Goal: Transaction & Acquisition: Register for event/course

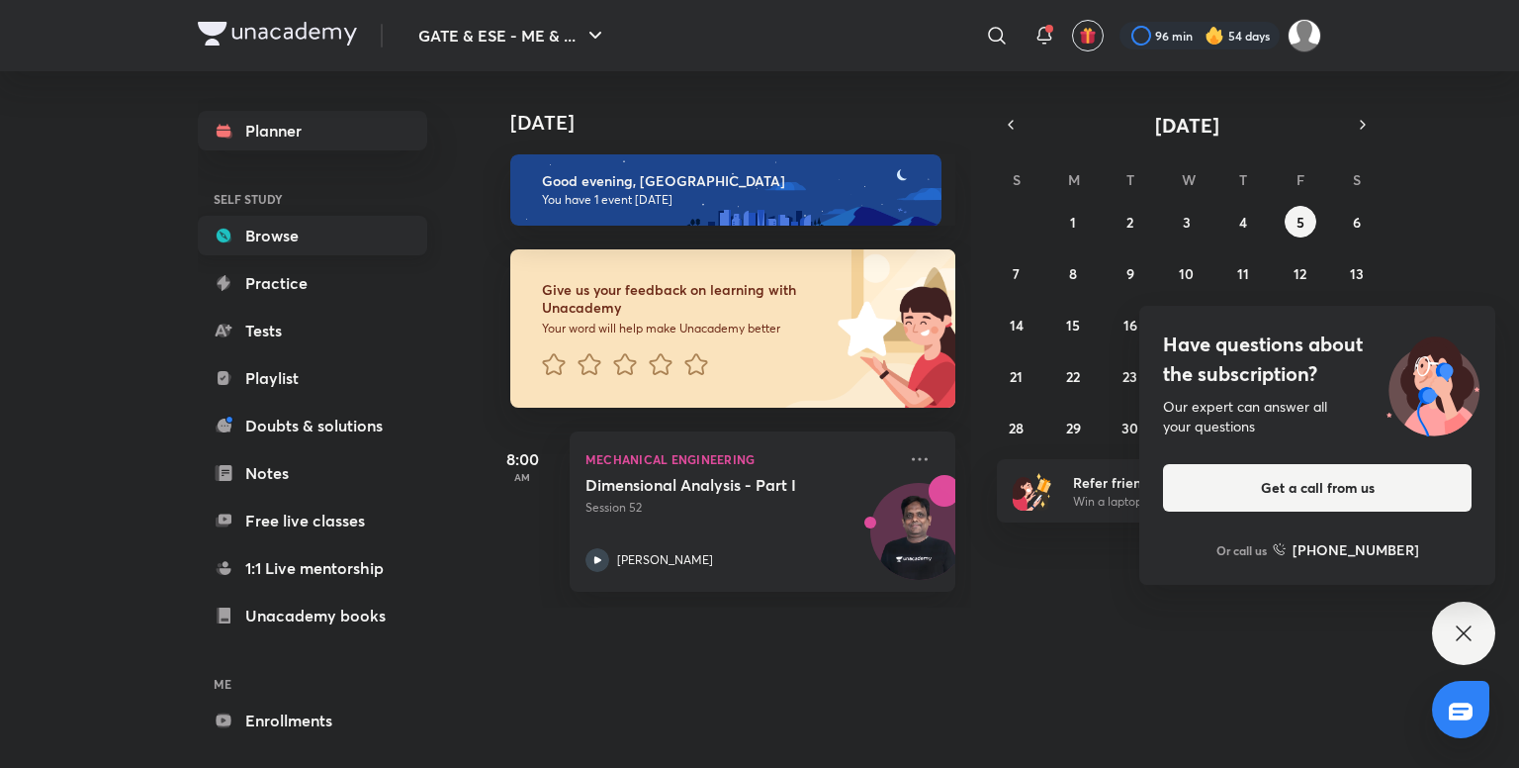
click at [270, 242] on link "Browse" at bounding box center [312, 236] width 229 height 40
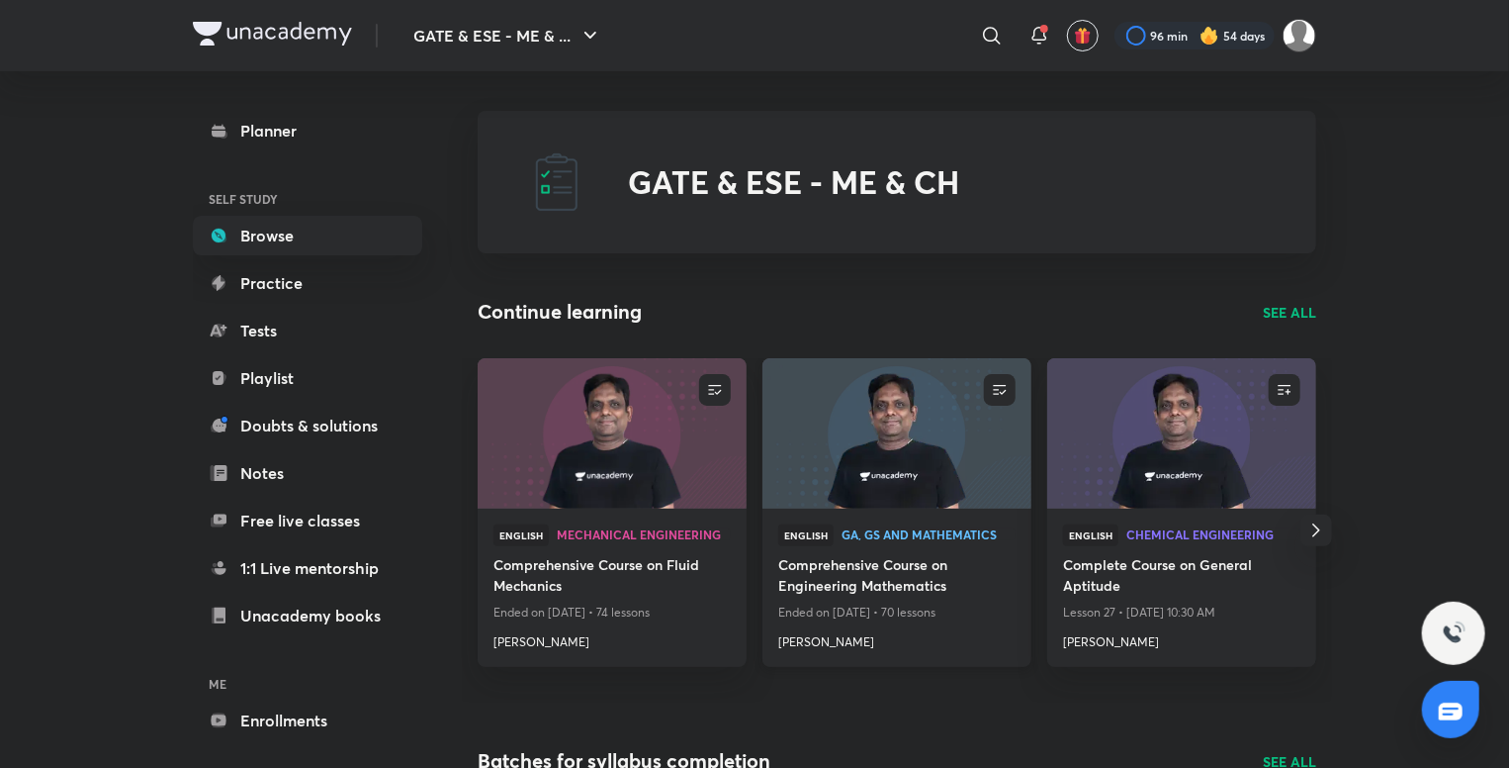
click at [949, 607] on p "Ended on [DATE] • 70 lessons" at bounding box center [896, 612] width 237 height 26
click at [924, 575] on h4 "Comprehensive Course on Engineering Mathematics" at bounding box center [896, 576] width 237 height 45
click at [980, 36] on icon at bounding box center [992, 36] width 24 height 24
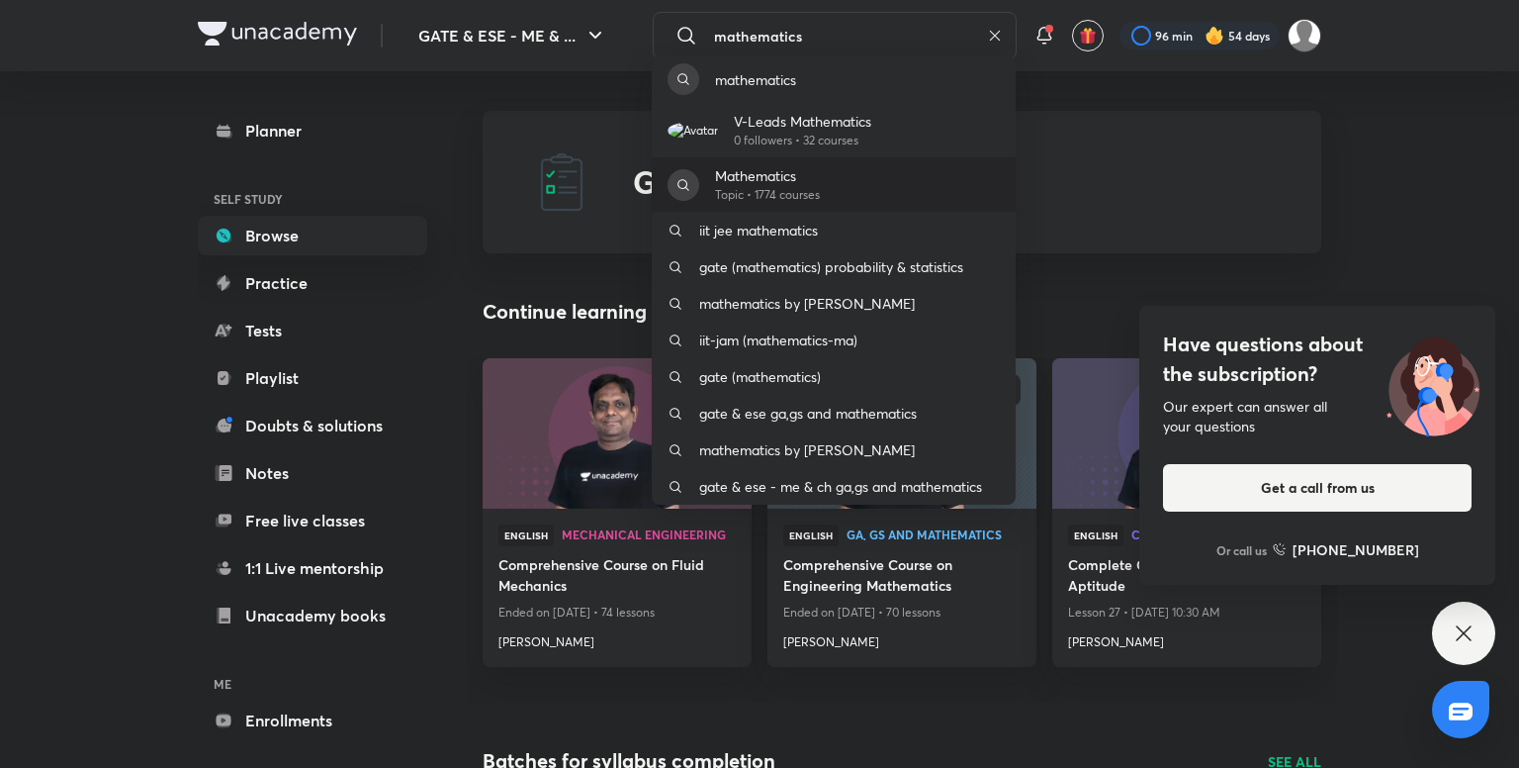
type input "mathematics"
click at [795, 171] on p "Mathematics" at bounding box center [767, 175] width 105 height 21
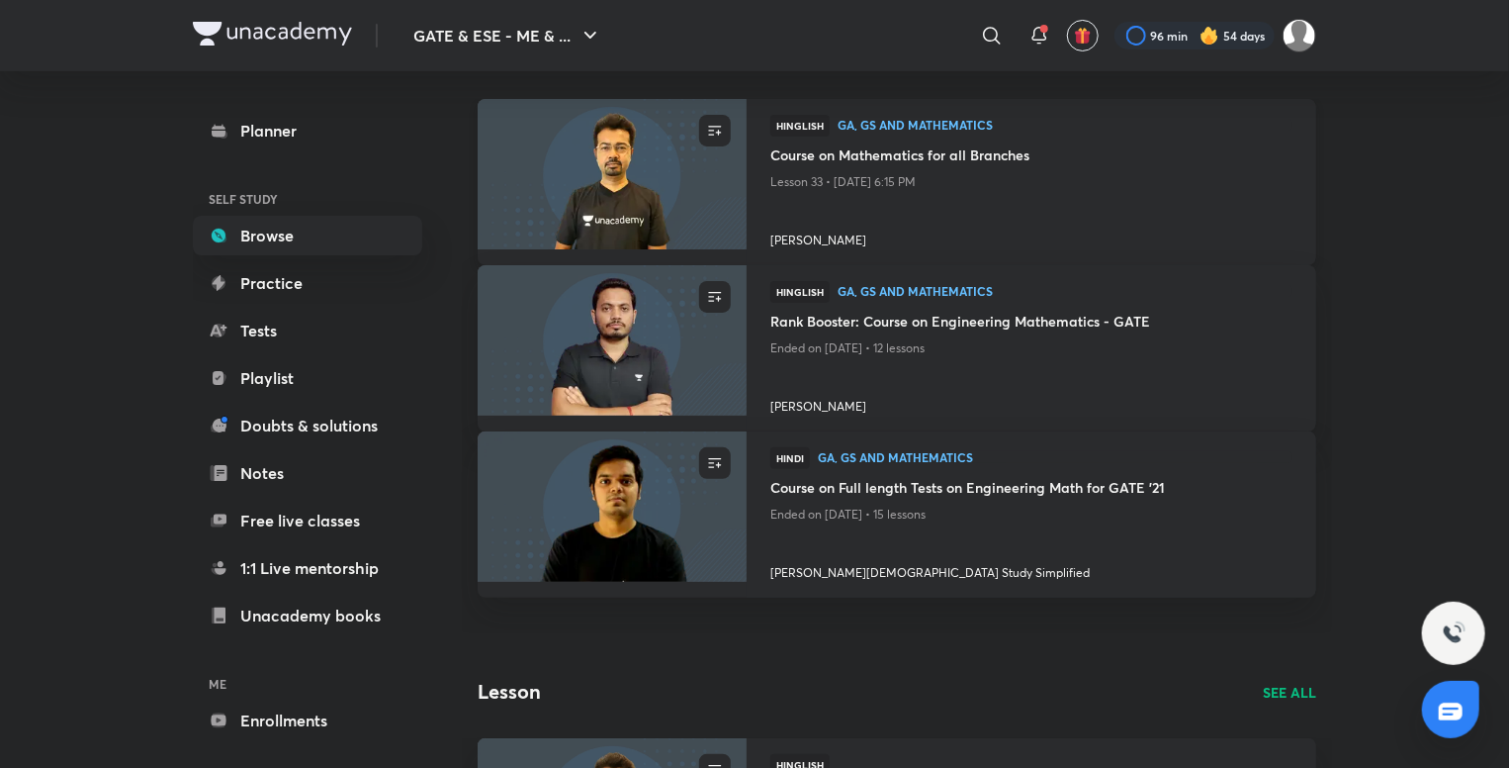
scroll to position [42, 0]
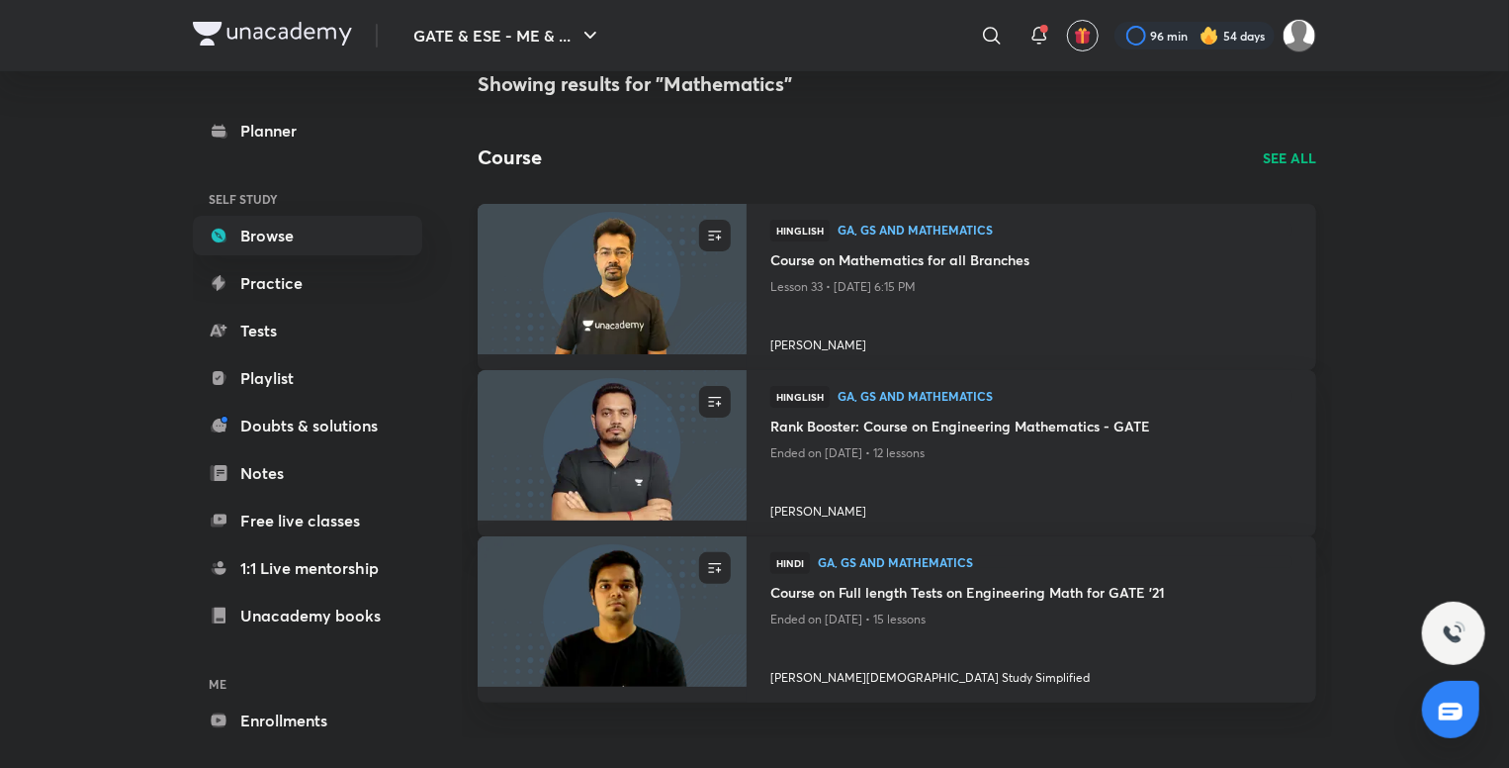
click at [790, 286] on p "Lesson 33 • [DATE] 6:15 PM" at bounding box center [1031, 287] width 522 height 26
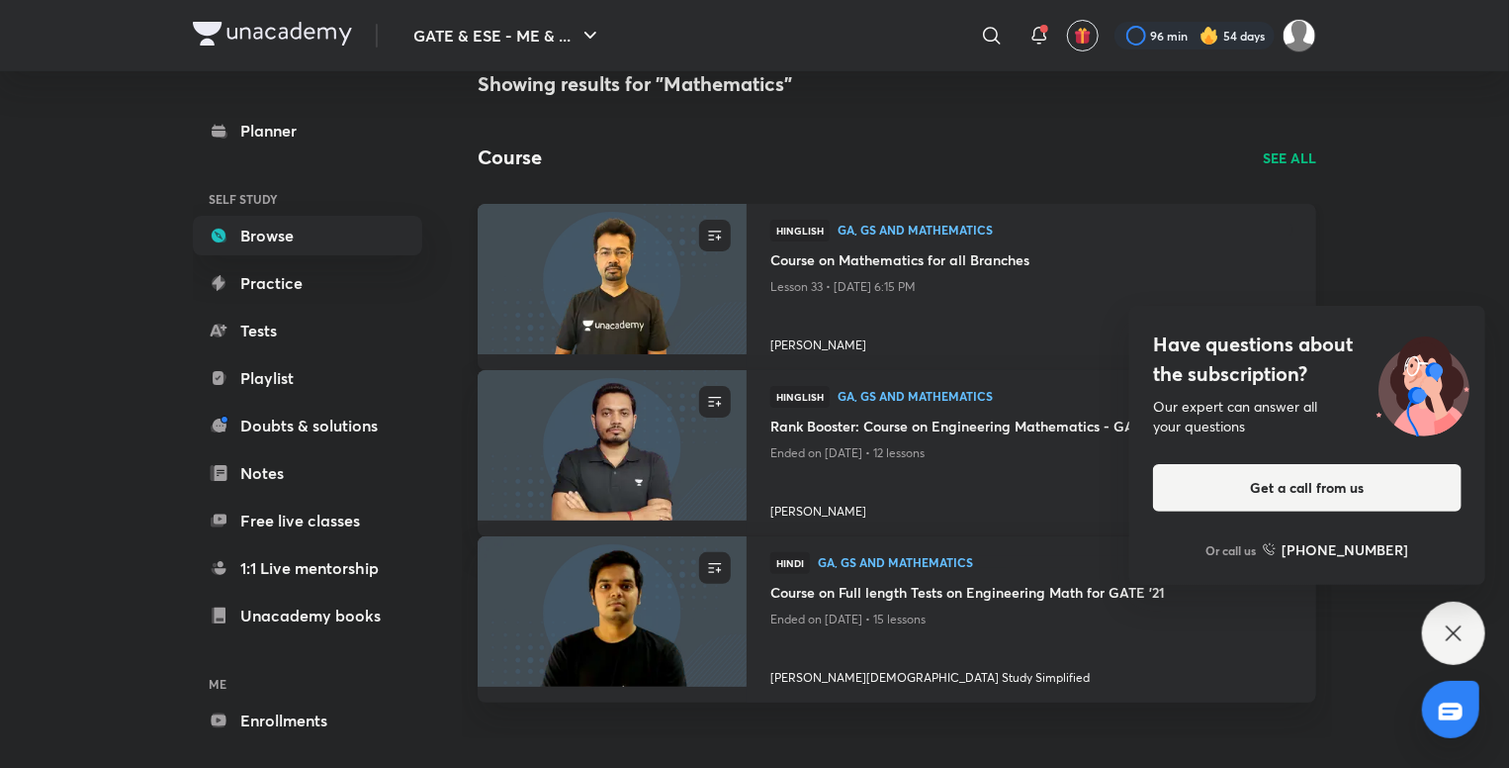
click at [724, 301] on img at bounding box center [612, 278] width 274 height 153
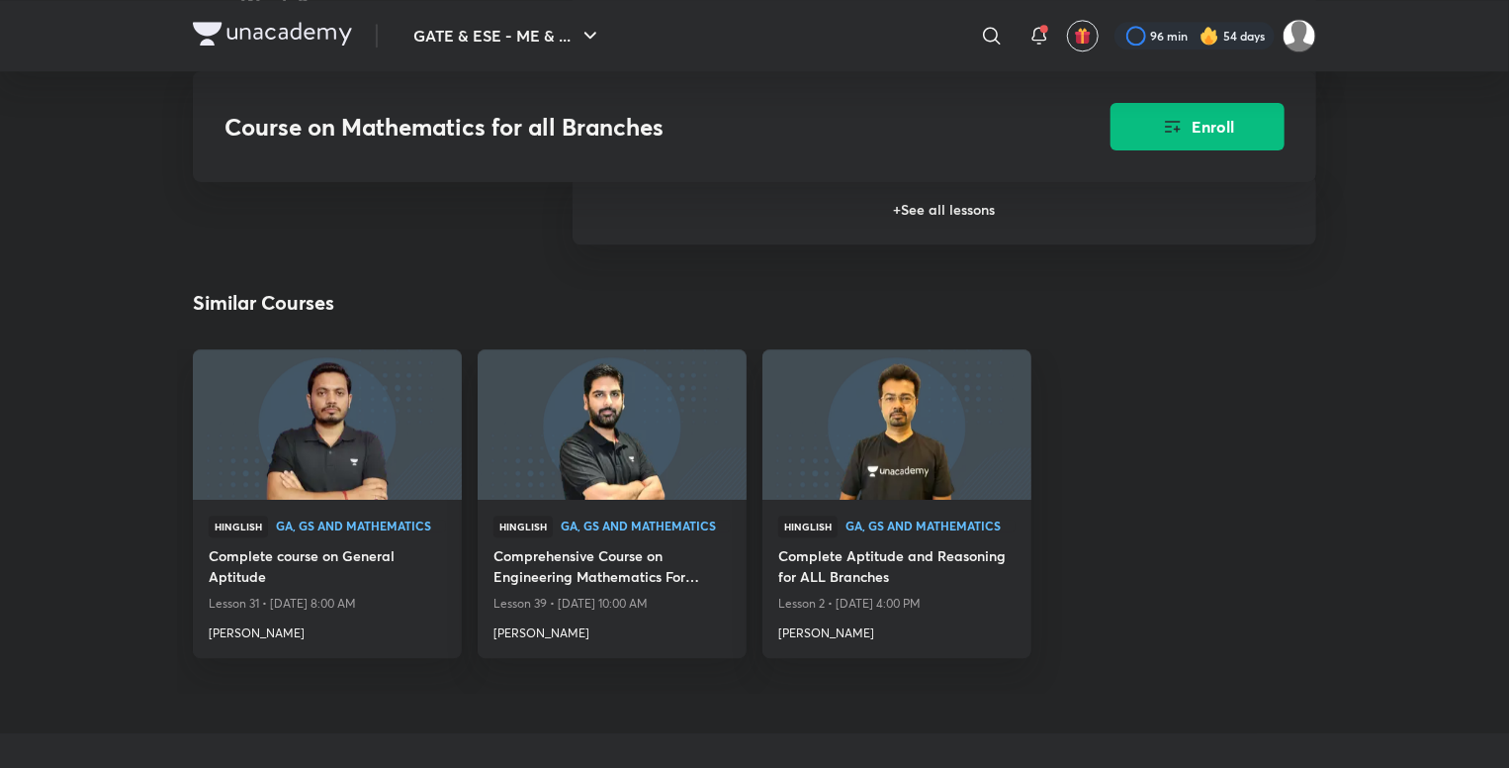
scroll to position [2274, 0]
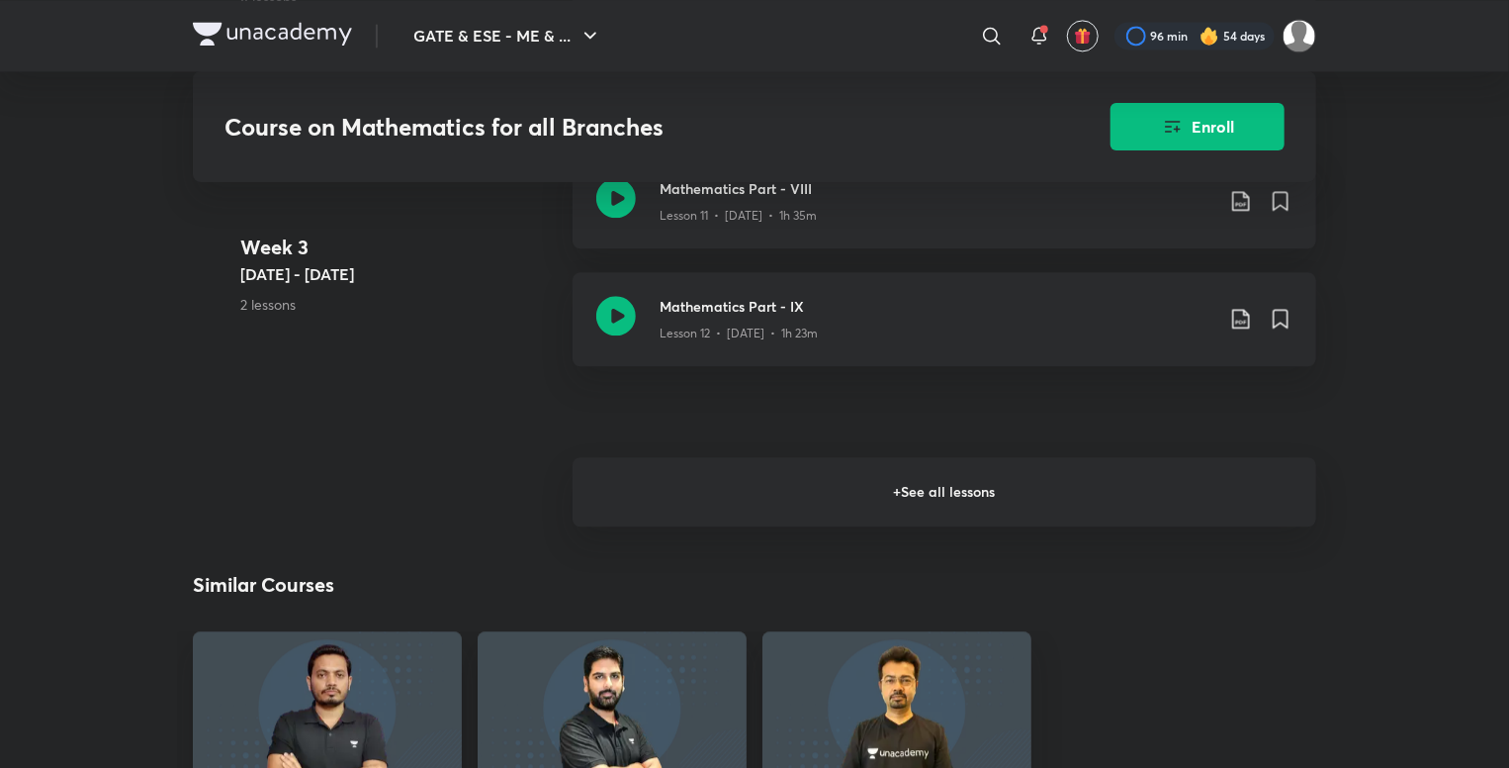
click at [808, 495] on h6 "+ See all lessons" at bounding box center [945, 491] width 744 height 69
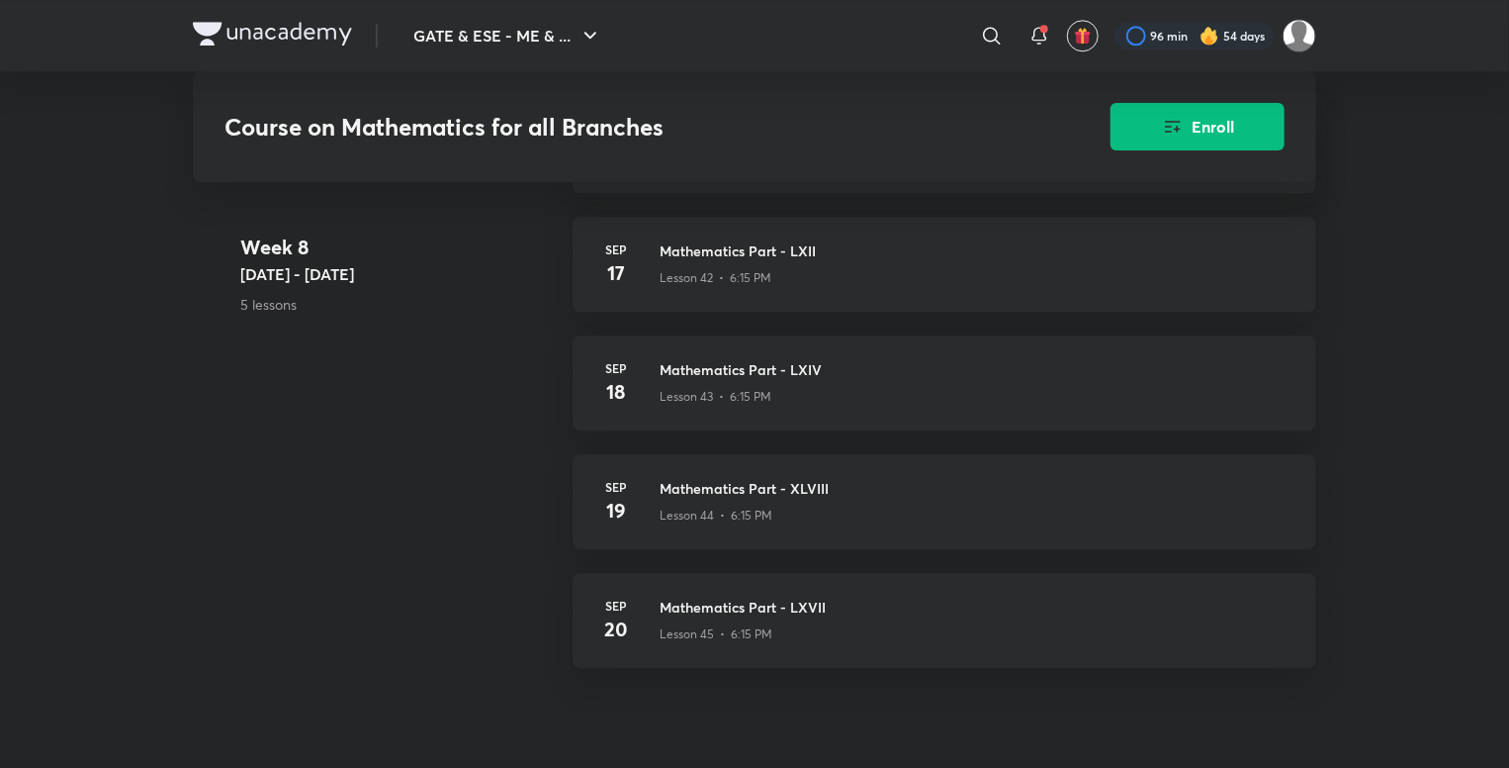
scroll to position [6404, 0]
click at [756, 645] on div "[DATE] Mathematics Part - LXVII Lesson 45 • 6:15 PM" at bounding box center [945, 619] width 744 height 95
click at [766, 531] on div "[DATE] Mathematics Part - XLVIII Lesson 44 • 6:15 PM" at bounding box center [945, 500] width 744 height 95
click at [771, 406] on div "[DATE] Mathematics Part - LXIV Lesson 43 • 6:15 PM" at bounding box center [945, 381] width 744 height 95
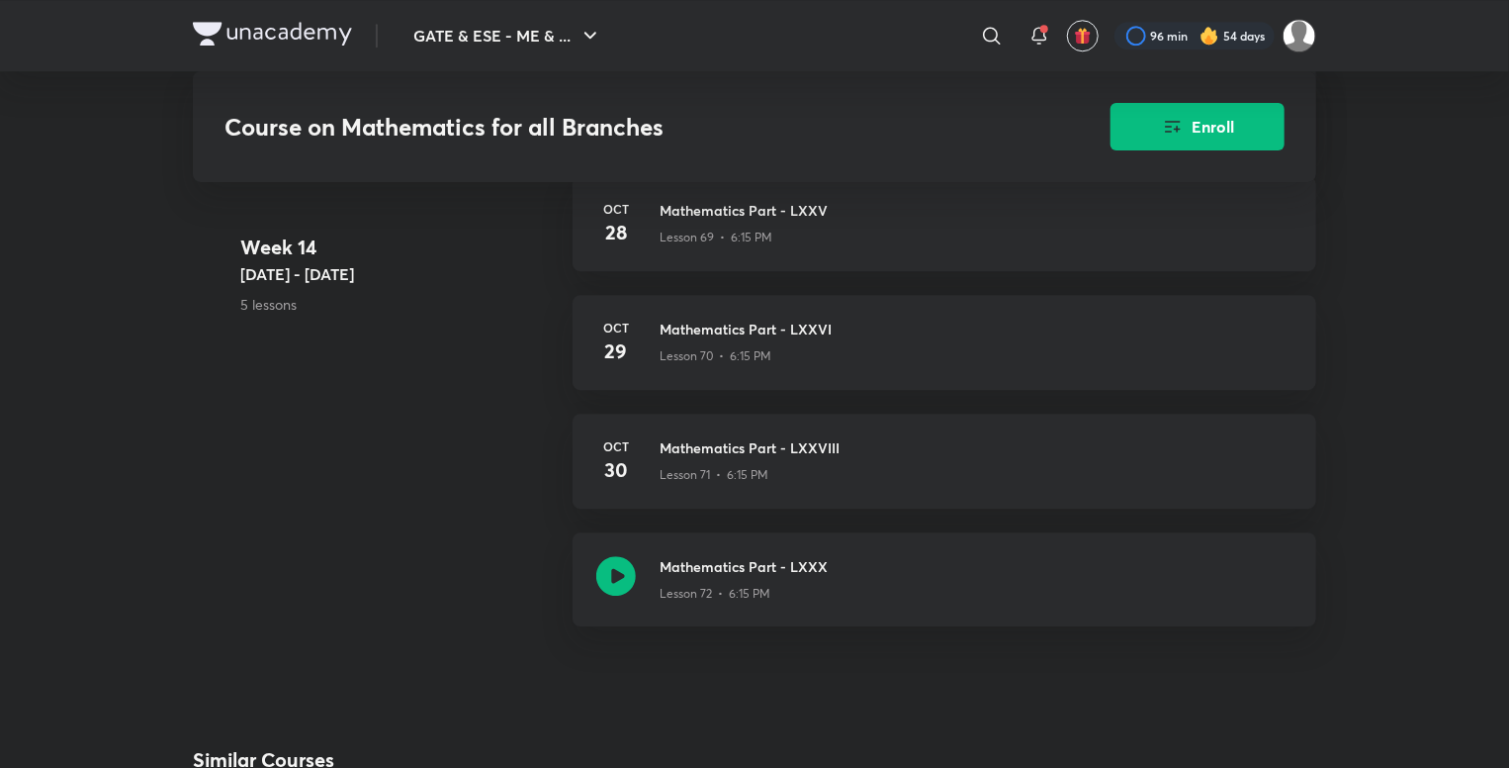
scroll to position [10290, 0]
click at [768, 476] on p "Lesson 71 • 6:15 PM" at bounding box center [714, 474] width 109 height 18
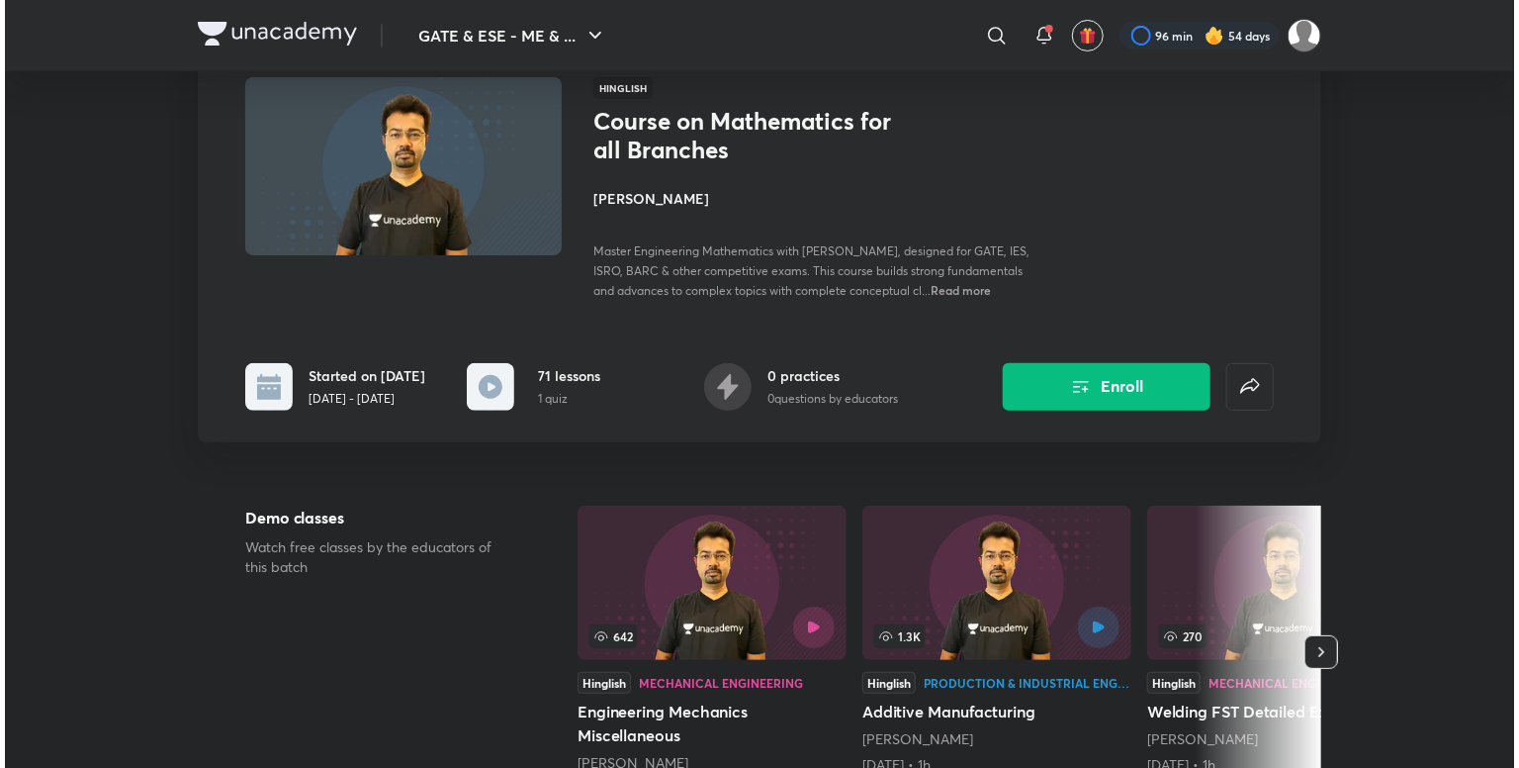
scroll to position [133, 0]
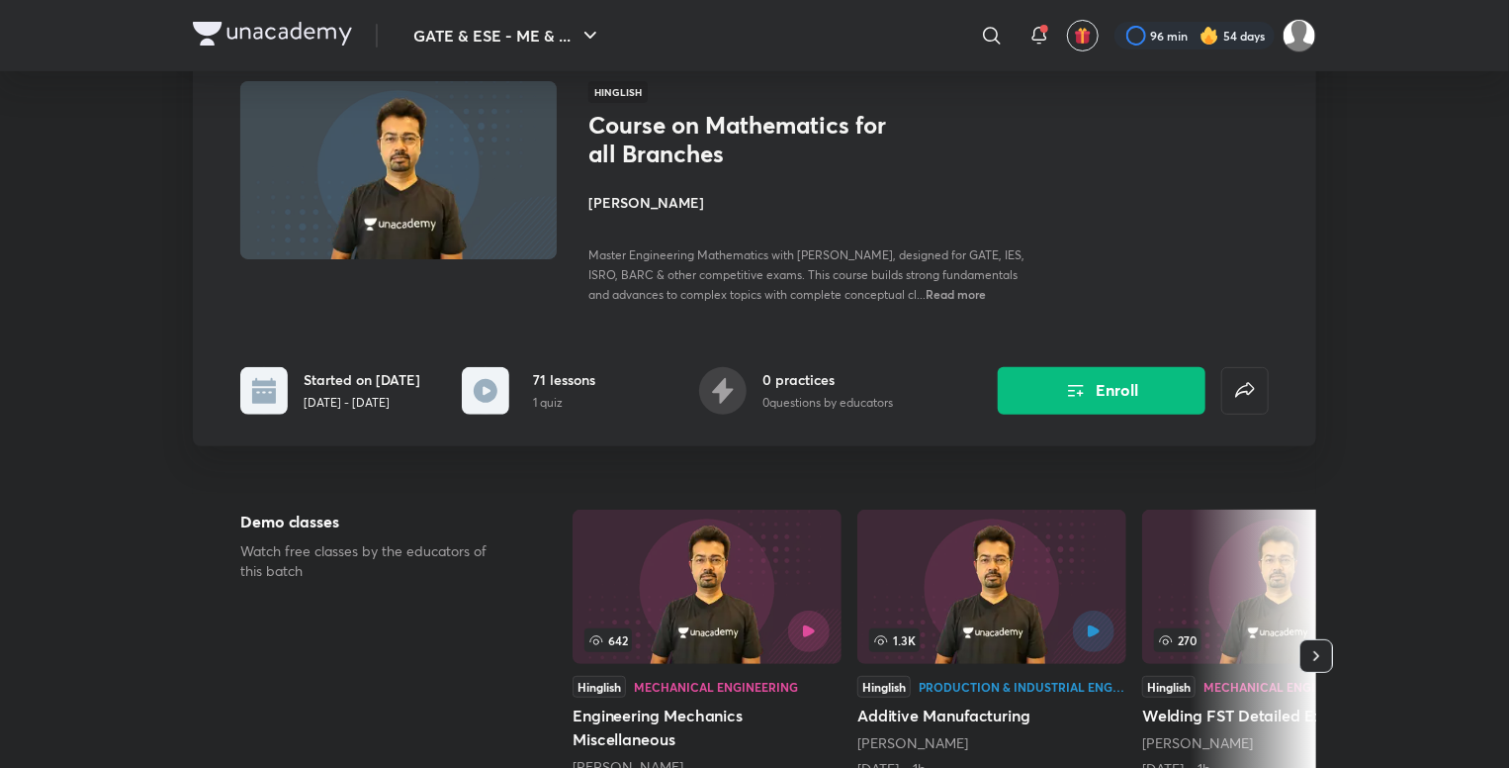
click at [970, 290] on span "Read more" at bounding box center [956, 294] width 60 height 16
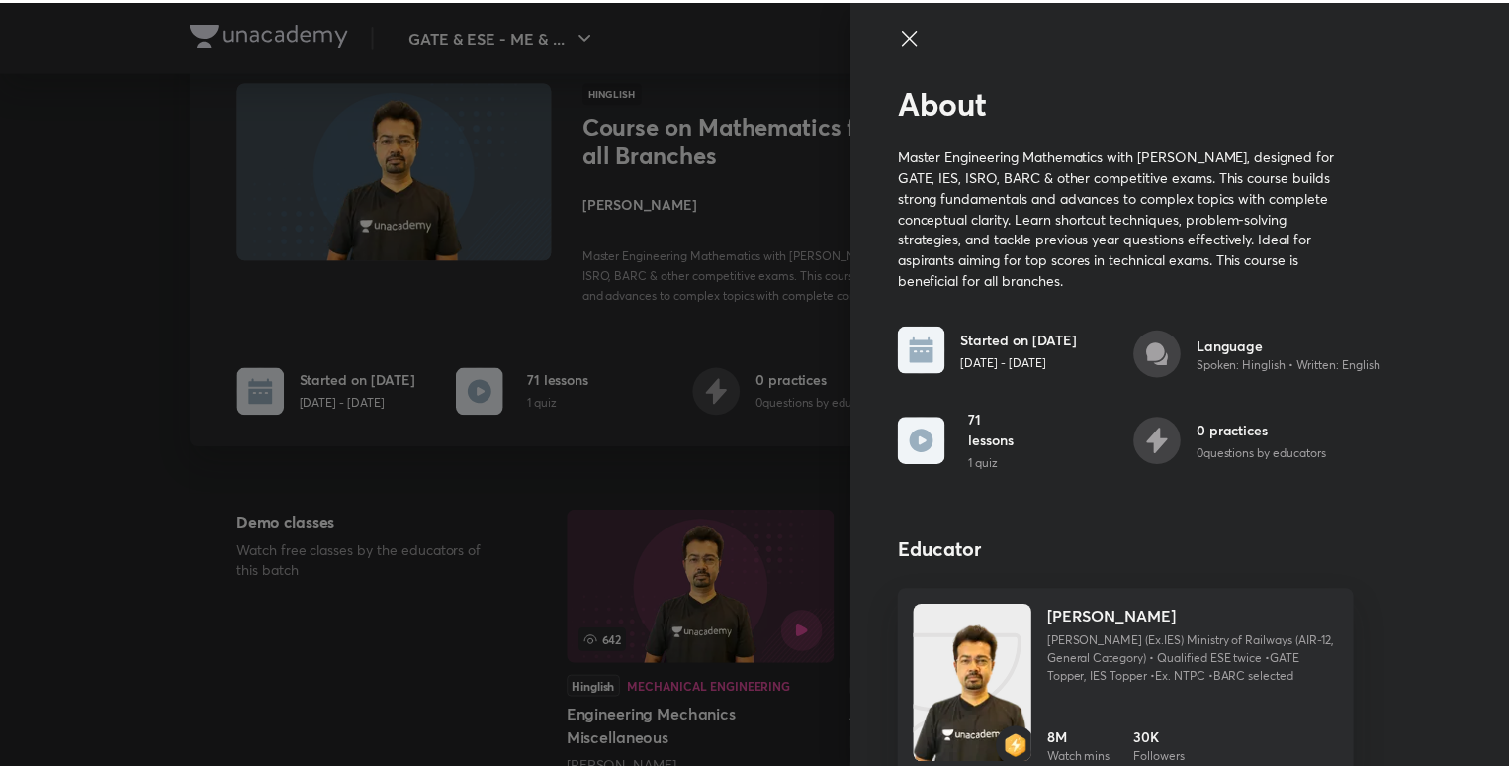
scroll to position [27, 0]
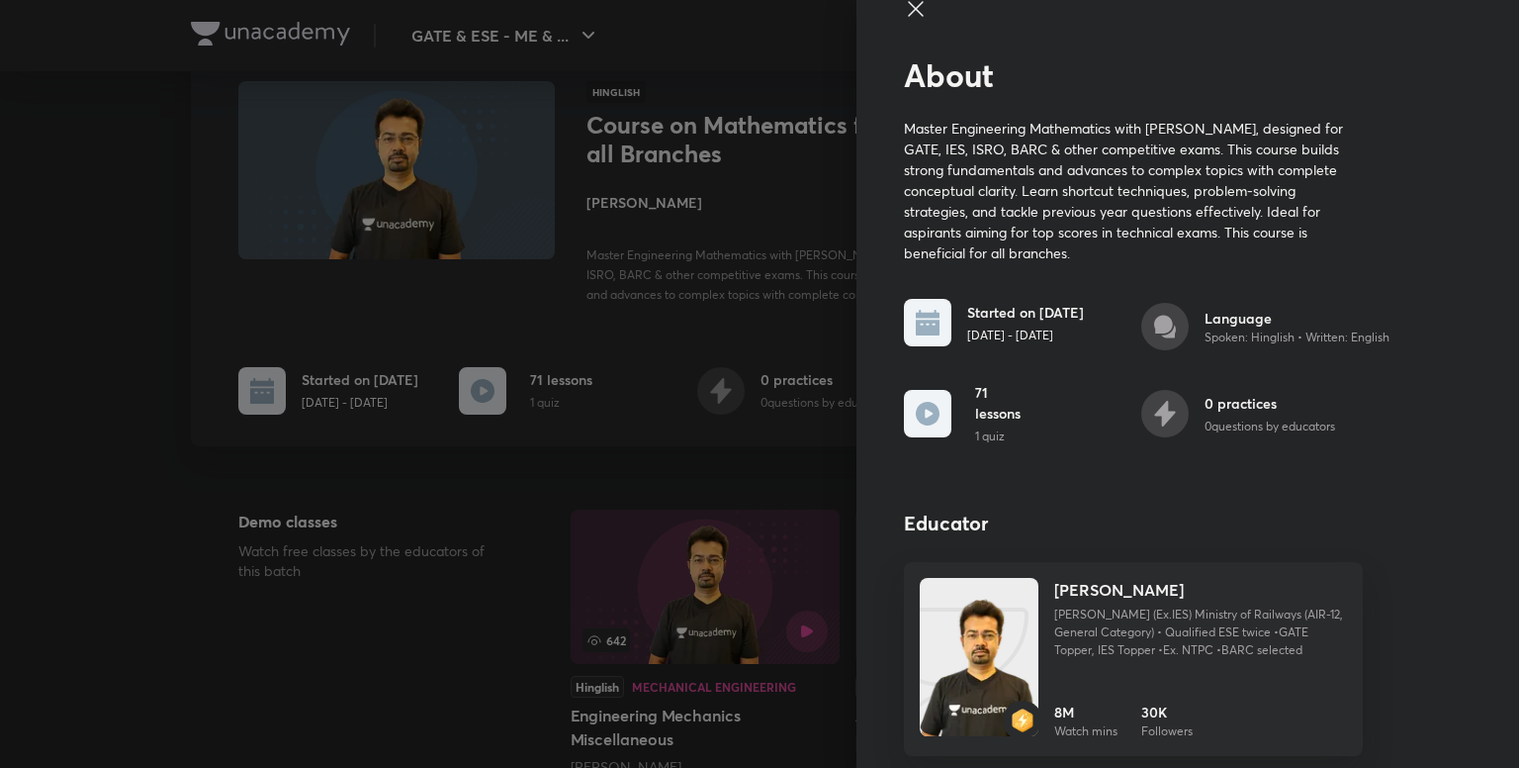
click at [888, 1] on div at bounding box center [759, 1] width 1519 height 2
click at [904, 2] on icon at bounding box center [916, 9] width 24 height 24
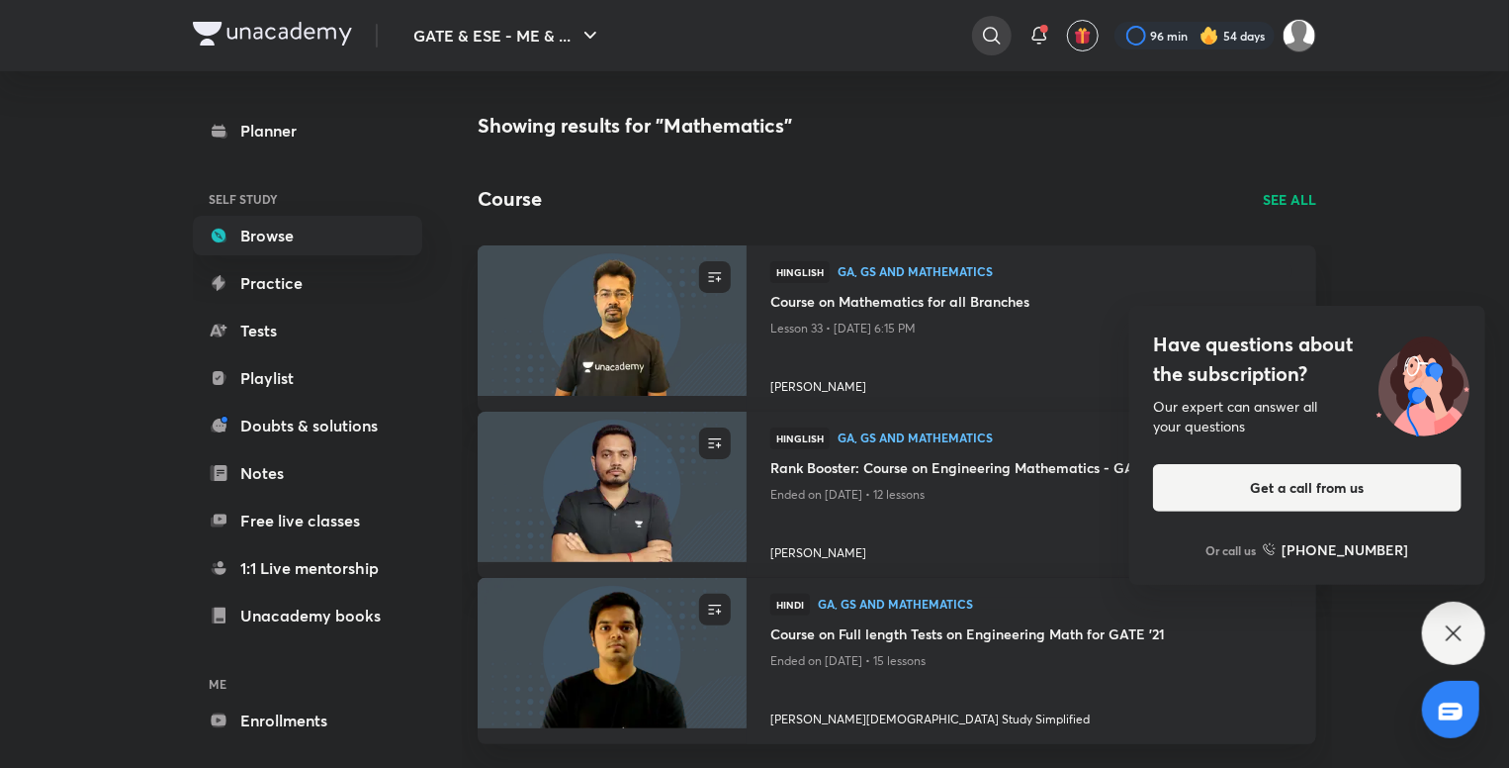
click at [981, 52] on div at bounding box center [992, 36] width 40 height 40
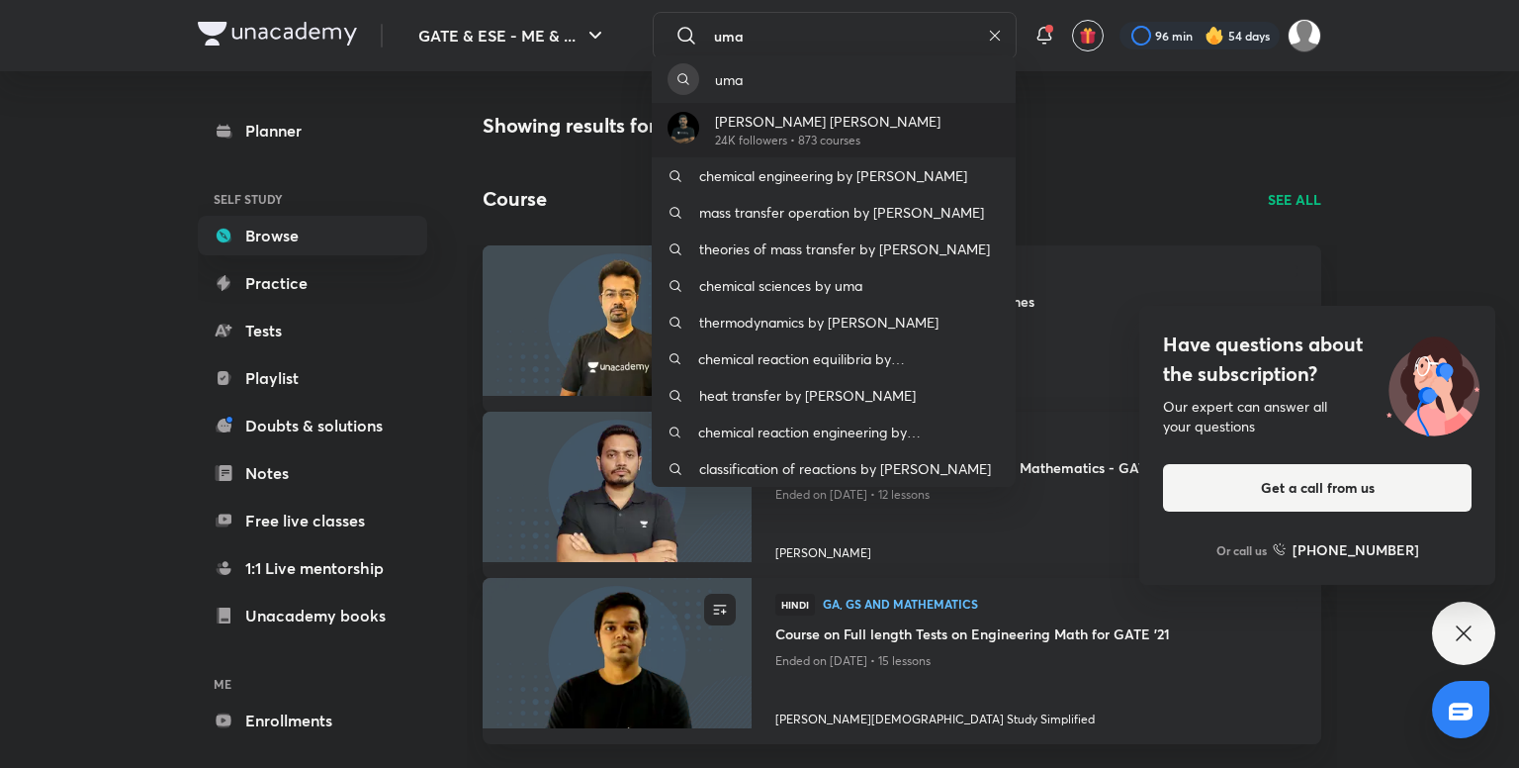
type input "uma"
click at [989, 135] on div "[PERSON_NAME] [PERSON_NAME] 24K followers • 873 courses" at bounding box center [834, 130] width 364 height 54
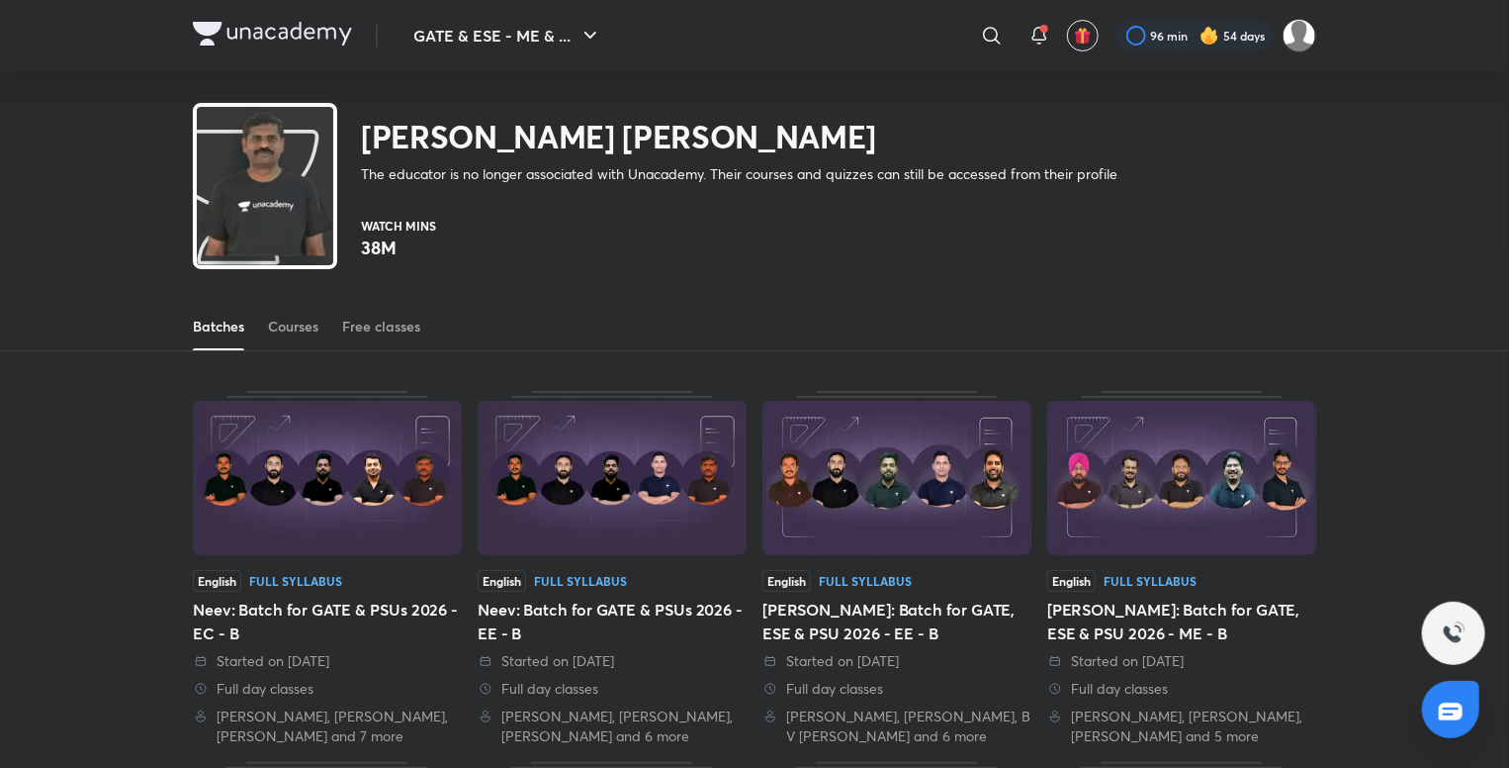
click at [353, 175] on div "[PERSON_NAME] [PERSON_NAME] The educator is no longer associated with Unacademy…" at bounding box center [655, 143] width 925 height 81
click at [318, 196] on img at bounding box center [265, 184] width 136 height 146
click at [374, 182] on p "The educator is no longer associated with Unacademy. Their courses and quizzes …" at bounding box center [739, 174] width 757 height 20
click at [388, 155] on h2 "[PERSON_NAME] [PERSON_NAME]" at bounding box center [739, 137] width 757 height 40
click at [283, 195] on img at bounding box center [265, 184] width 136 height 146
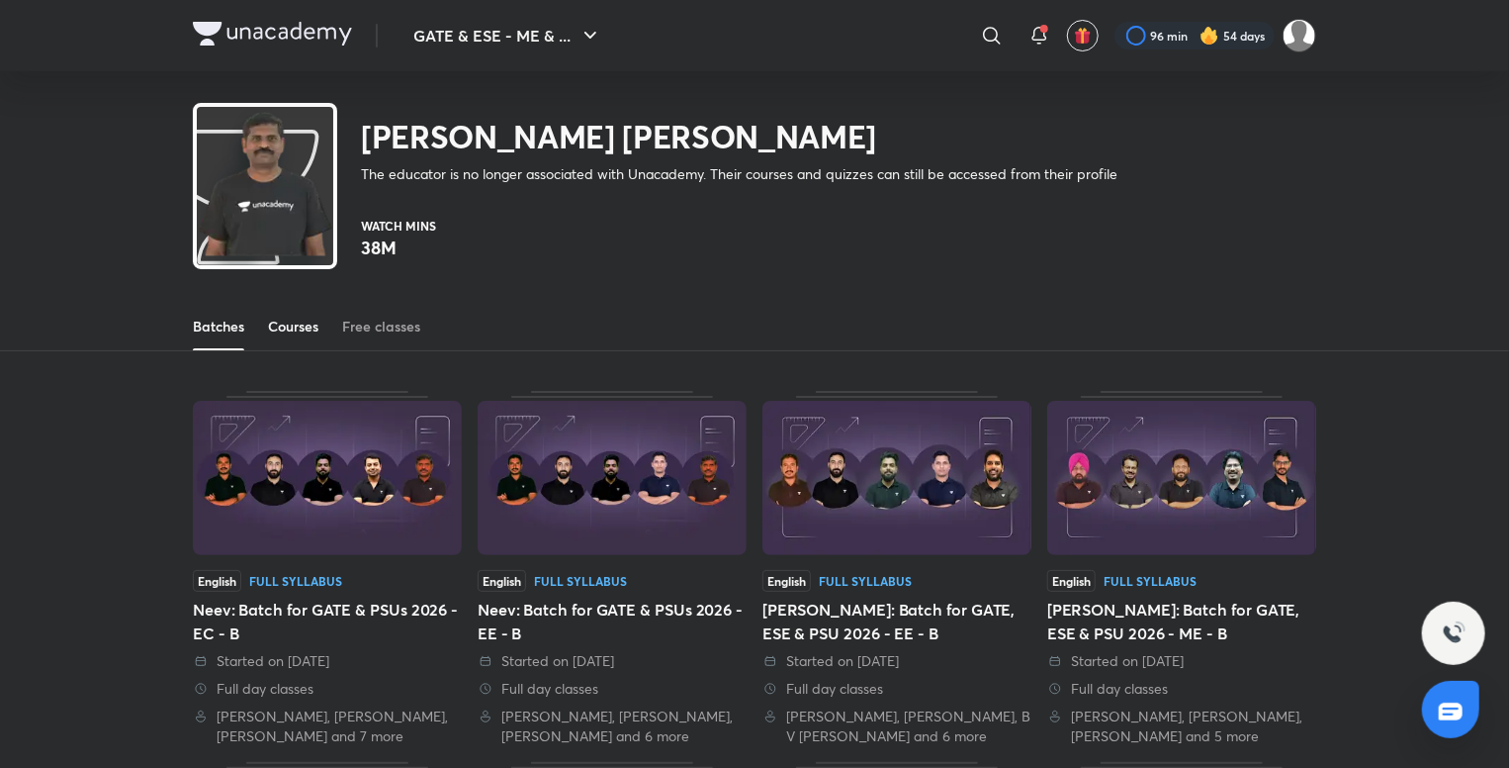
click at [302, 329] on div "Courses" at bounding box center [293, 326] width 50 height 20
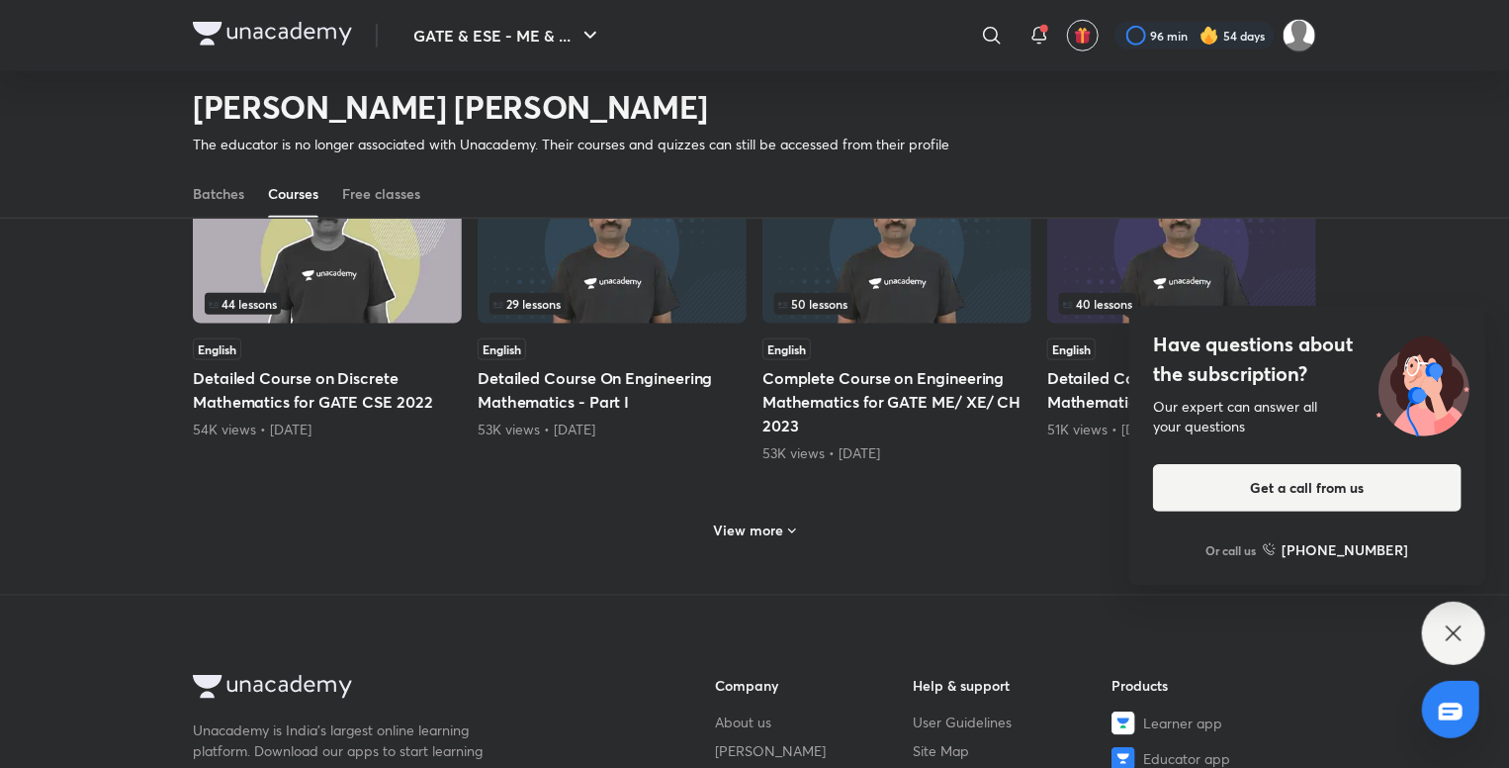
scroll to position [872, 0]
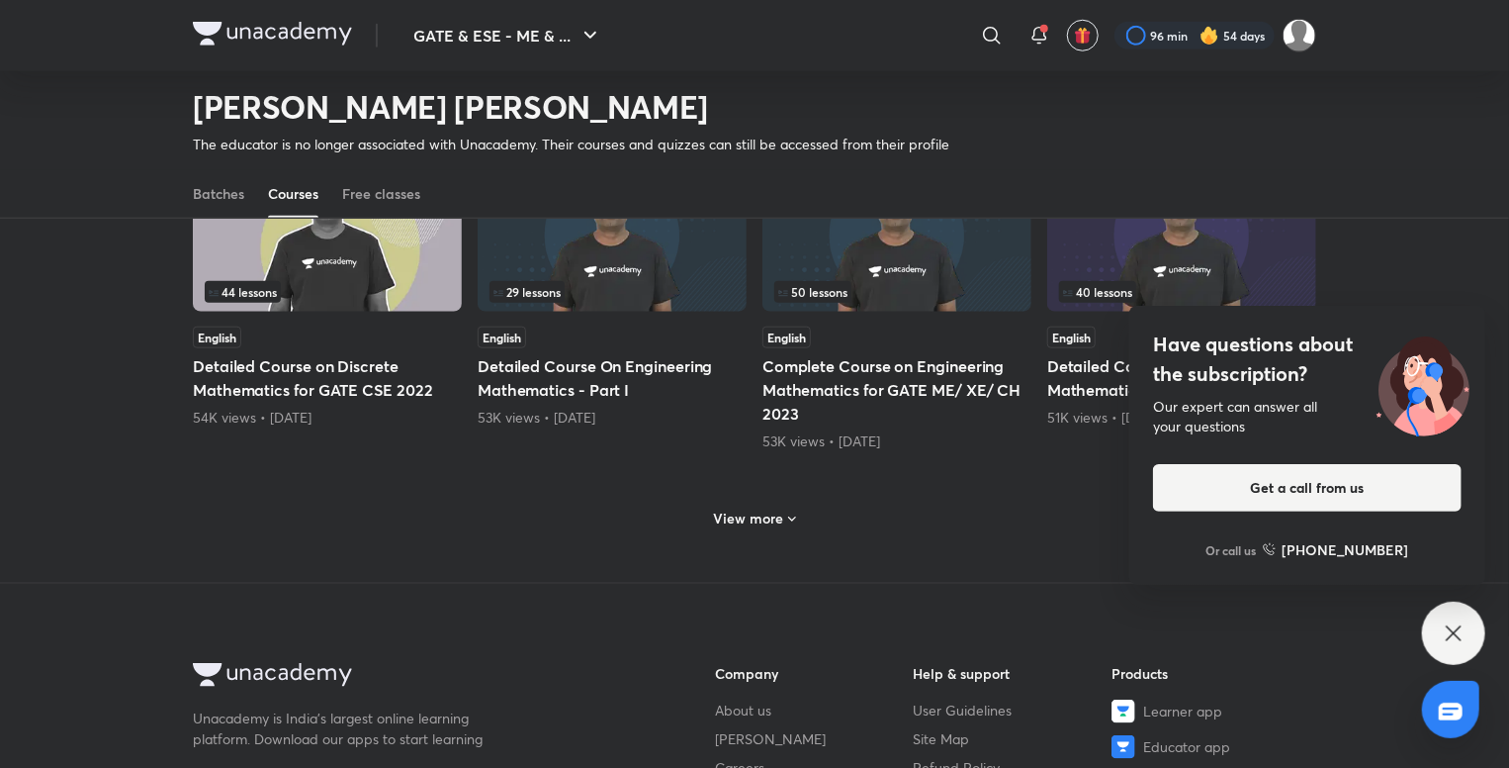
click at [759, 515] on h6 "View more" at bounding box center [749, 518] width 70 height 20
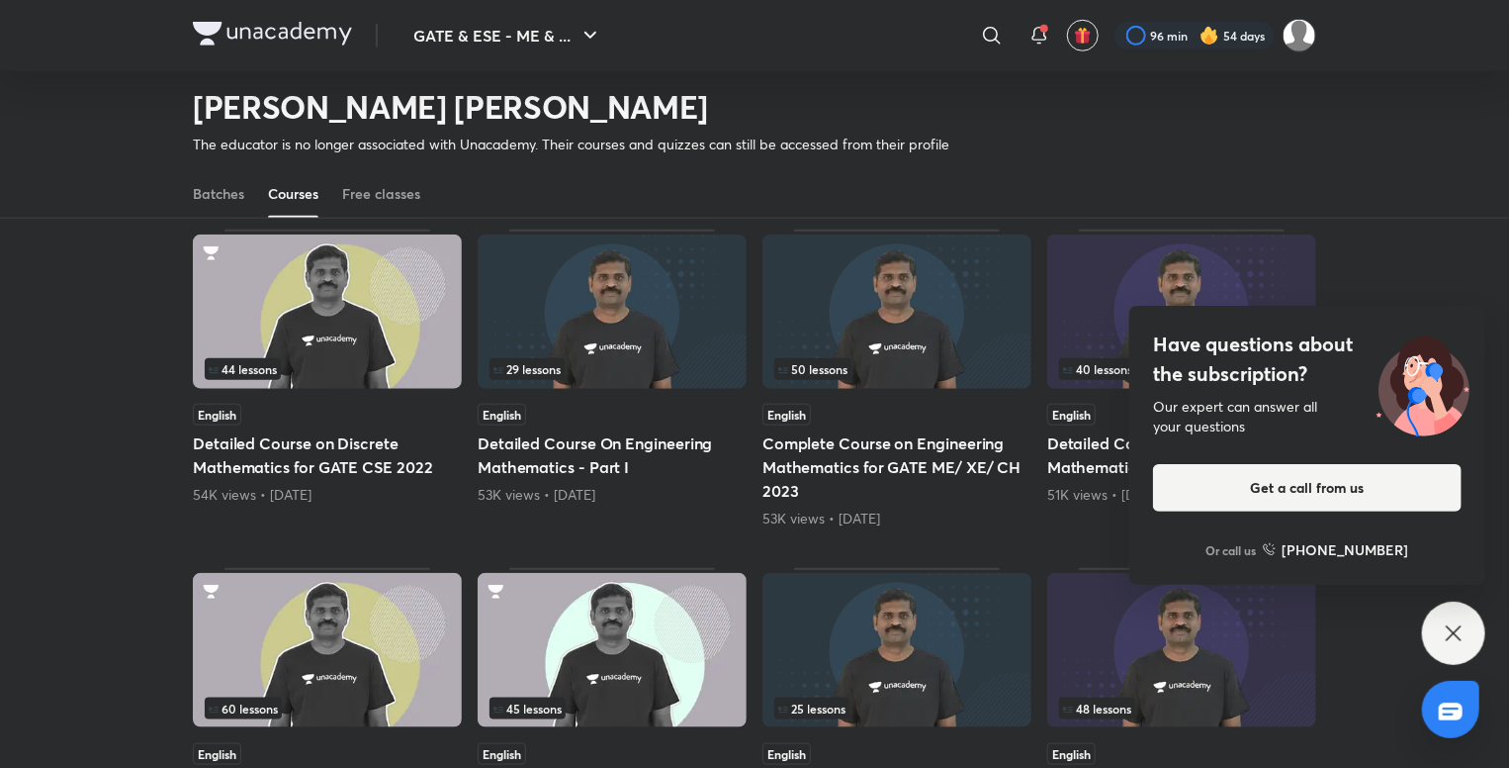
scroll to position [746, 0]
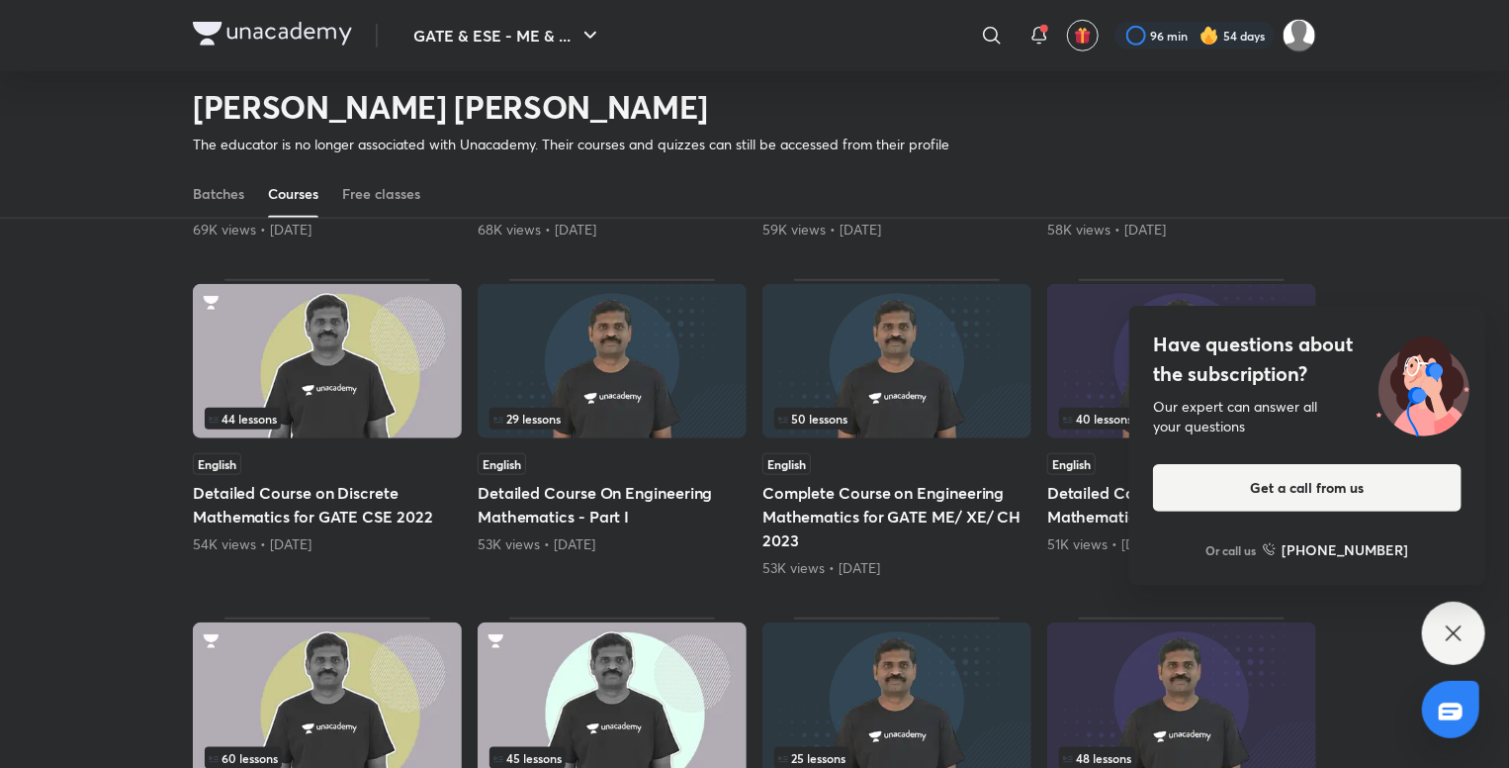
click at [874, 468] on div "English" at bounding box center [897, 464] width 269 height 22
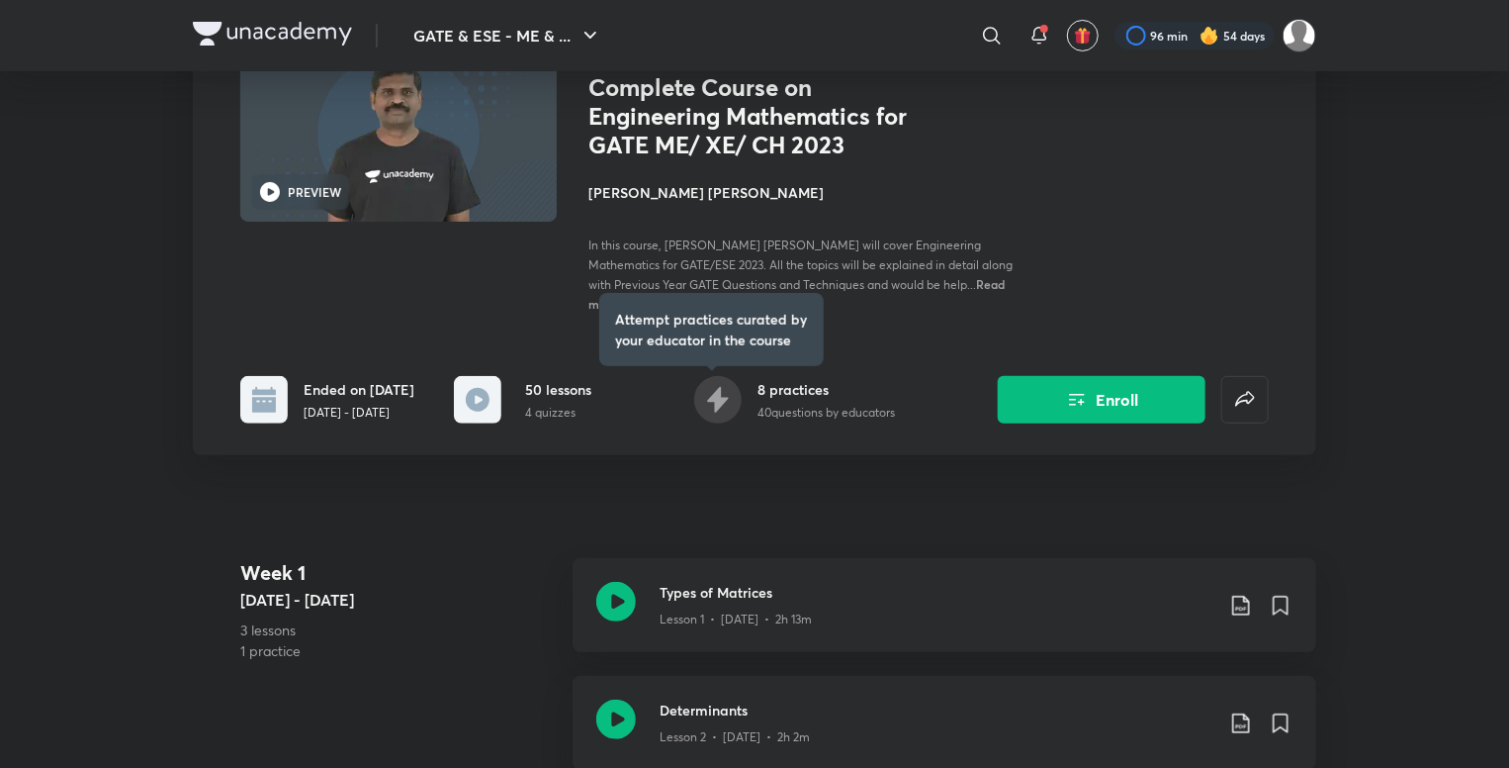
scroll to position [173, 0]
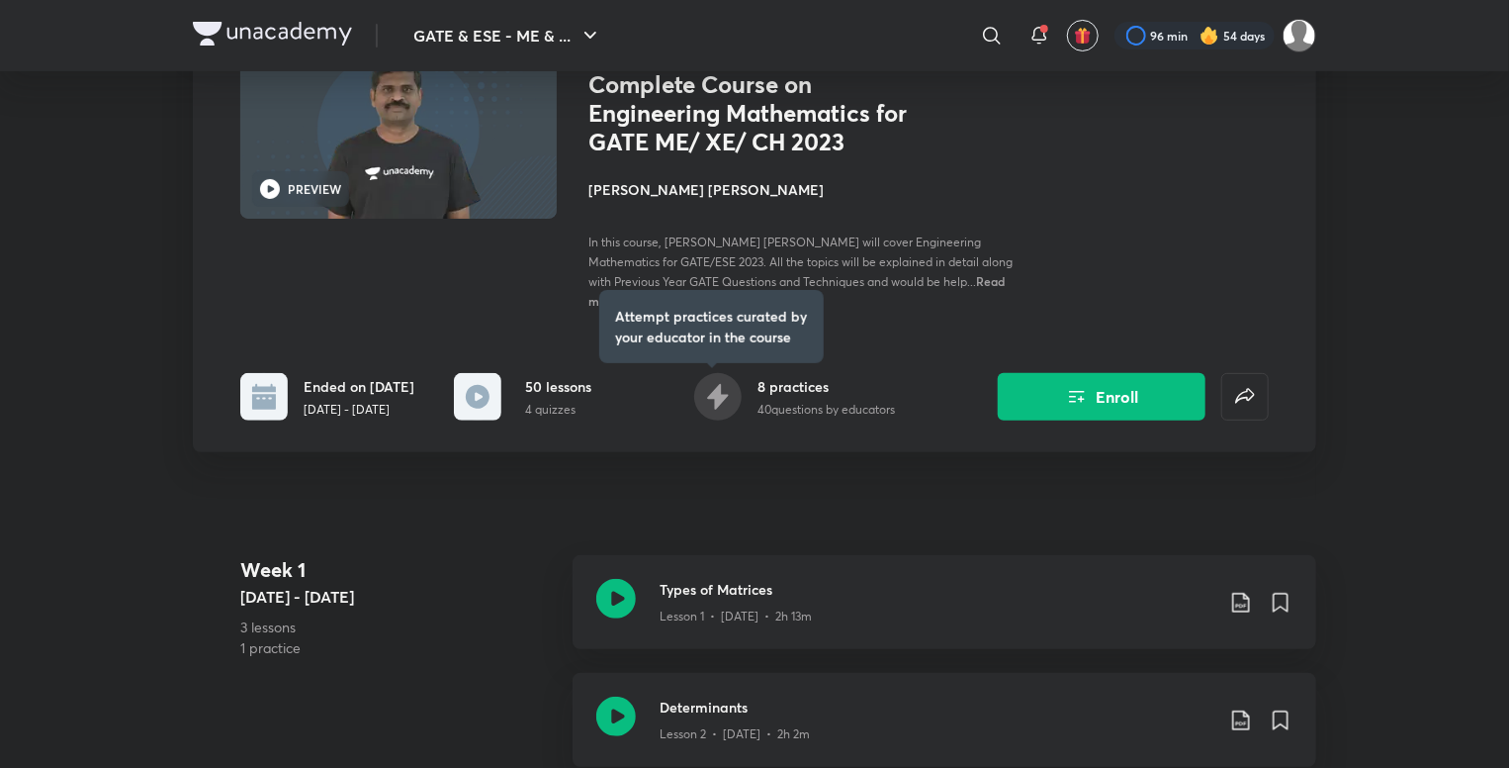
click at [775, 415] on p "40 questions by educators" at bounding box center [826, 410] width 137 height 18
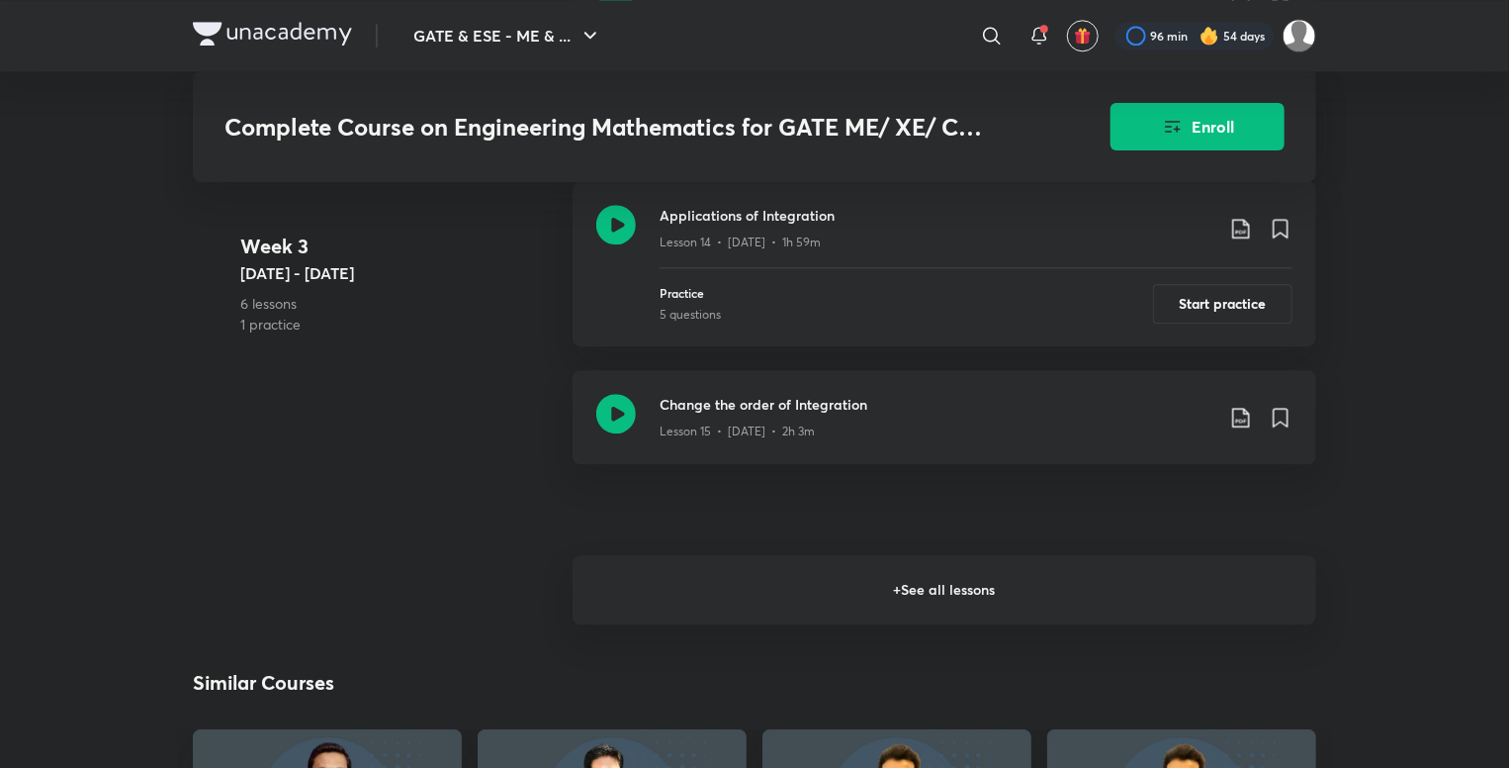
scroll to position [2626, 0]
click at [821, 597] on h6 "+ See all lessons" at bounding box center [945, 586] width 744 height 69
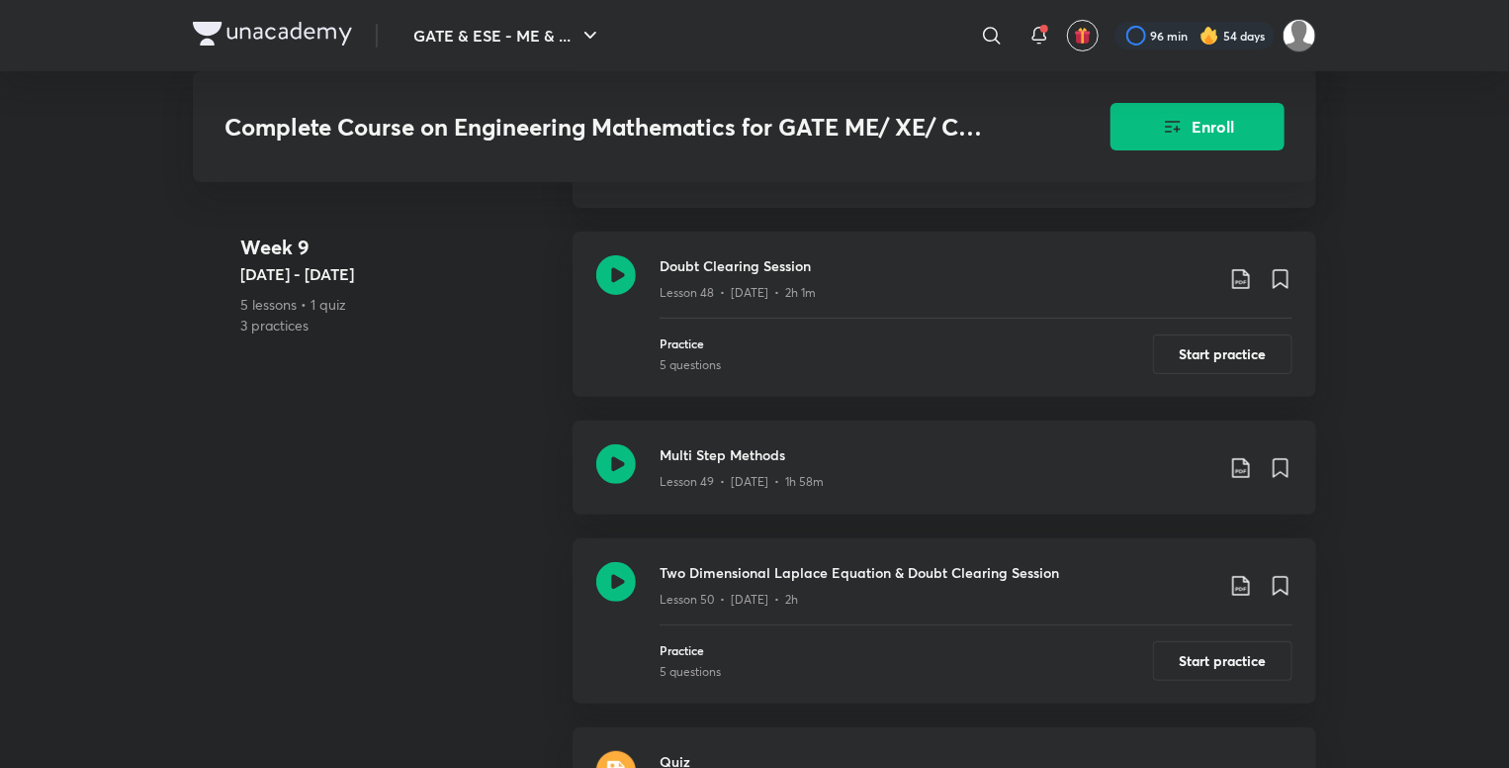
scroll to position [7864, 0]
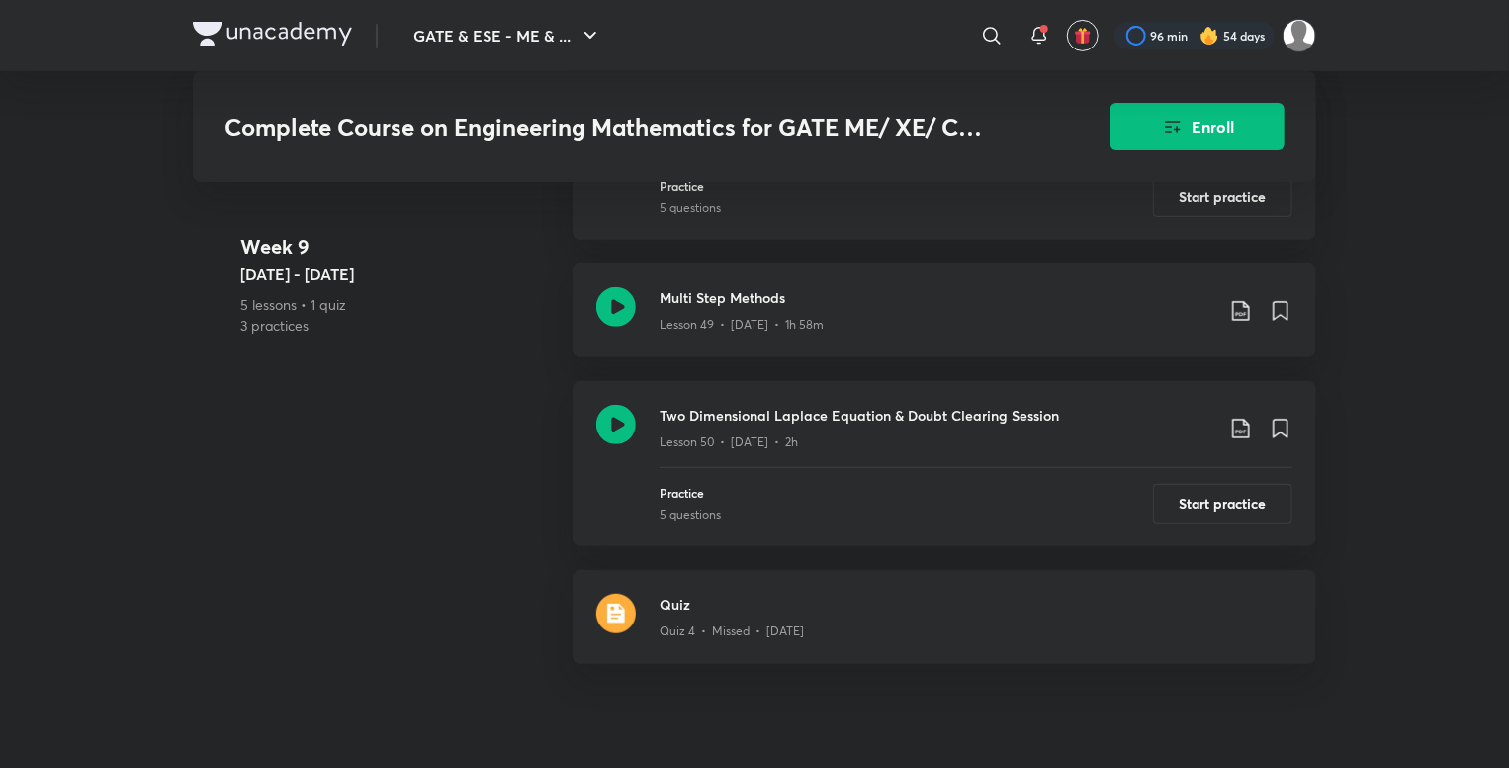
click at [821, 597] on h3 "Quiz" at bounding box center [976, 603] width 633 height 21
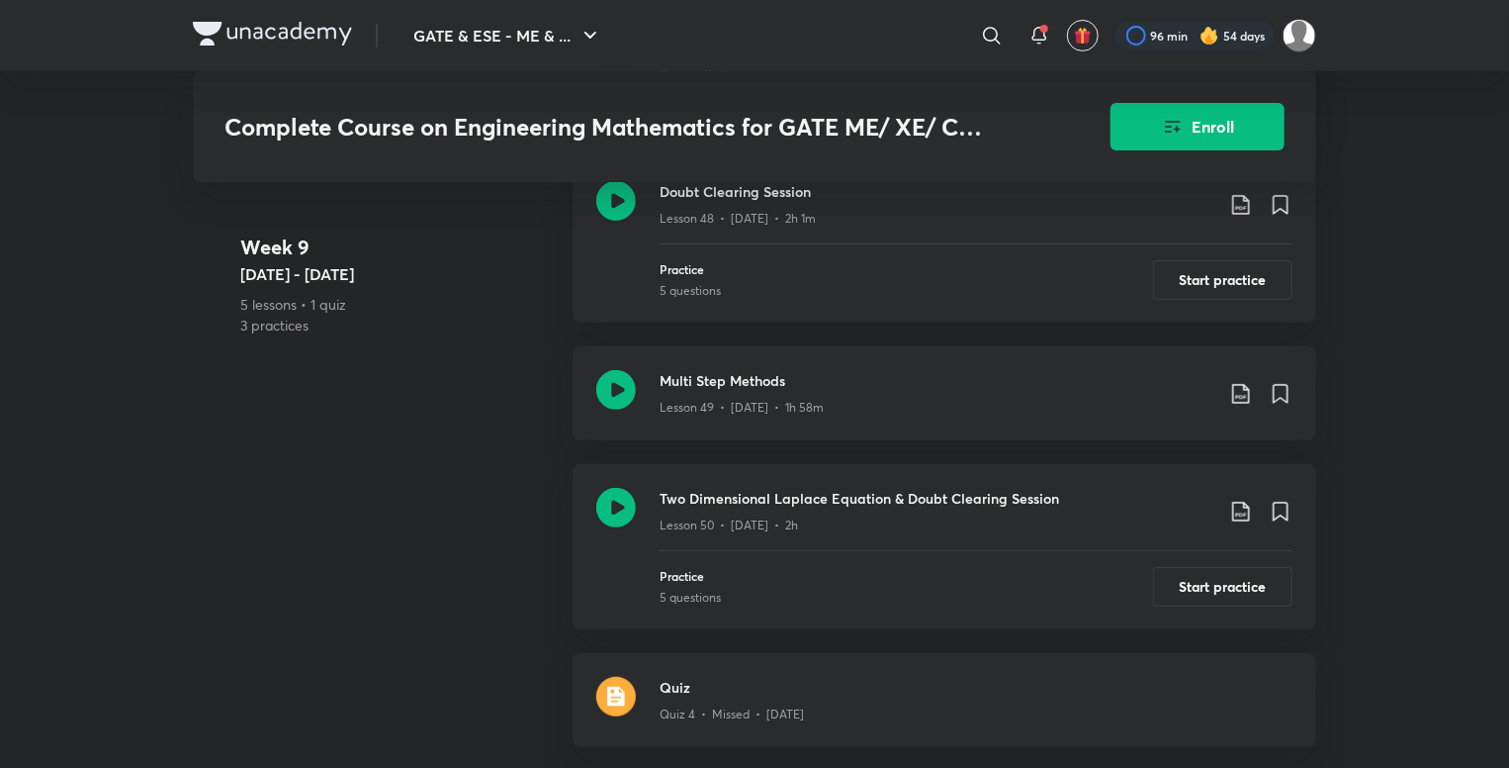
scroll to position [7748, 0]
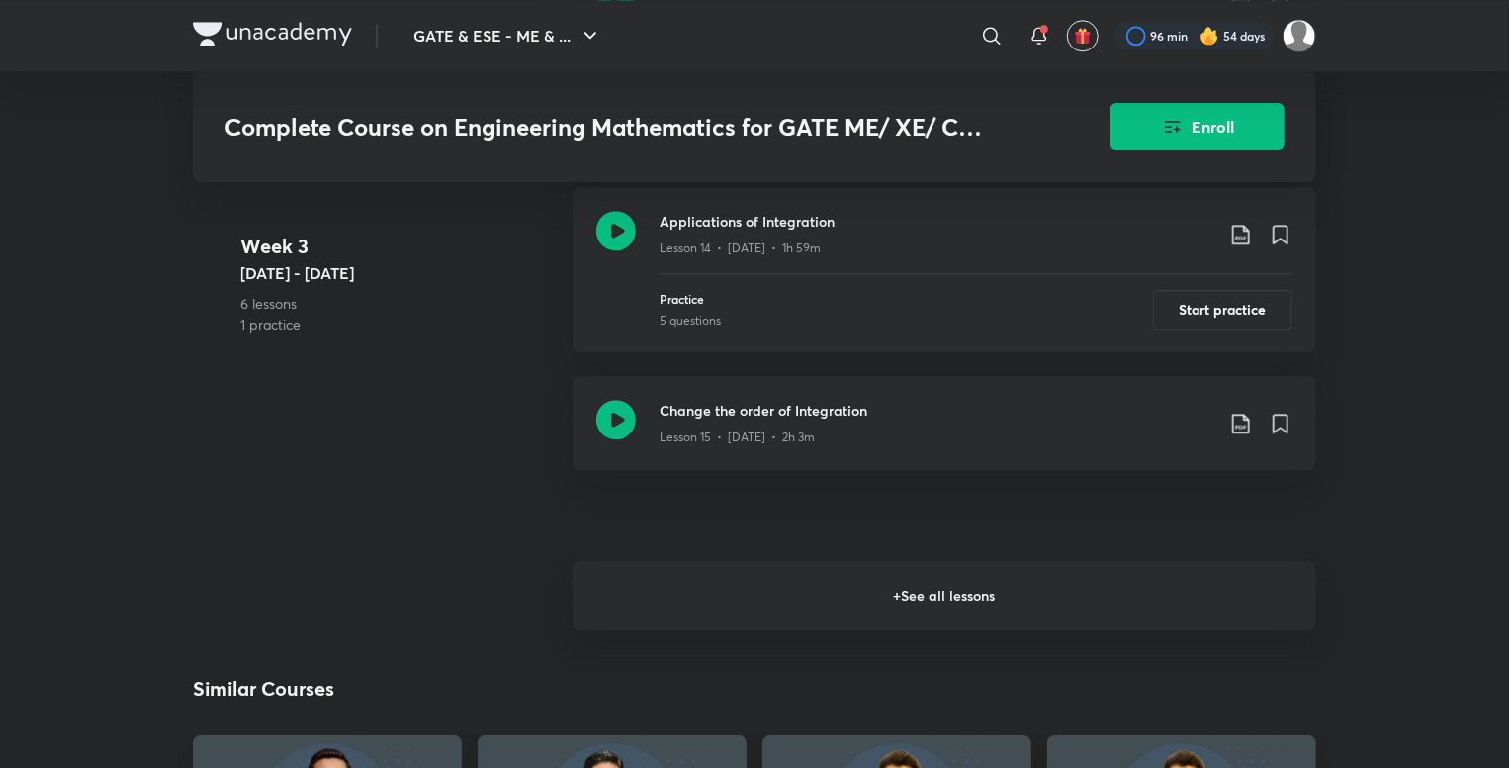
scroll to position [2611, 0]
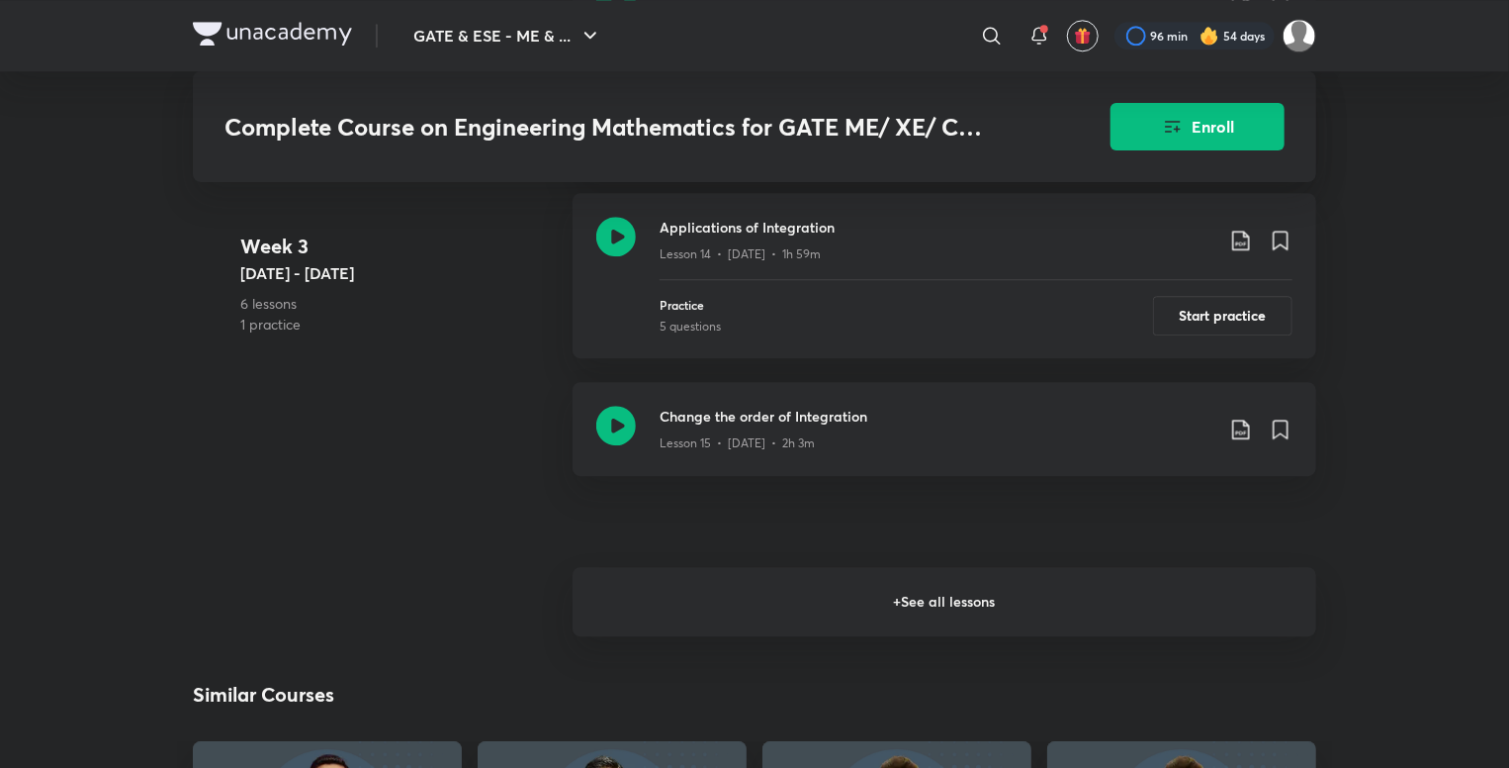
click at [706, 590] on h6 "+ See all lessons" at bounding box center [945, 601] width 744 height 69
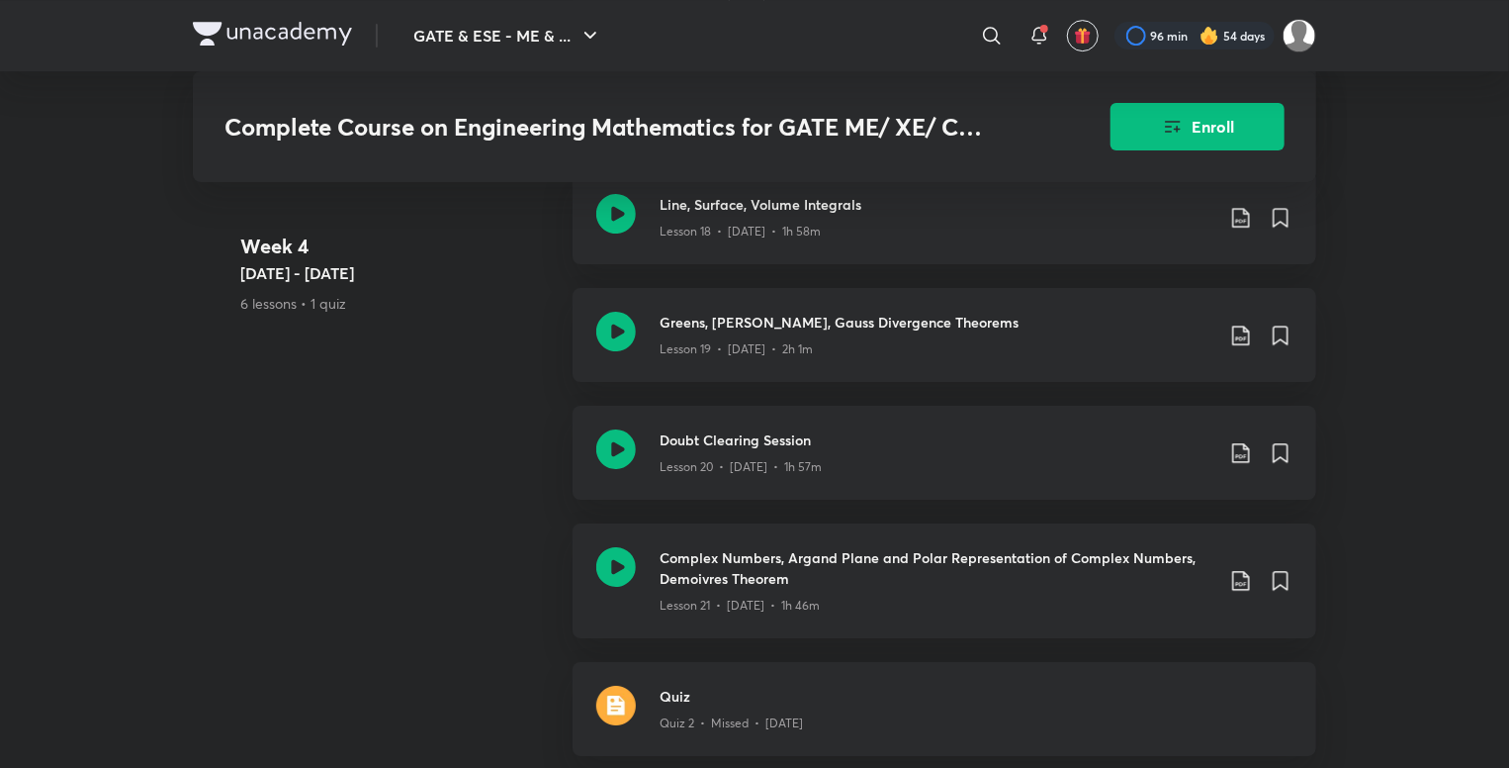
scroll to position [3236, 0]
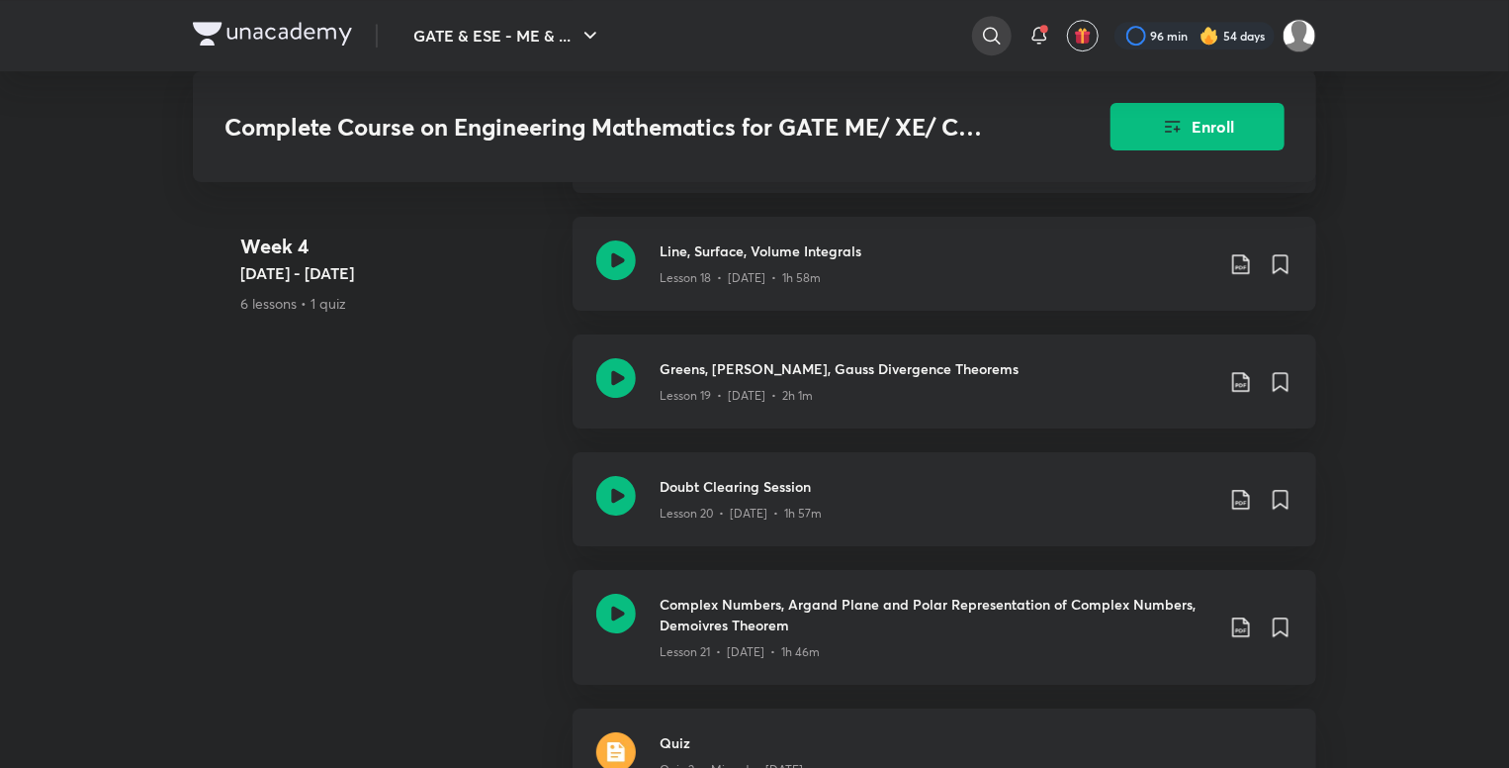
click at [984, 18] on div at bounding box center [992, 36] width 40 height 40
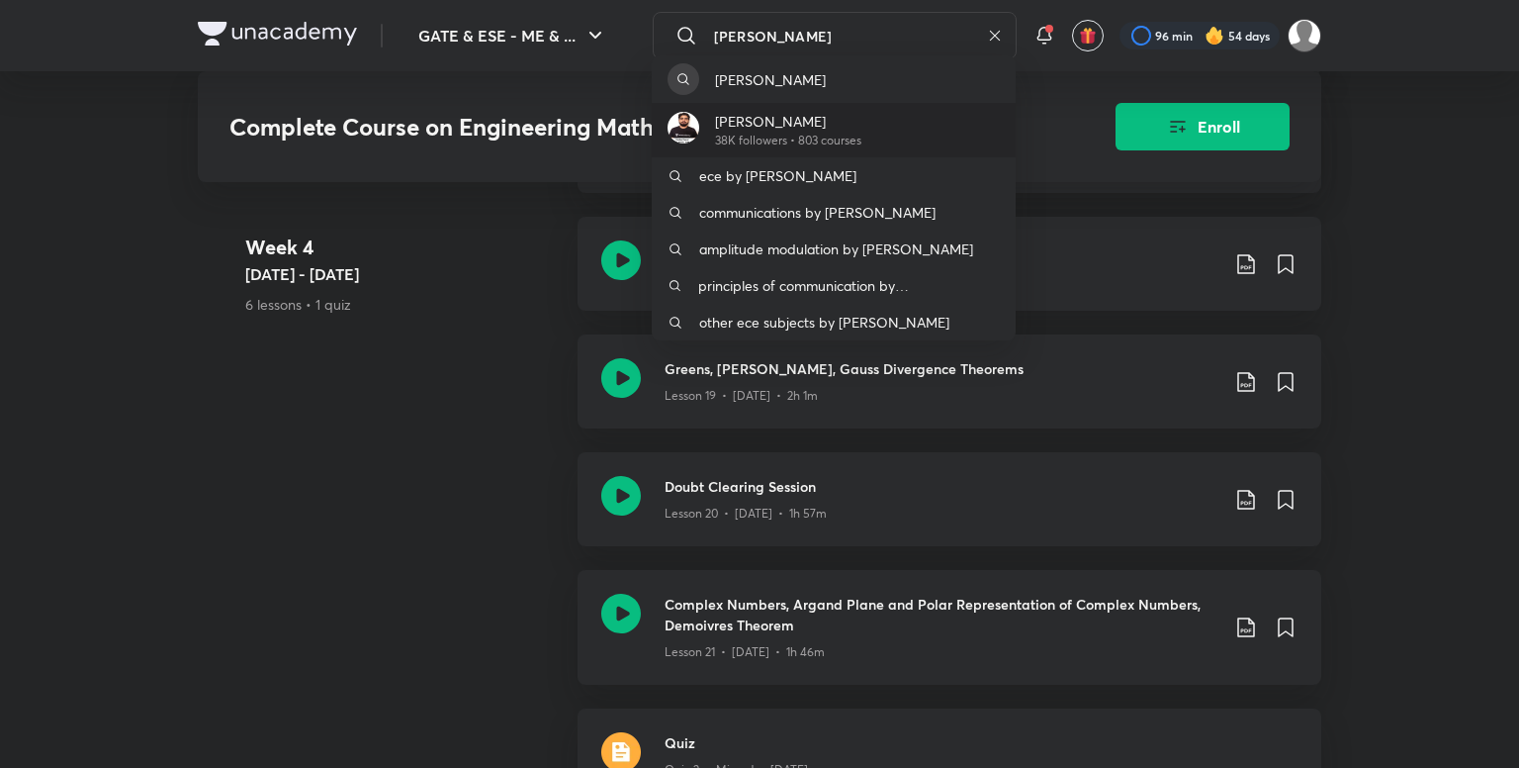
type input "[PERSON_NAME]"
click at [954, 116] on div "[PERSON_NAME] 38K followers • 803 courses" at bounding box center [834, 130] width 364 height 54
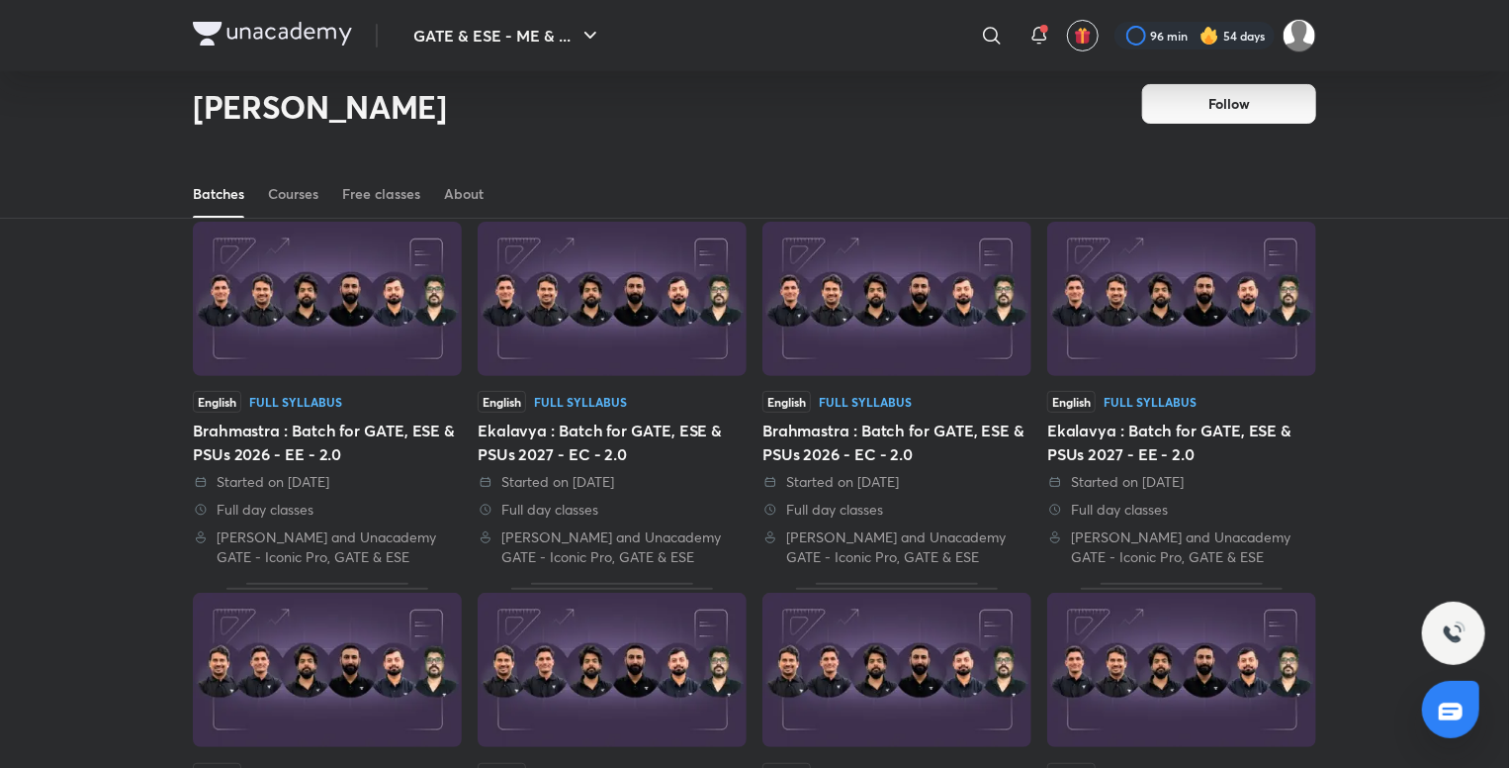
scroll to position [99, 0]
click at [320, 197] on div "Batches Courses Free classes About" at bounding box center [755, 193] width 1124 height 47
click at [307, 197] on div "Courses" at bounding box center [293, 194] width 50 height 20
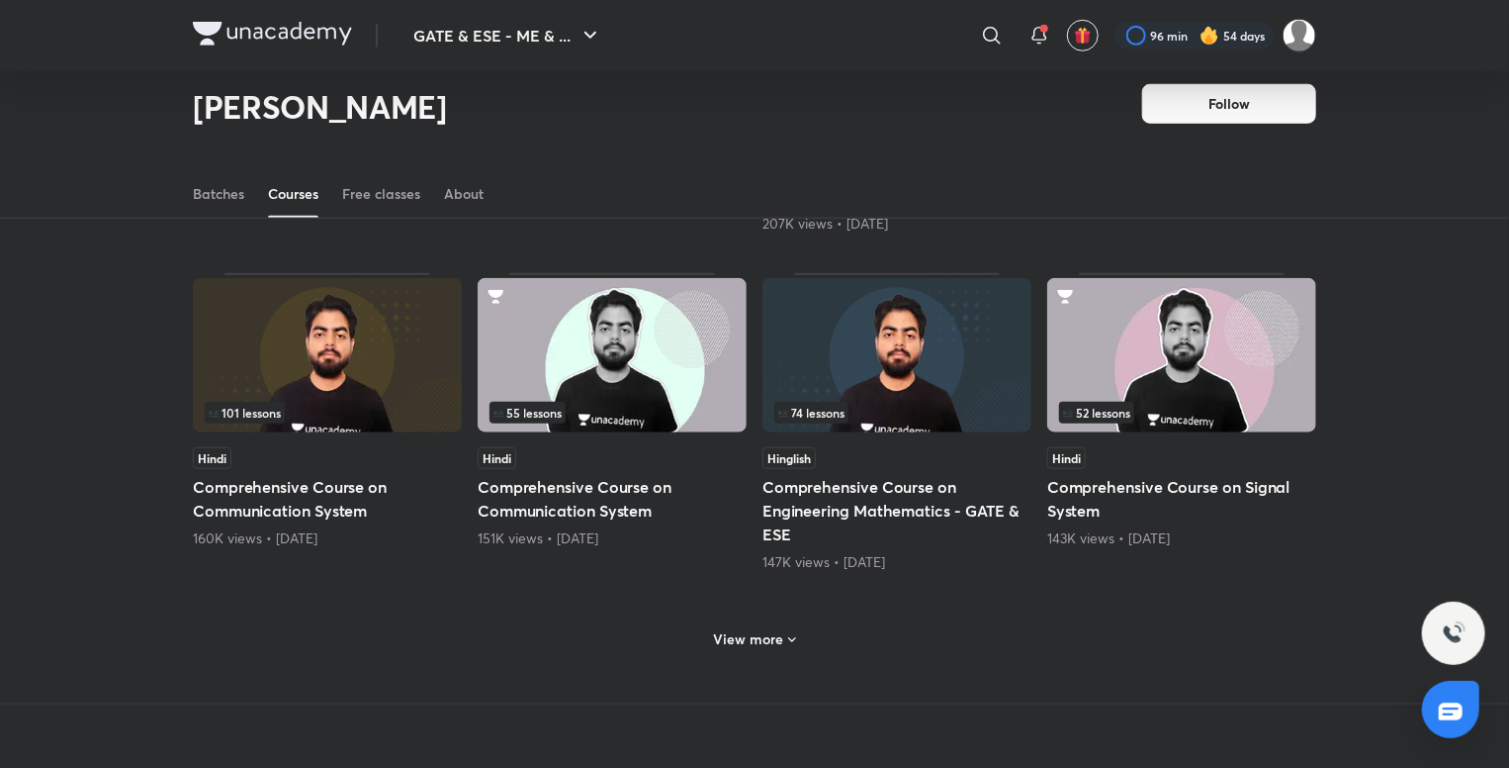
scroll to position [756, 0]
click at [744, 625] on div "View more" at bounding box center [755, 639] width 98 height 32
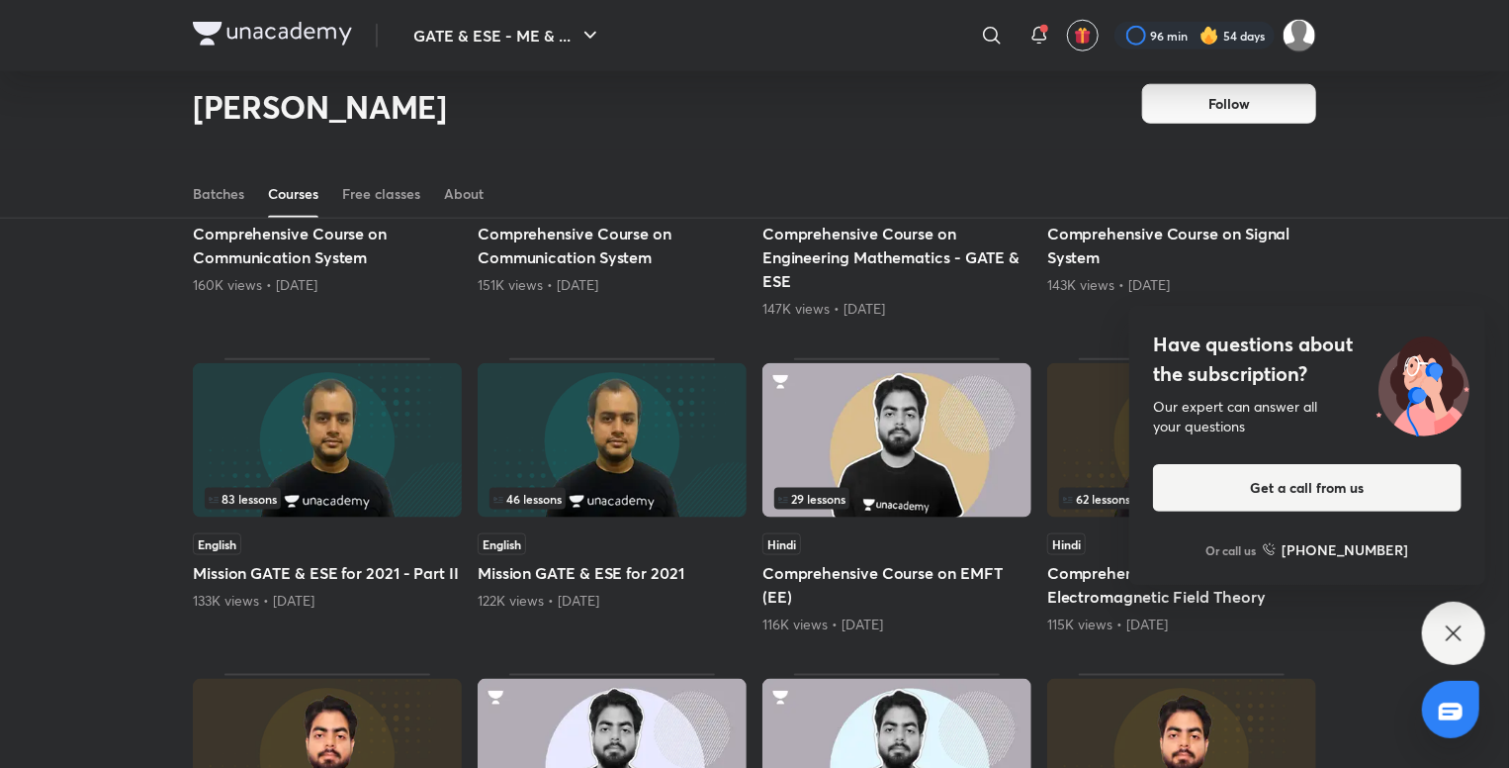
scroll to position [824, 0]
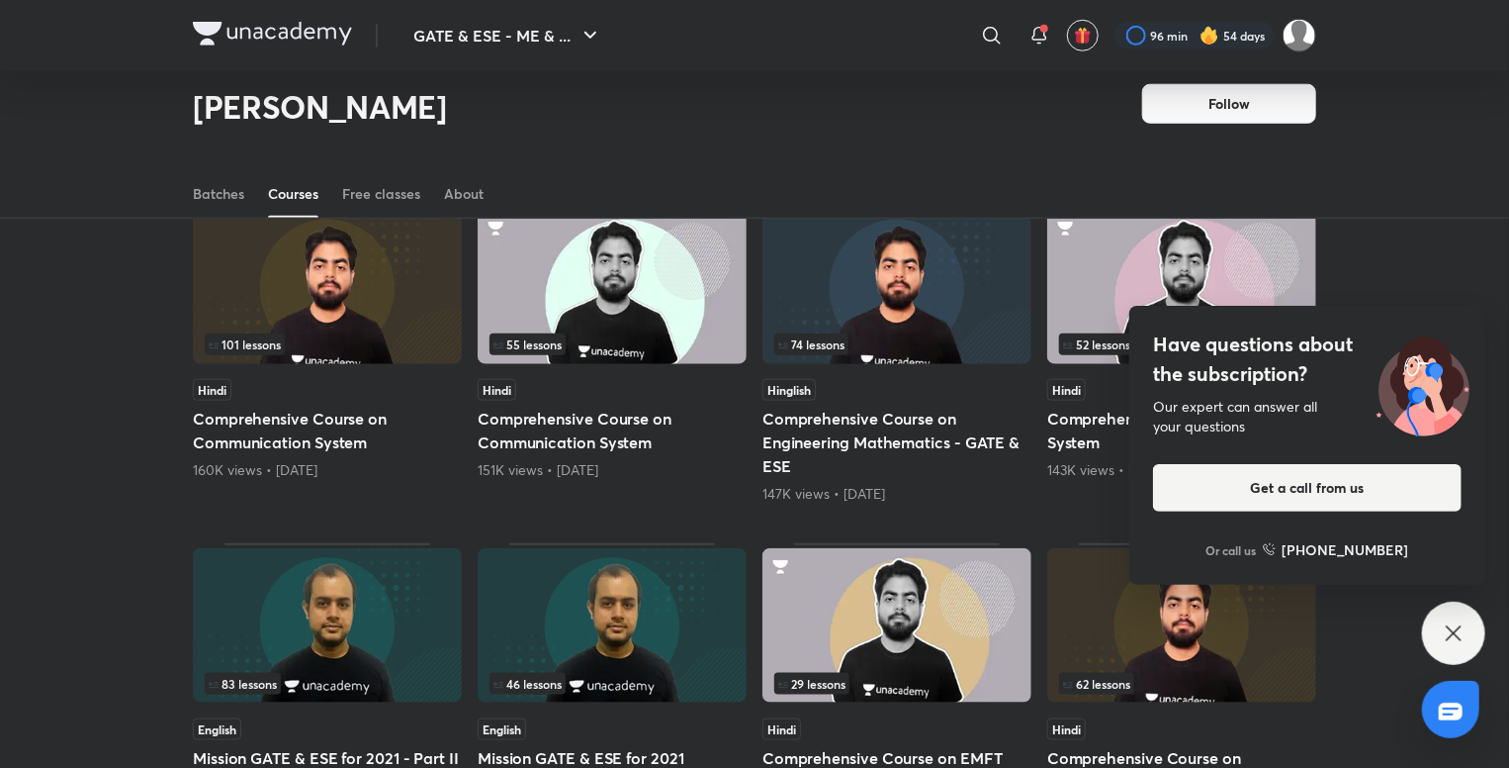
click at [876, 385] on div "Hinglish" at bounding box center [897, 390] width 269 height 22
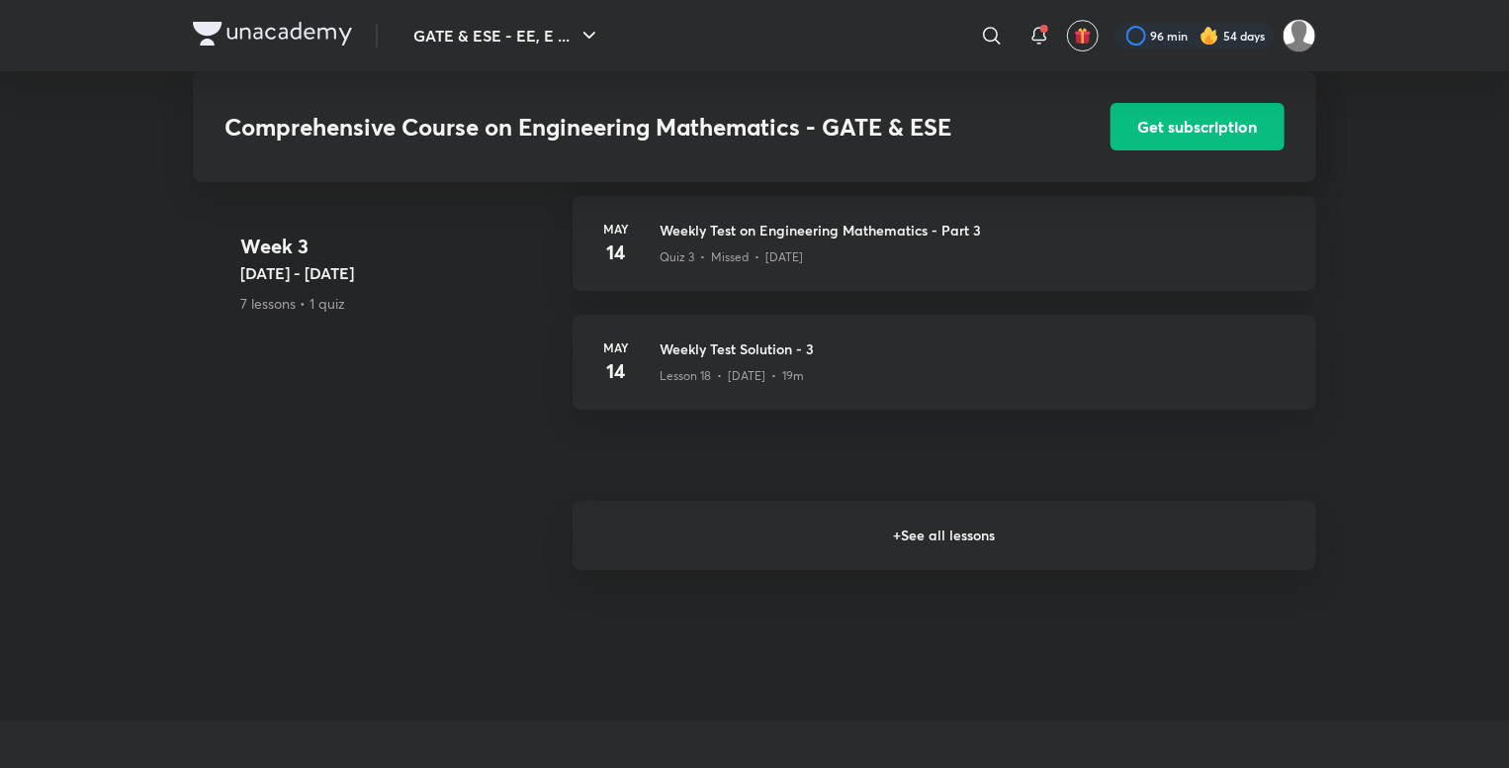
scroll to position [3321, 0]
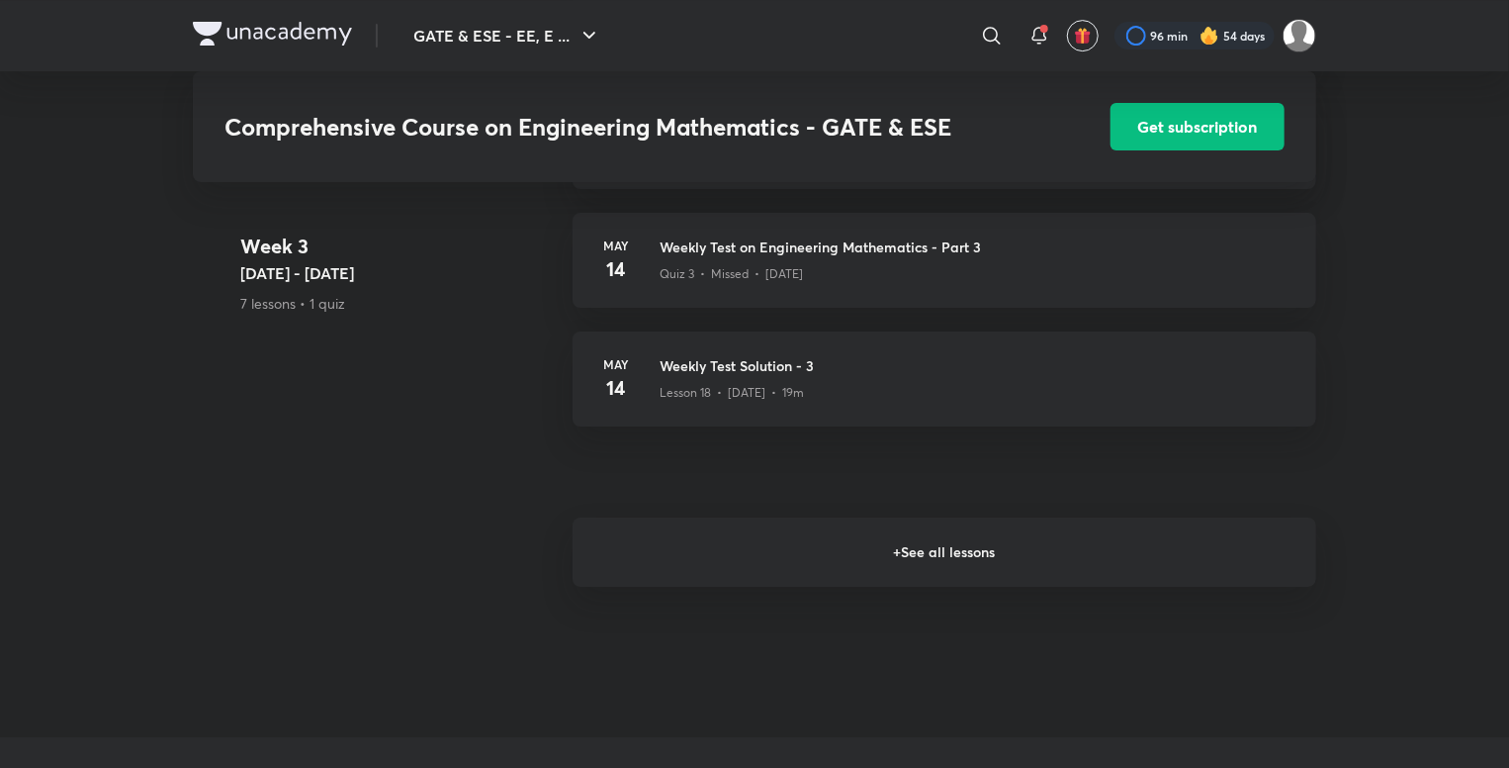
click at [829, 587] on h6 "+ See all lessons" at bounding box center [945, 551] width 744 height 69
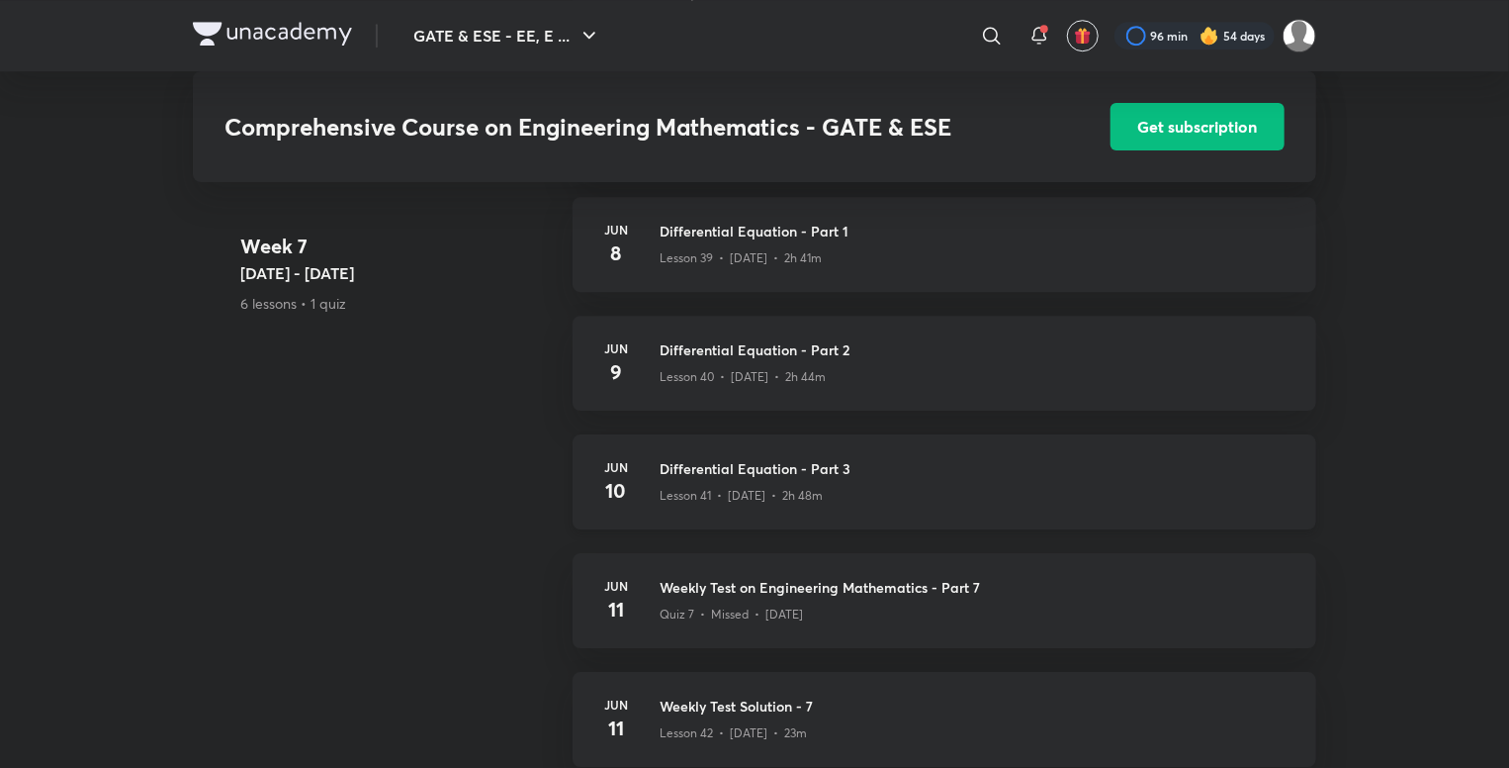
scroll to position [6717, 0]
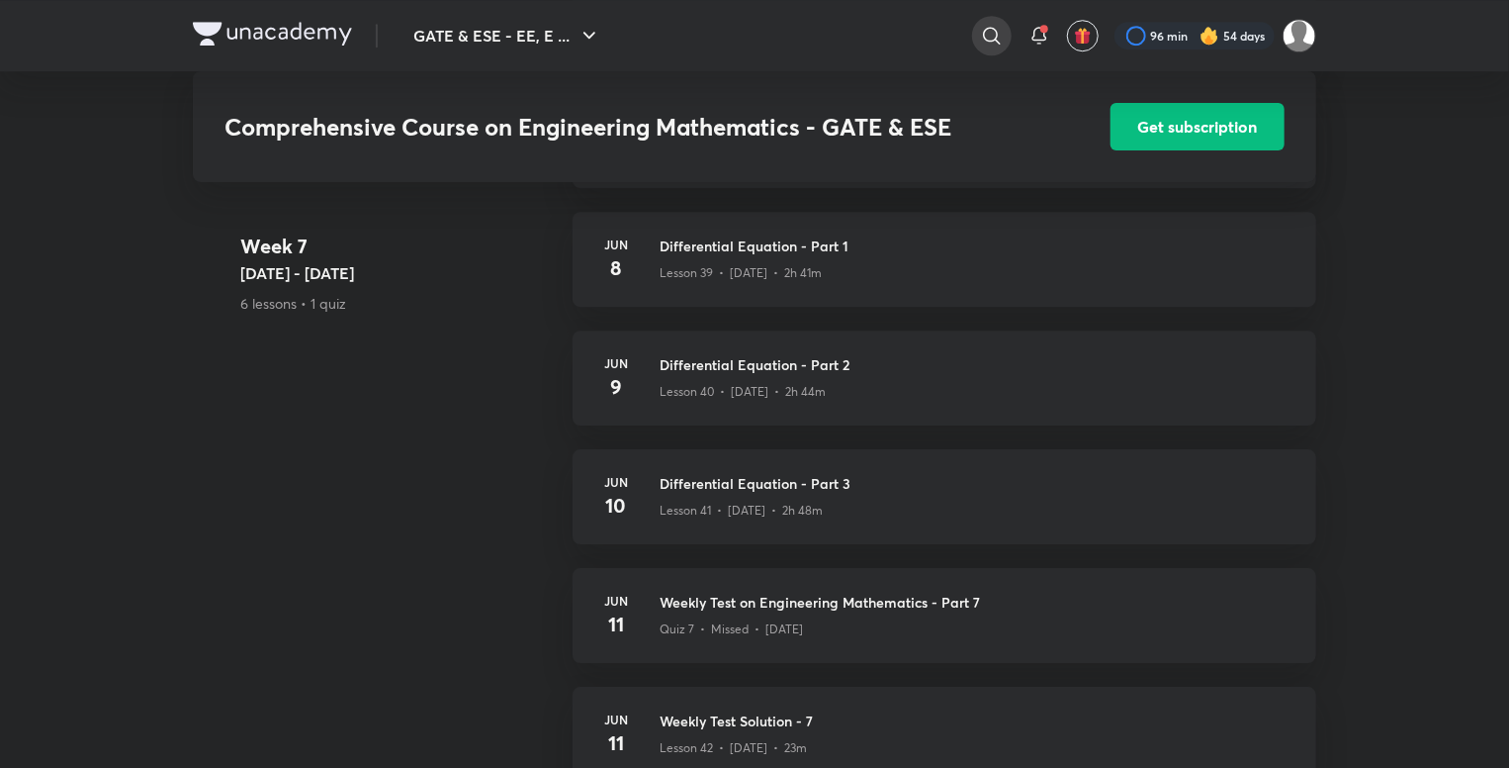
click at [994, 45] on icon at bounding box center [992, 36] width 24 height 24
type input "j"
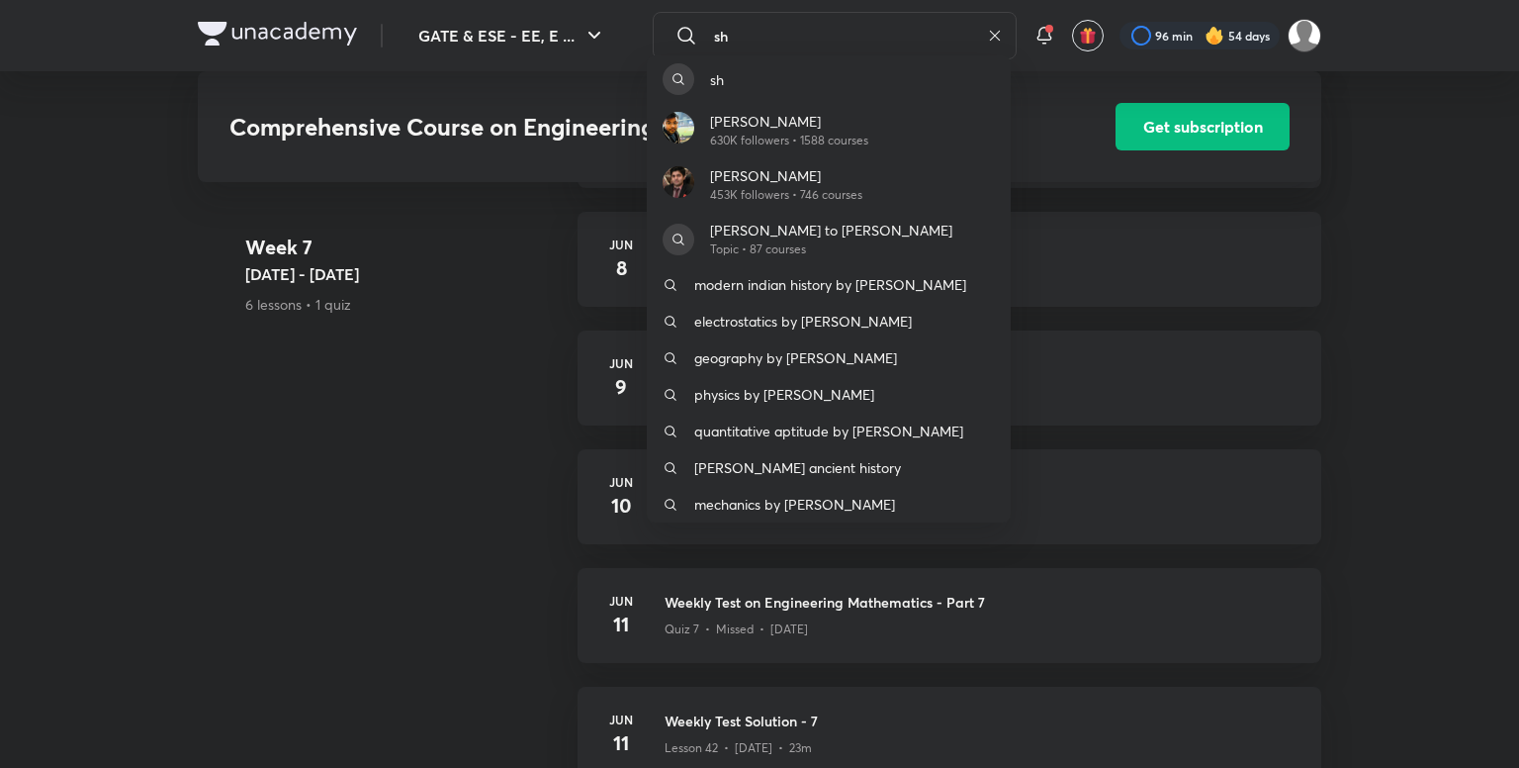
type input "s"
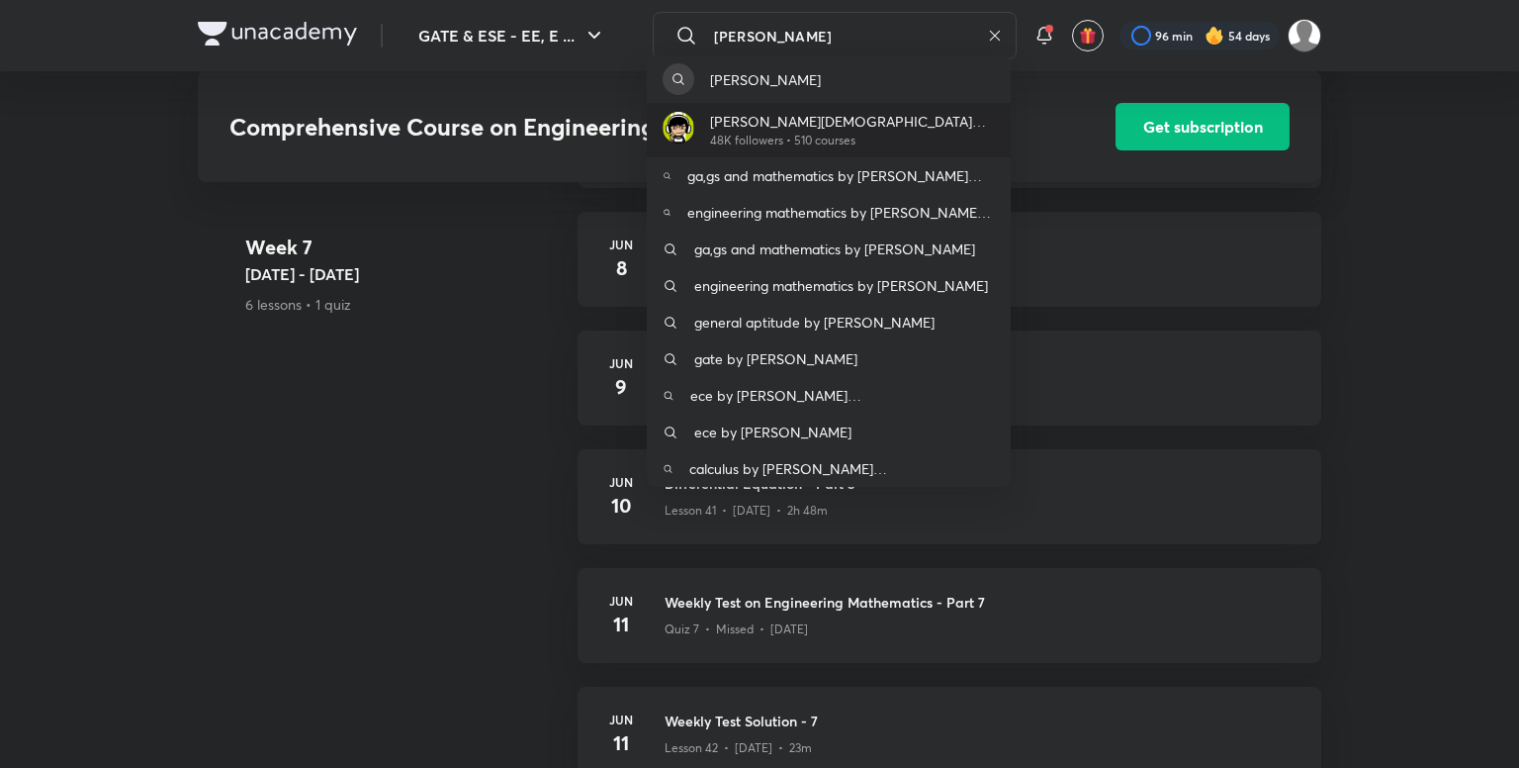
type input "[PERSON_NAME]"
click at [822, 115] on p "[PERSON_NAME][DEMOGRAPHIC_DATA] Study Simplified" at bounding box center [852, 121] width 285 height 21
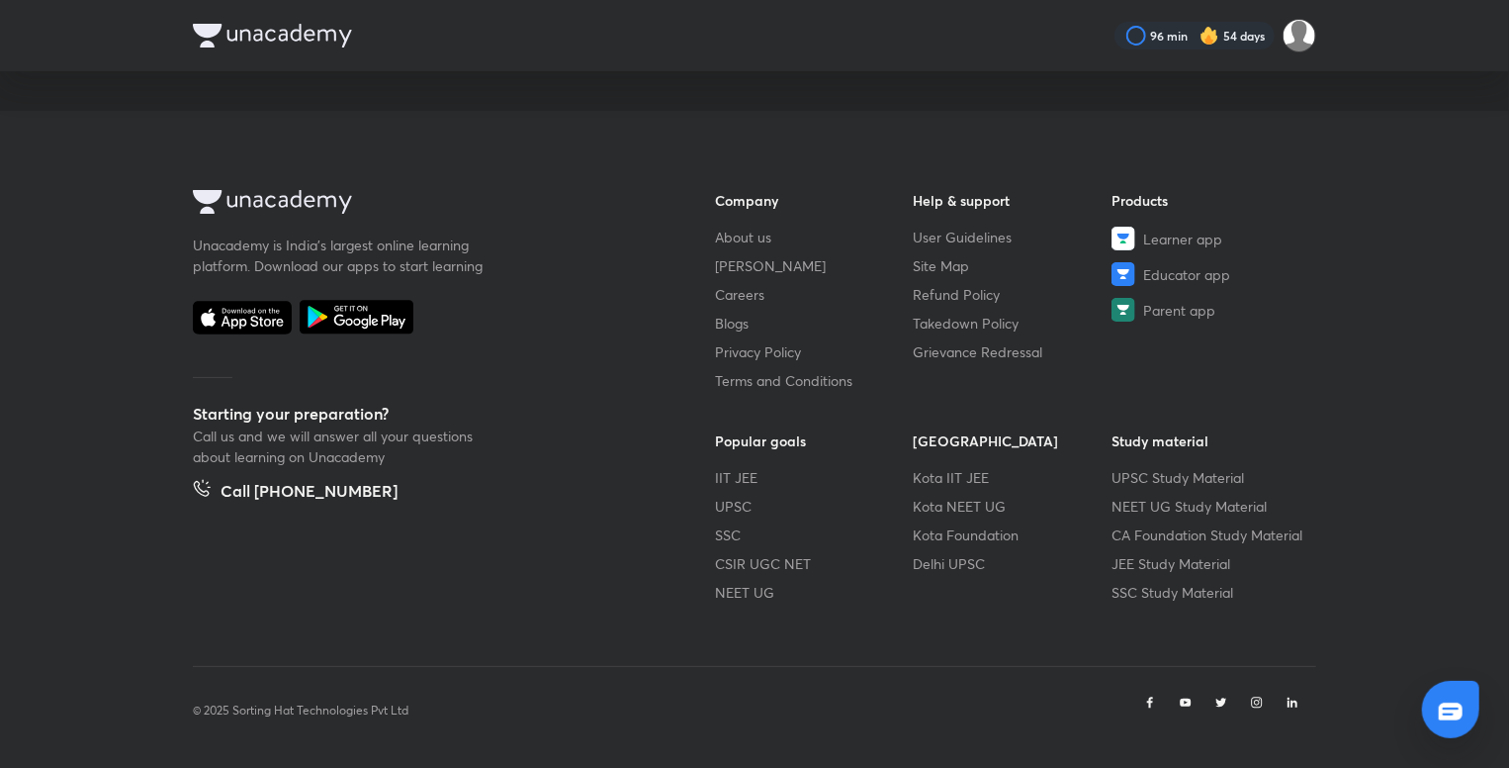
scroll to position [2, 0]
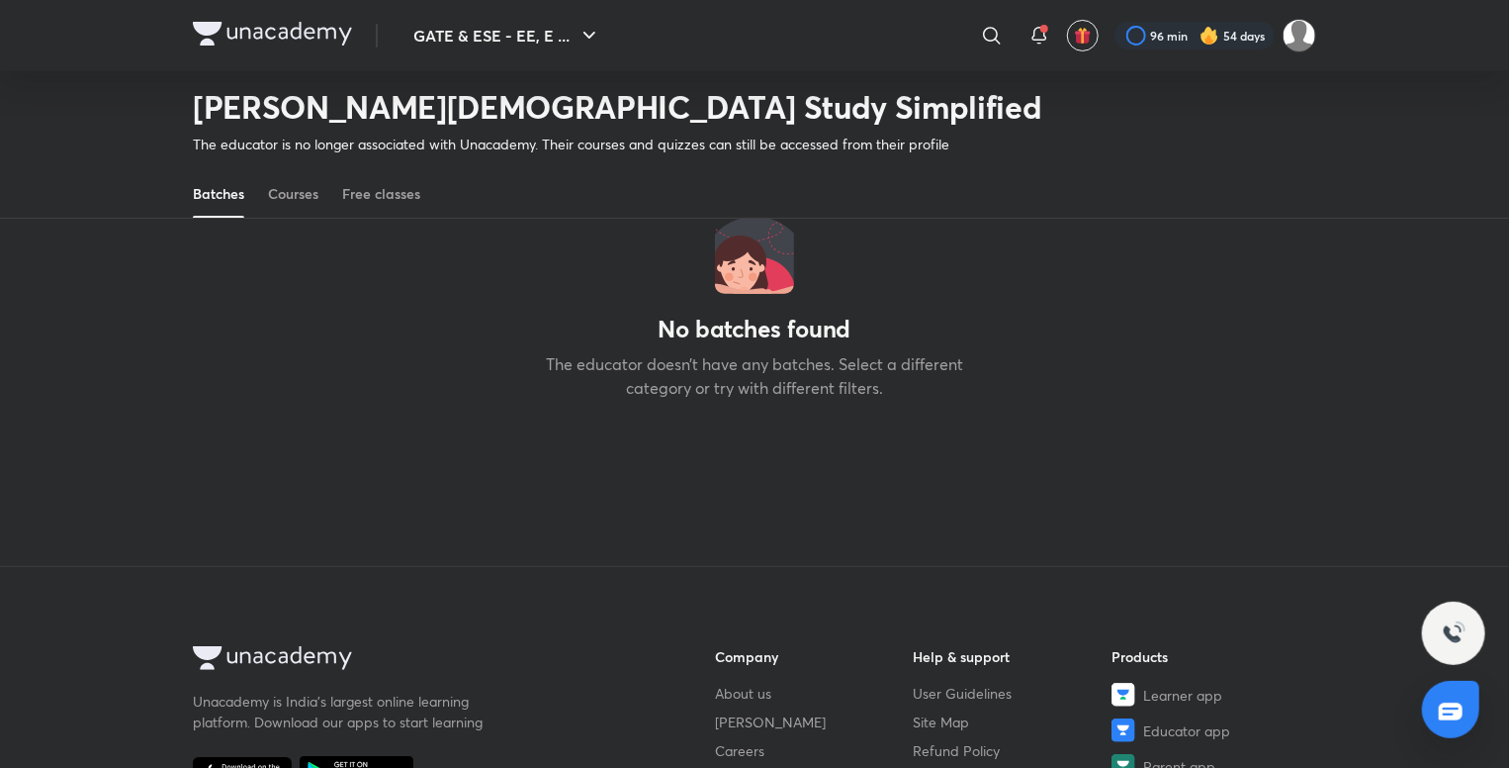
scroll to position [230, 0]
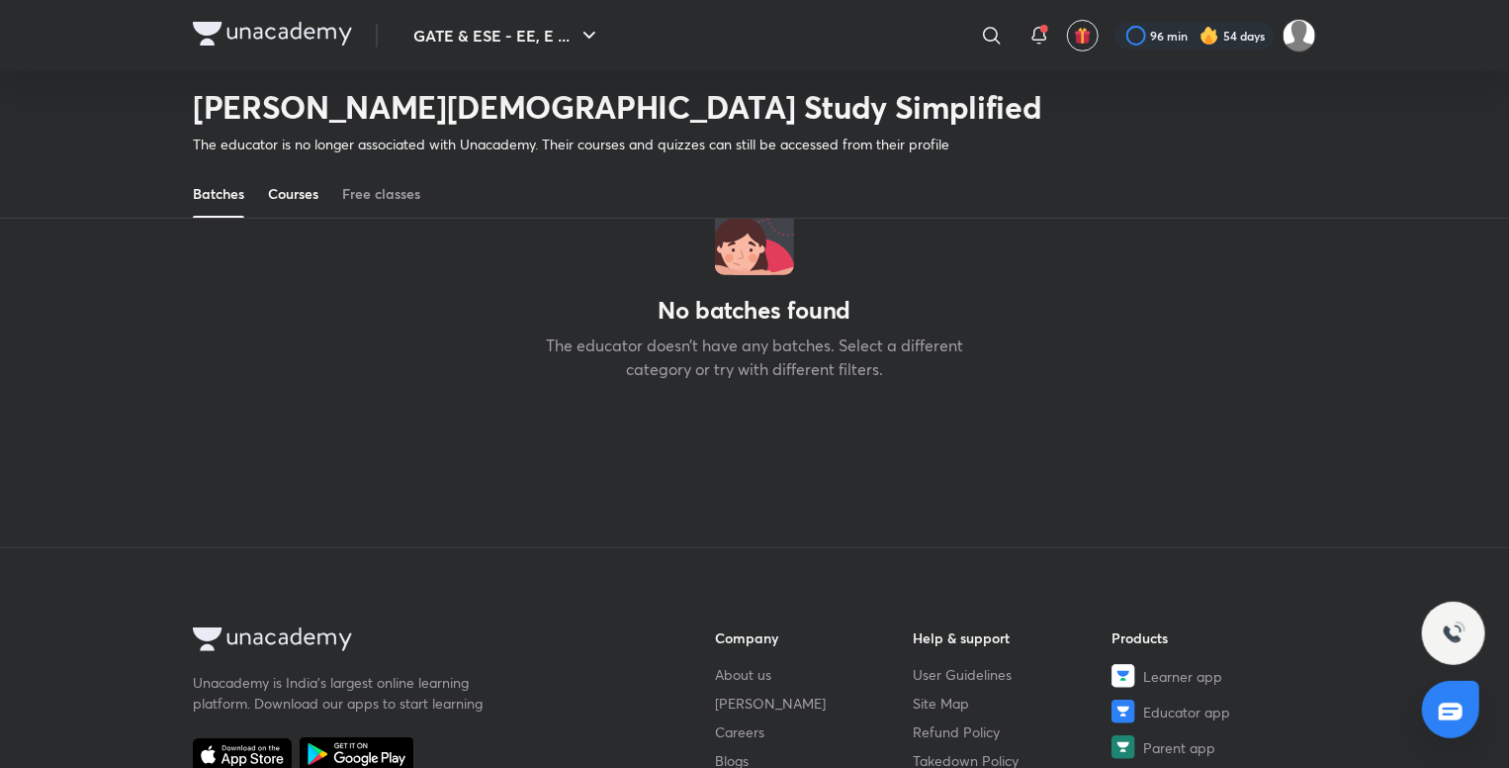
click at [277, 203] on div "Courses" at bounding box center [293, 194] width 50 height 20
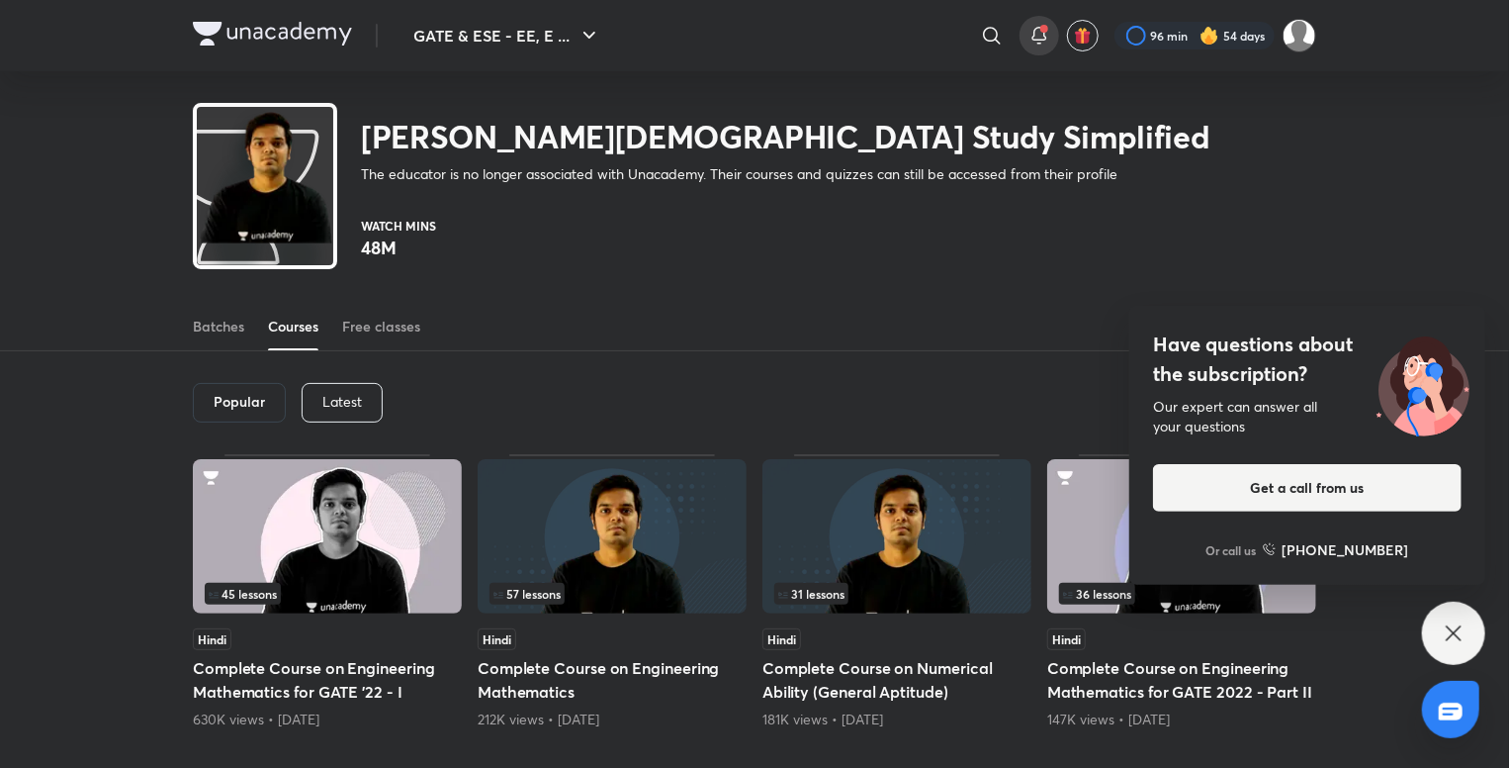
click at [1034, 42] on icon at bounding box center [1040, 36] width 24 height 24
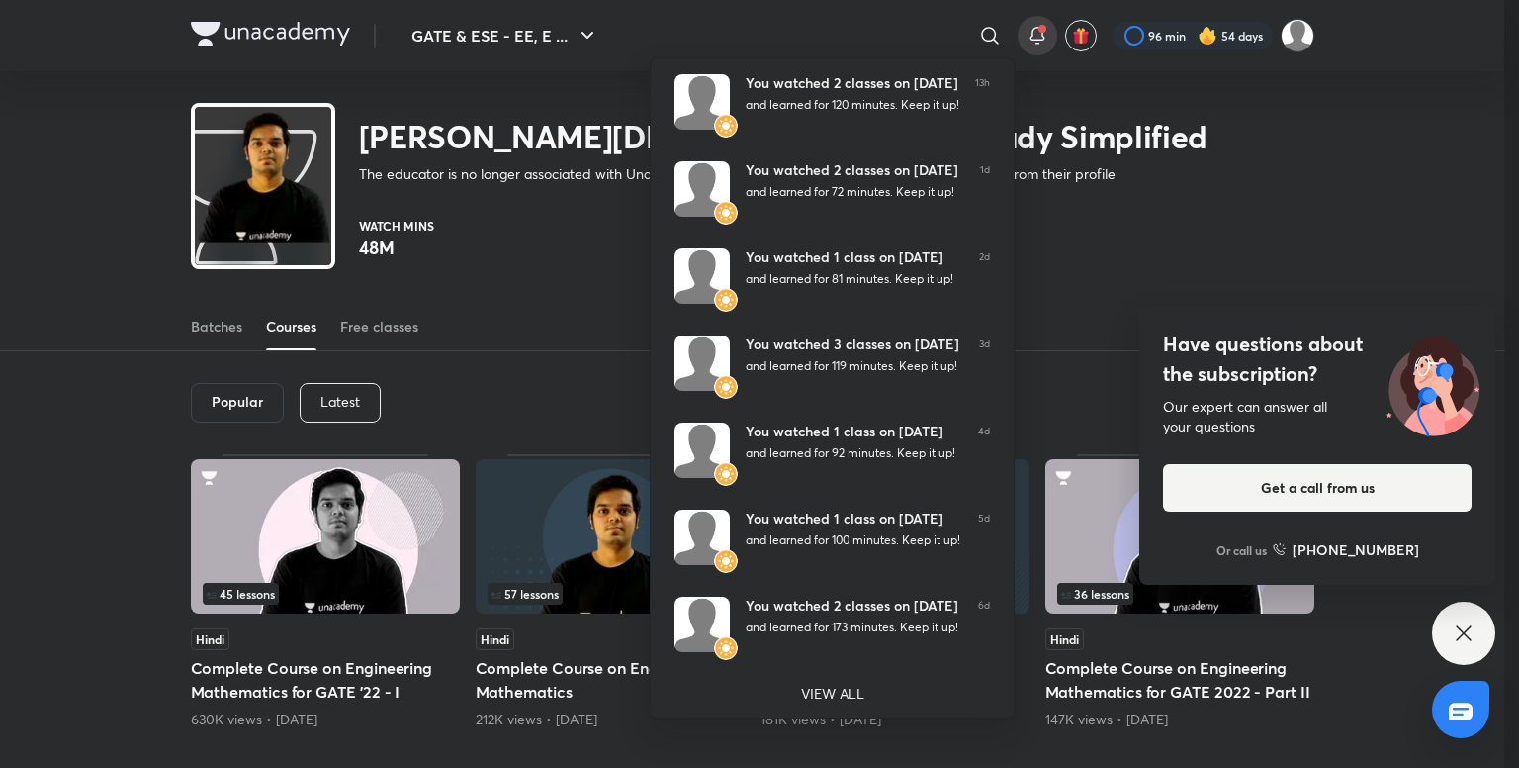
click at [891, 25] on div at bounding box center [759, 384] width 1519 height 768
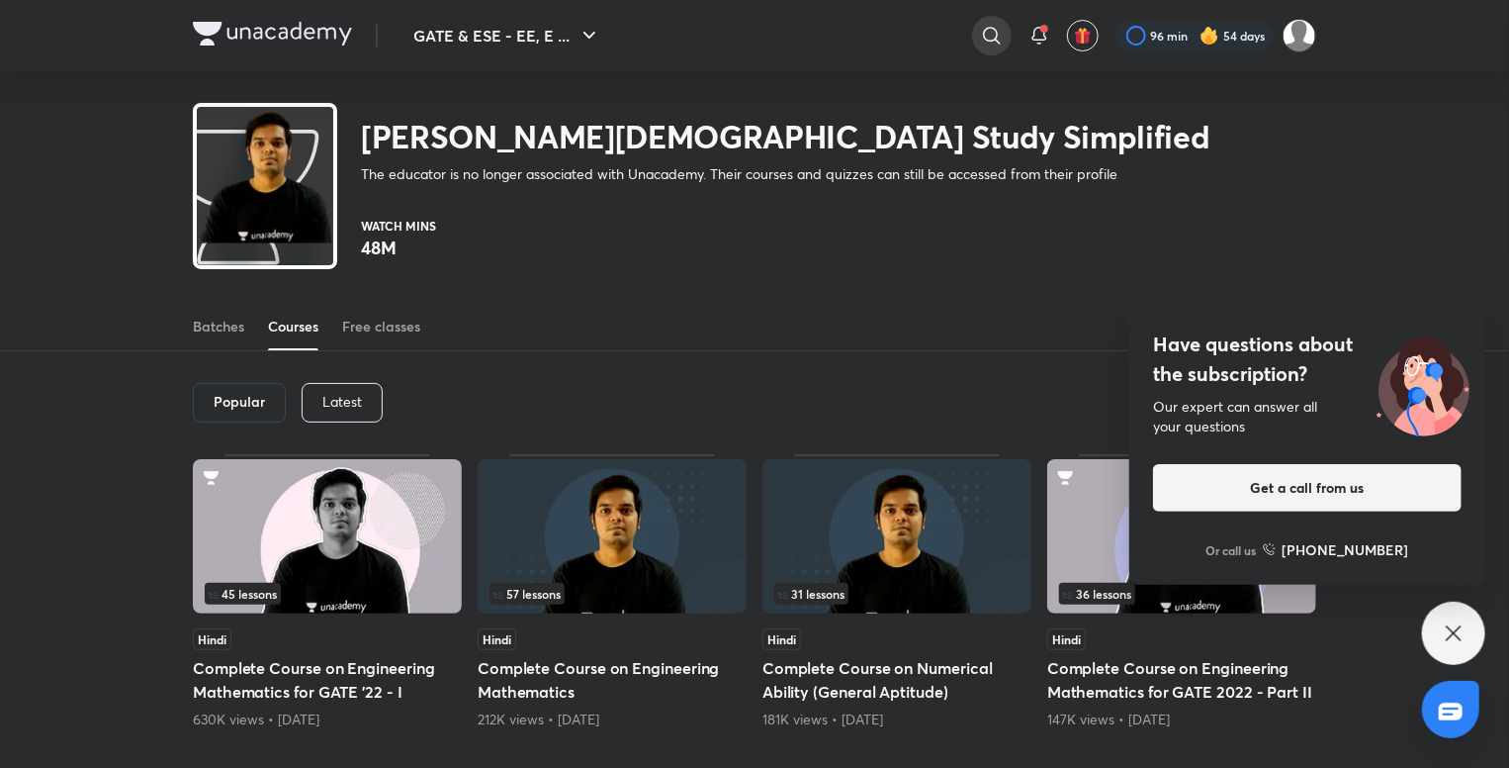
click at [993, 36] on icon at bounding box center [992, 36] width 24 height 24
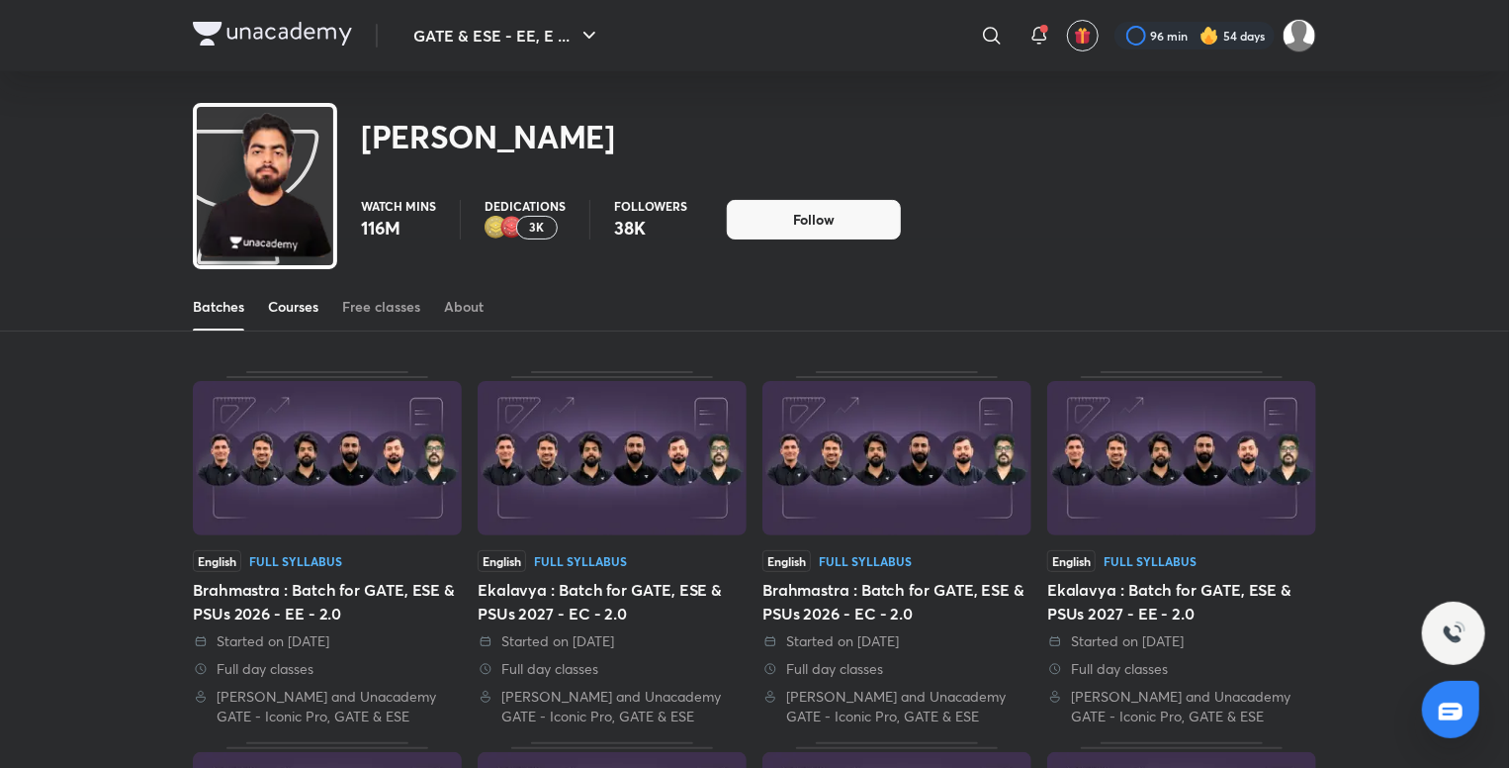
click at [311, 322] on link "Courses" at bounding box center [293, 306] width 50 height 47
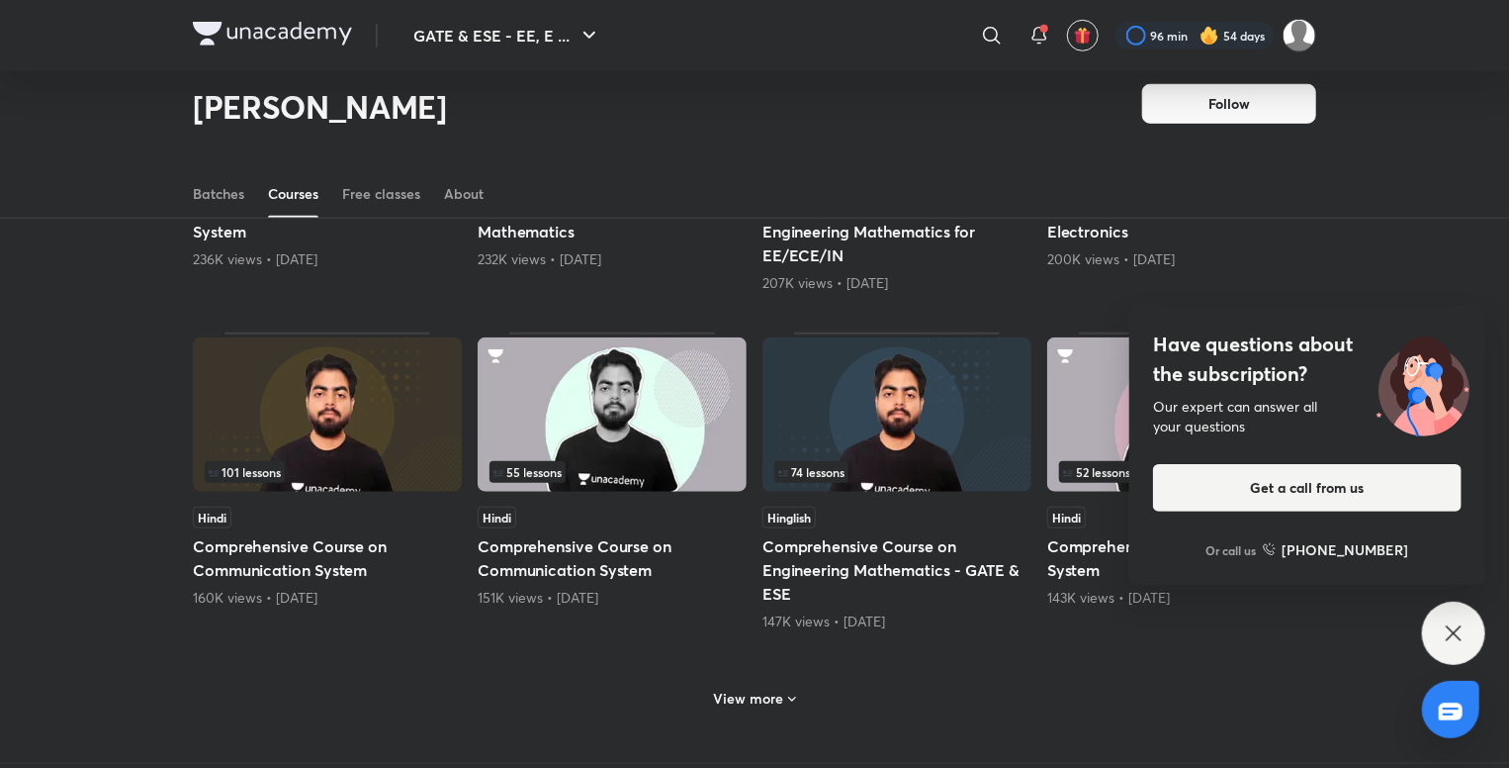
scroll to position [703, 0]
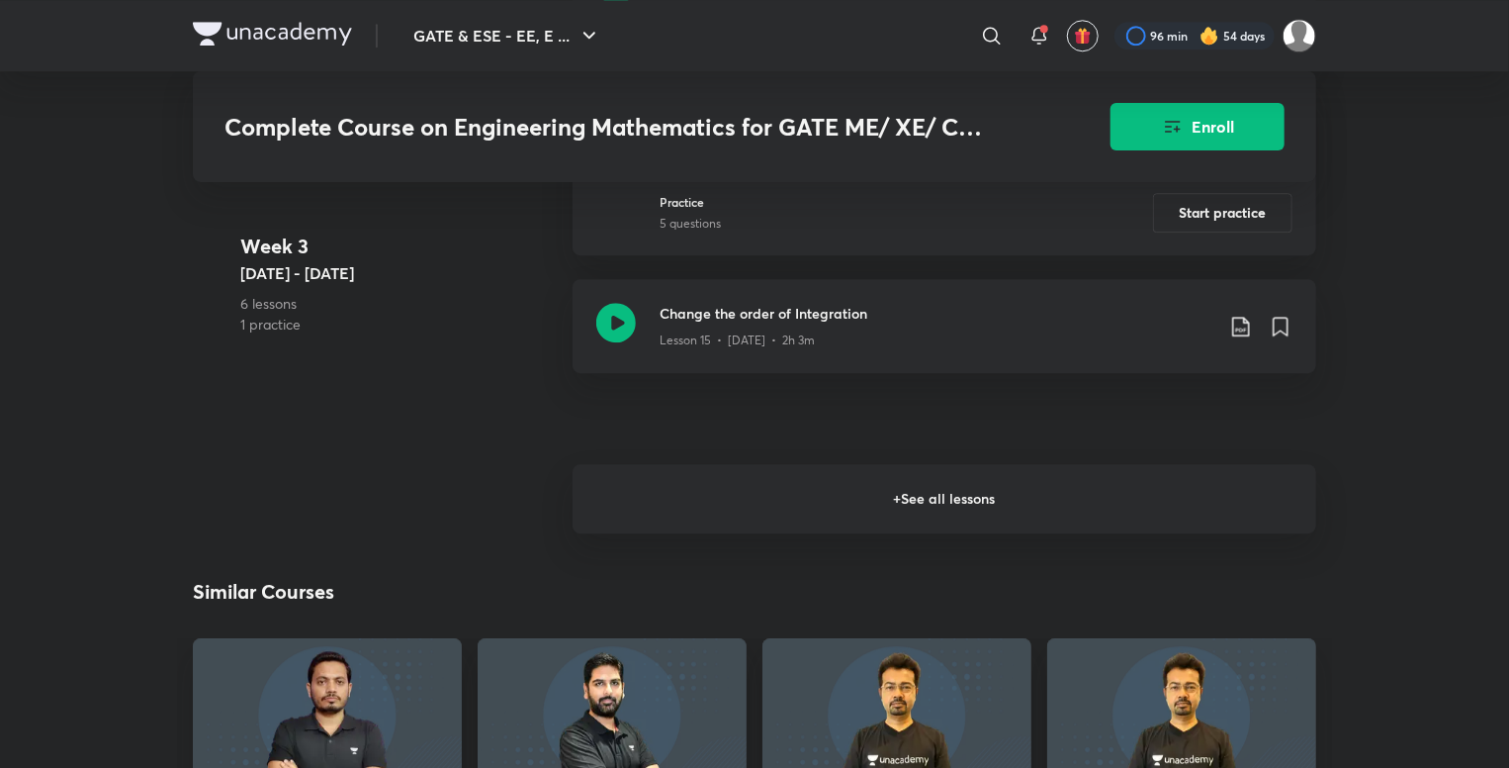
scroll to position [2713, 0]
click at [747, 483] on h6 "+ See all lessons" at bounding box center [945, 499] width 744 height 69
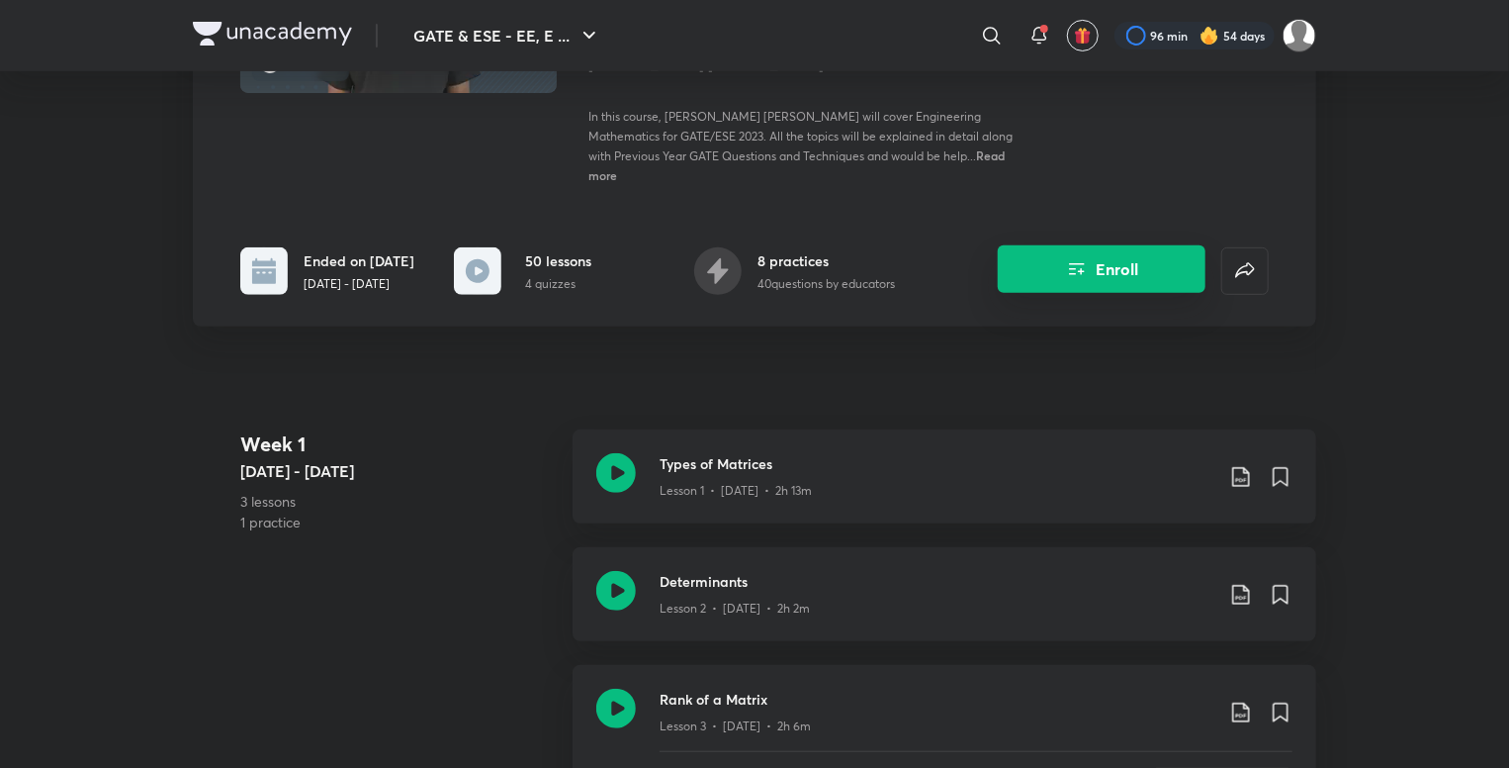
scroll to position [297, 0]
click at [1092, 271] on button "Enroll" at bounding box center [1102, 270] width 208 height 47
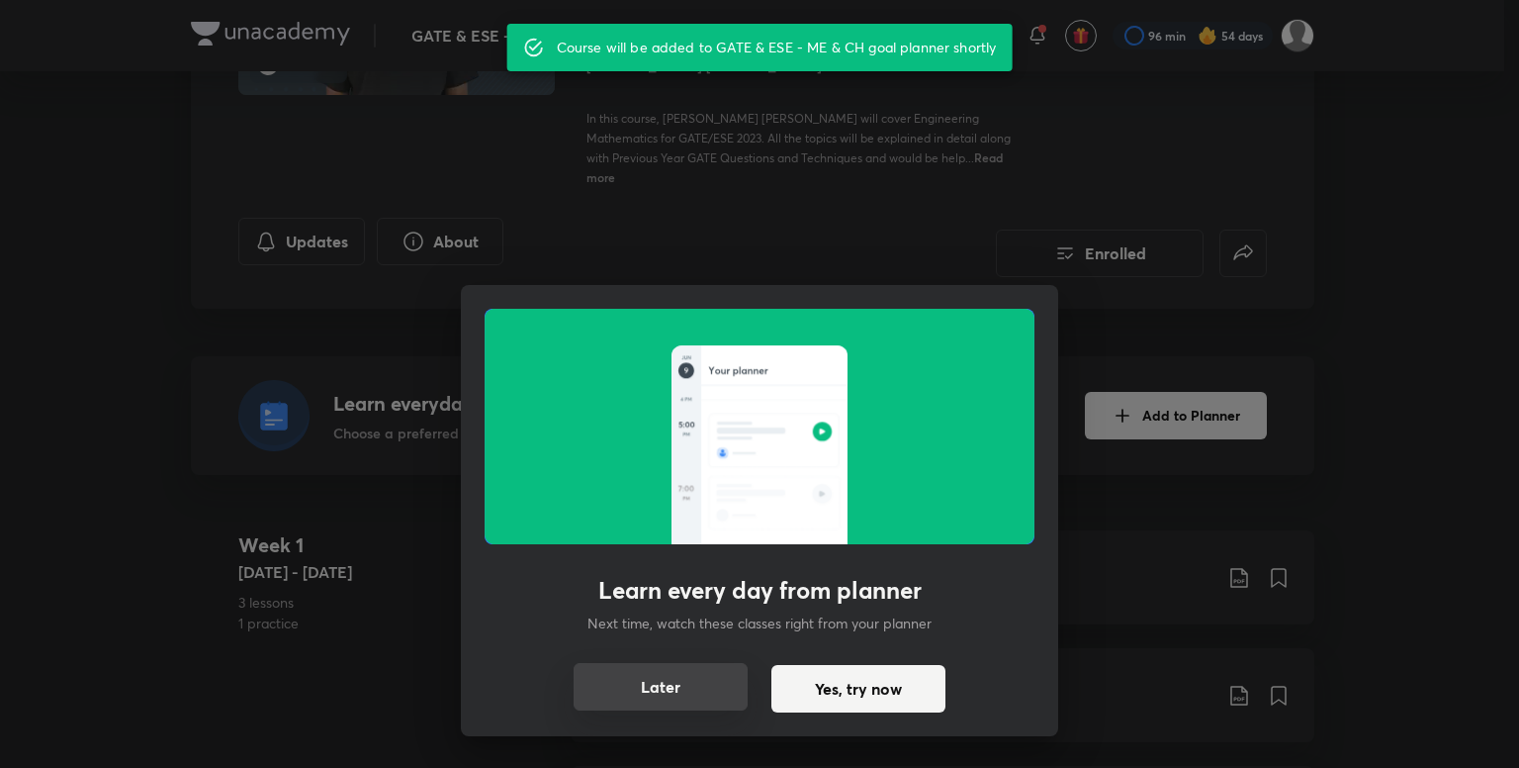
click at [673, 701] on button "Later" at bounding box center [661, 686] width 174 height 47
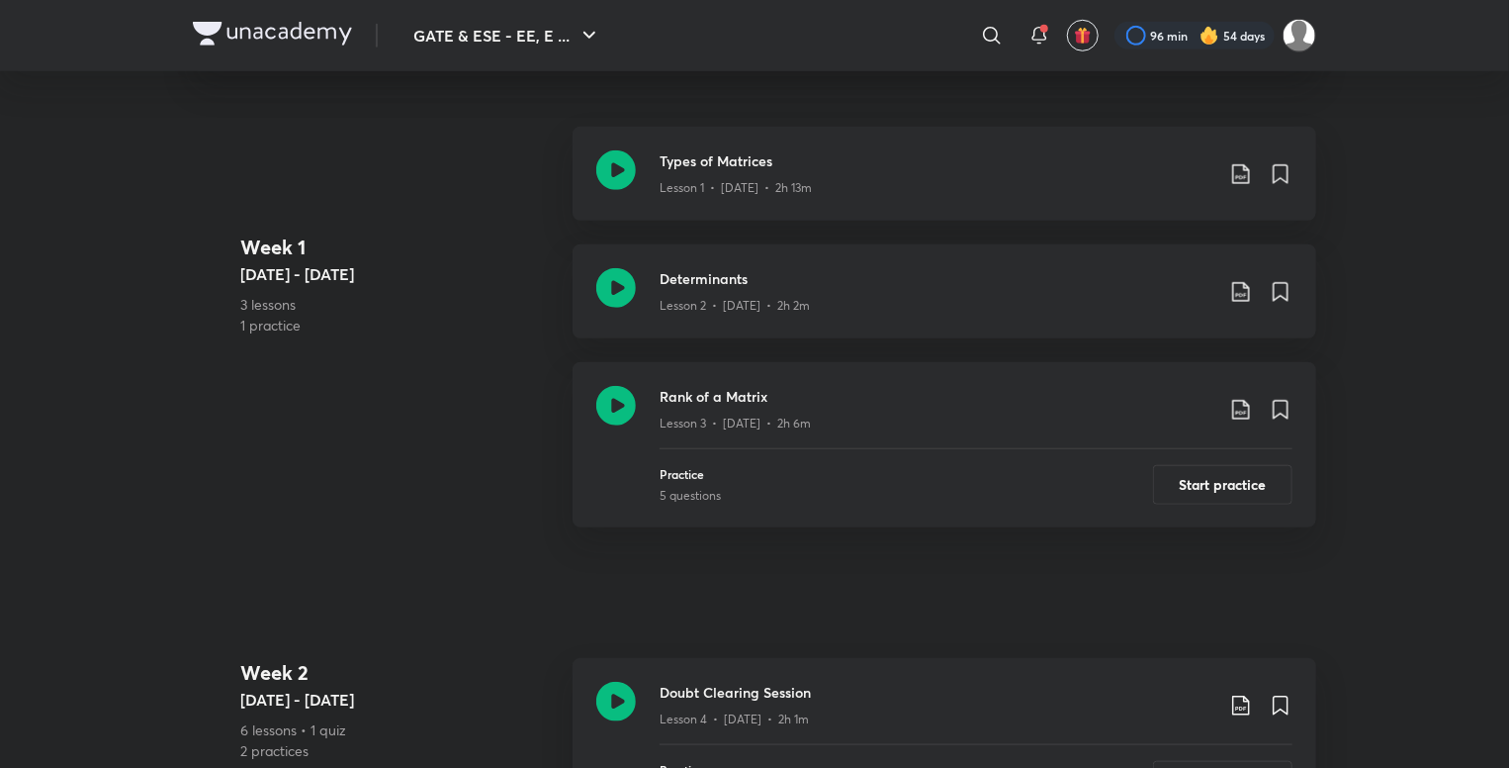
scroll to position [0, 0]
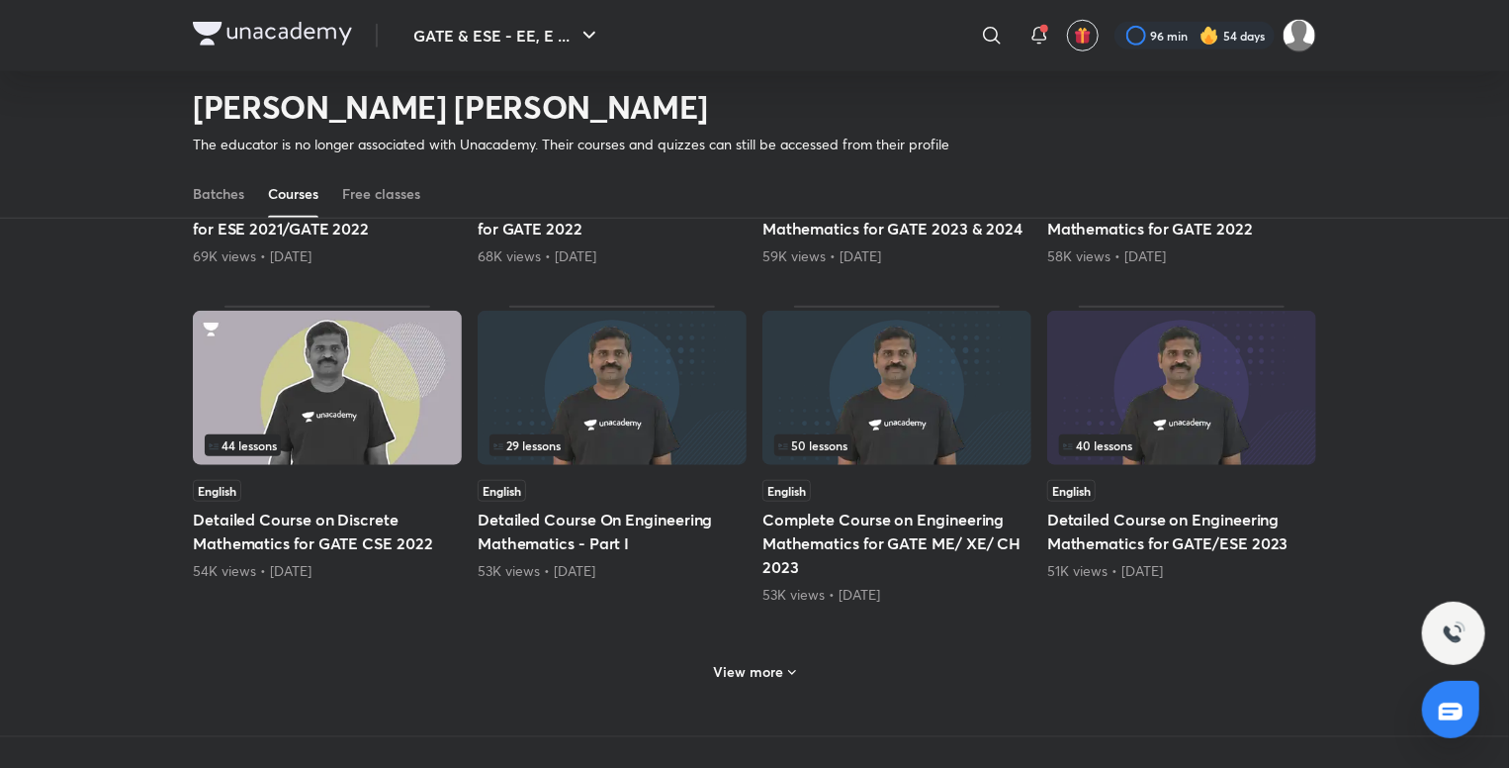
scroll to position [723, 0]
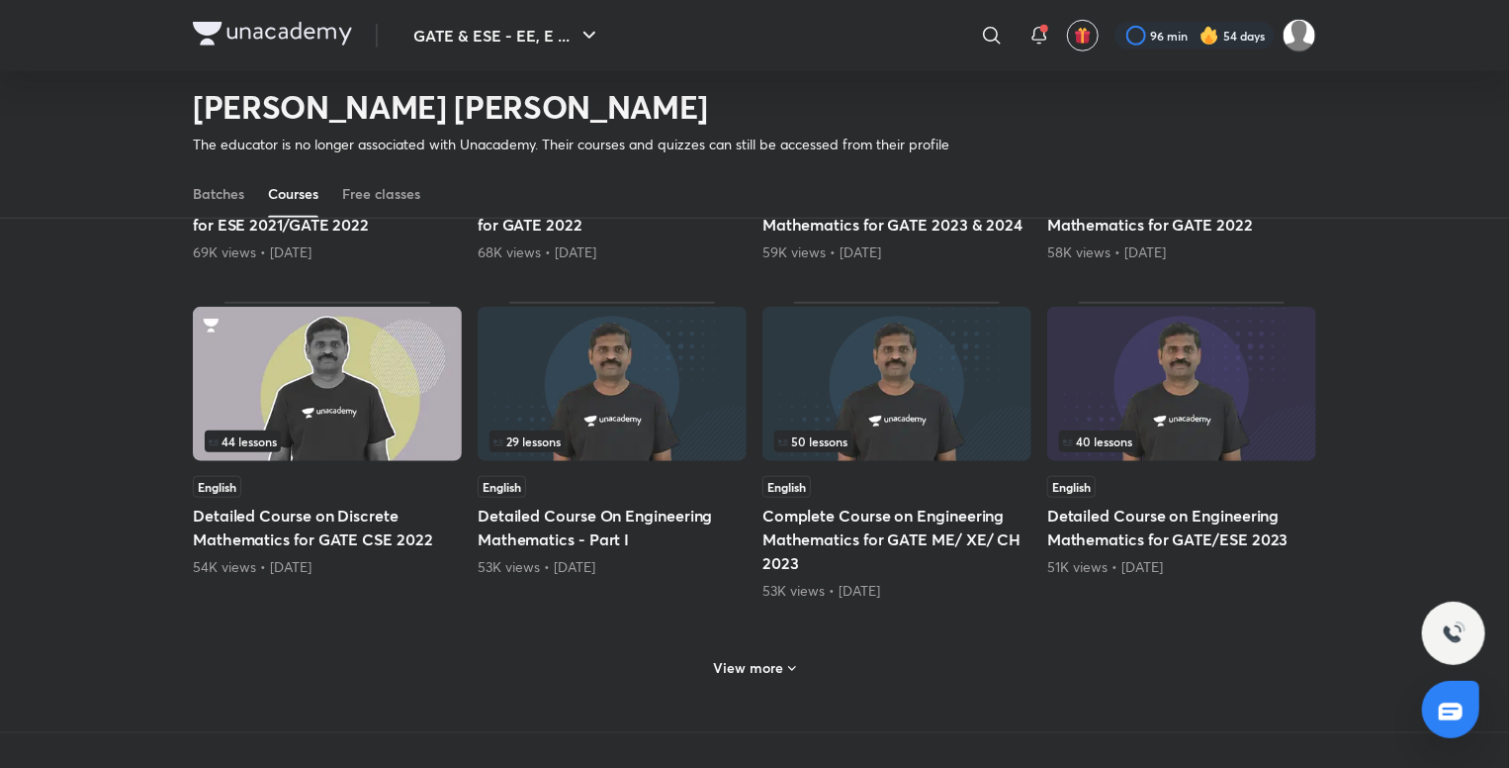
click at [789, 665] on icon at bounding box center [792, 669] width 16 height 16
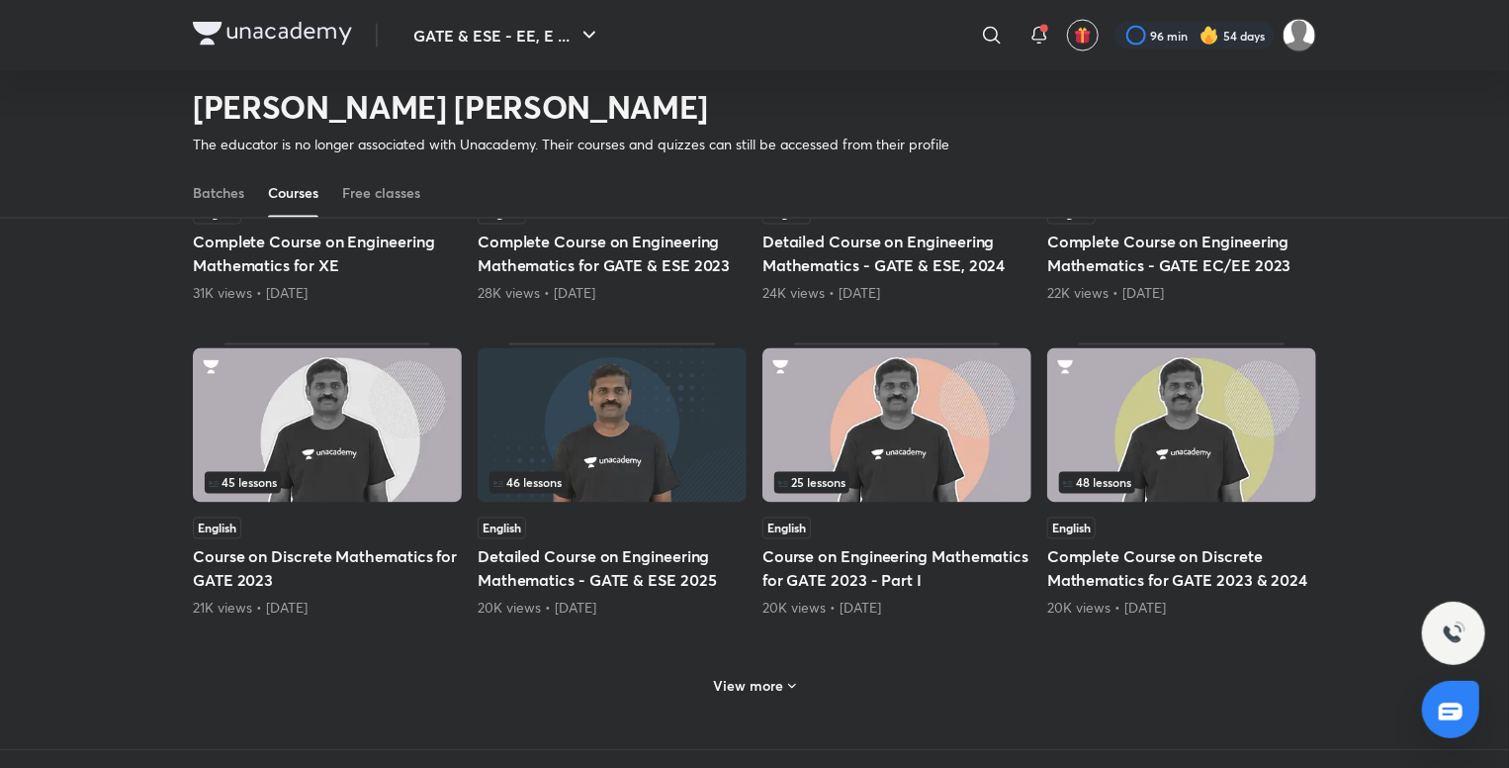
scroll to position [1700, 0]
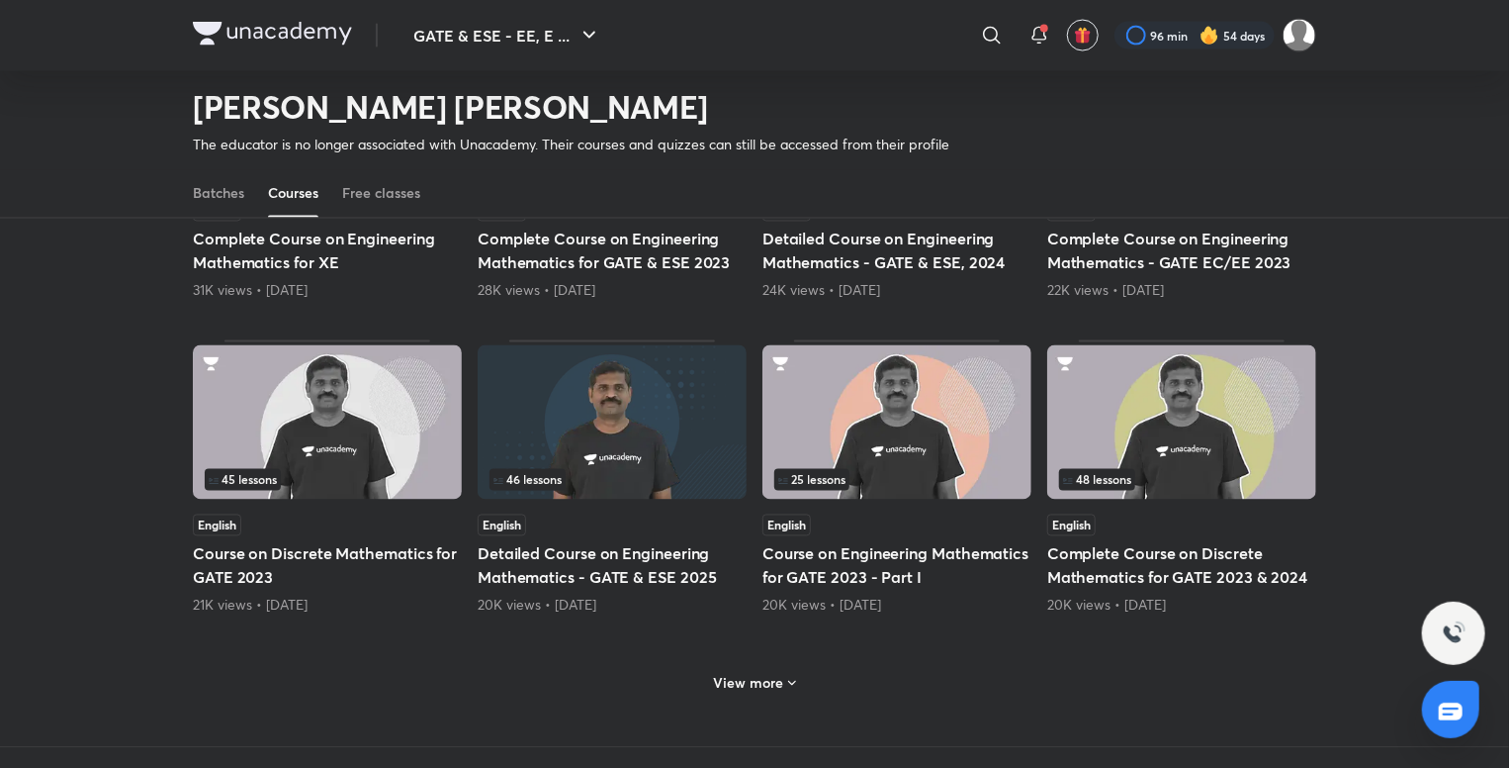
click at [784, 676] on icon at bounding box center [792, 684] width 16 height 16
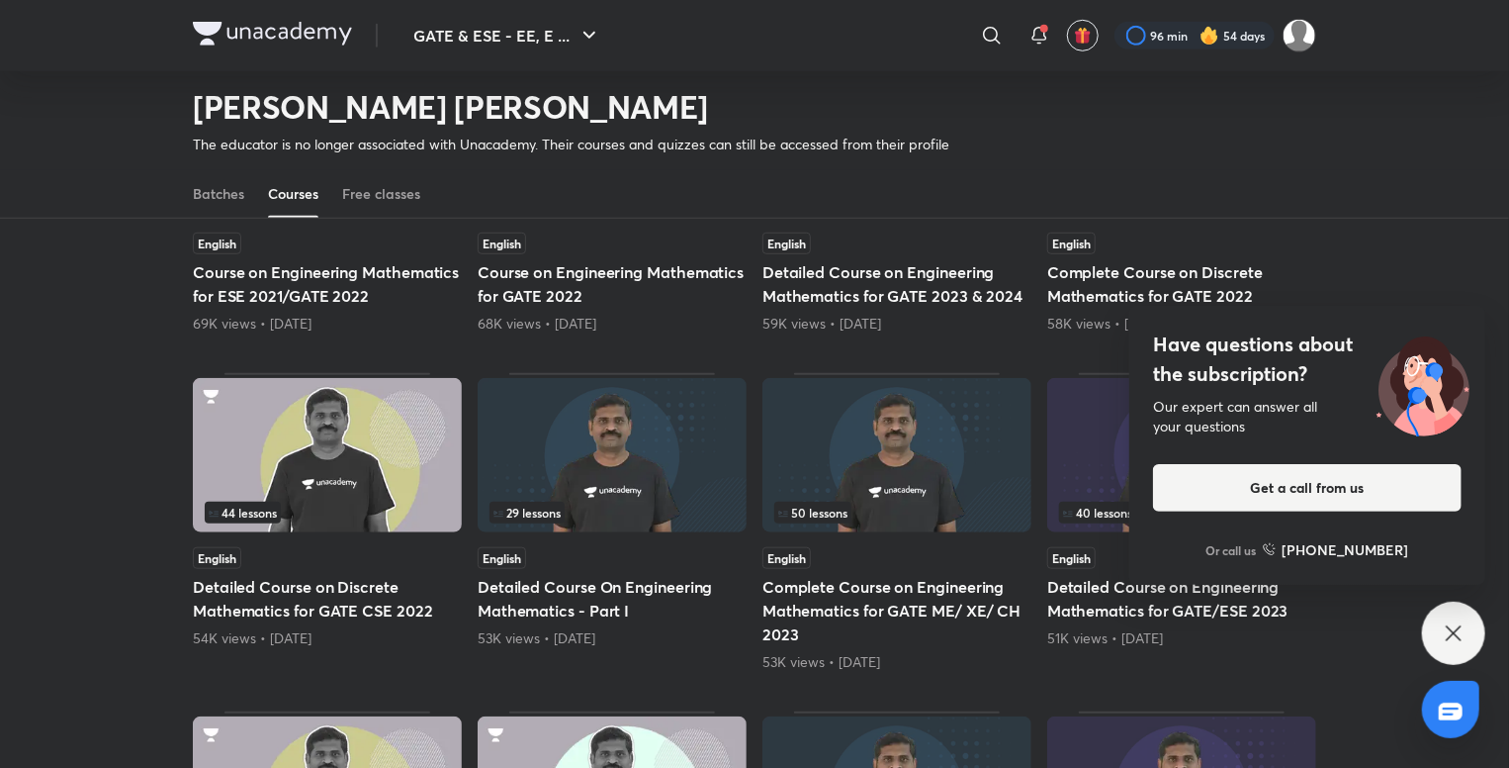
scroll to position [0, 0]
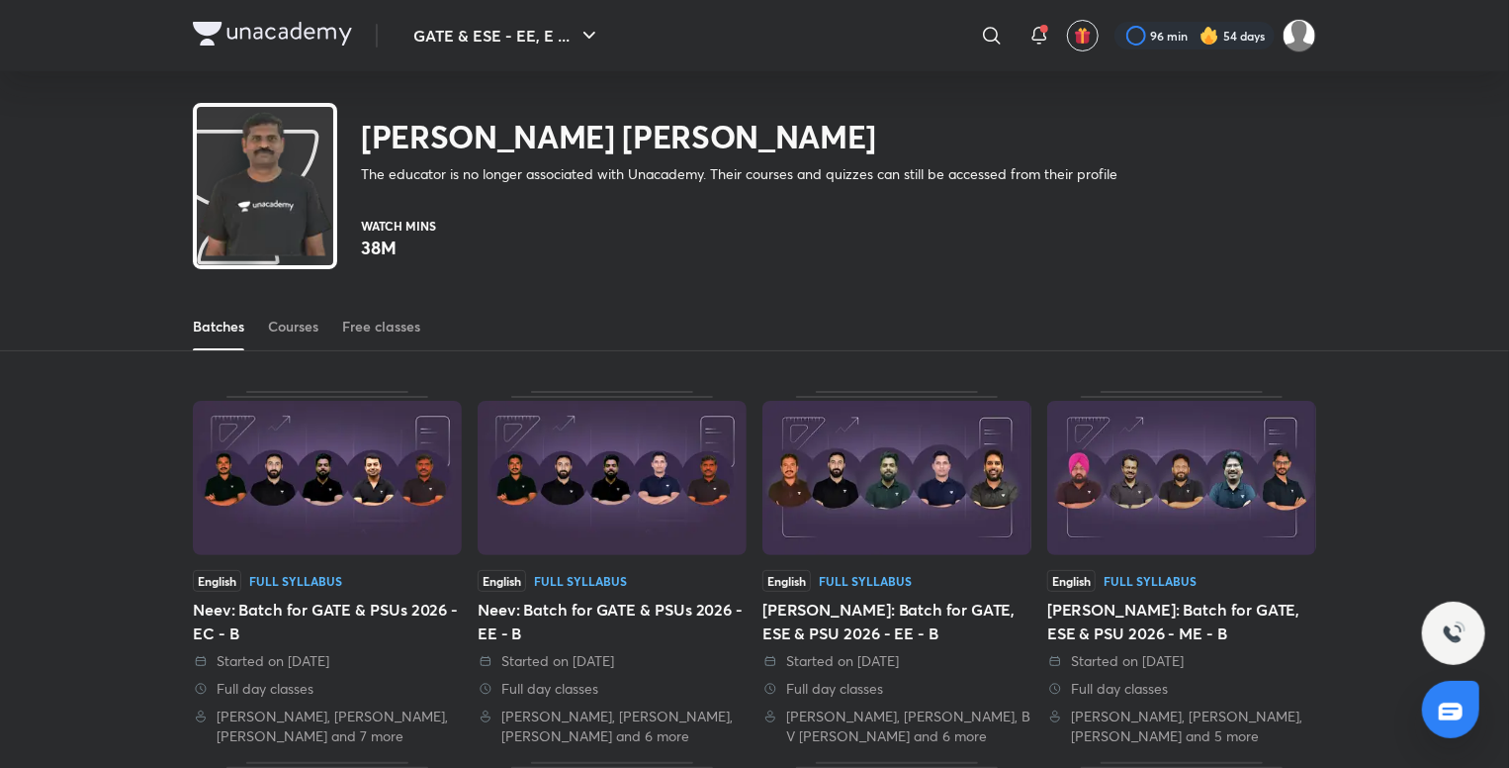
click at [332, 349] on div "Batches Courses Free classes" at bounding box center [755, 326] width 1124 height 47
click at [323, 333] on div "Batches Courses Free classes" at bounding box center [755, 326] width 1124 height 47
click at [310, 328] on div "Courses" at bounding box center [293, 326] width 50 height 20
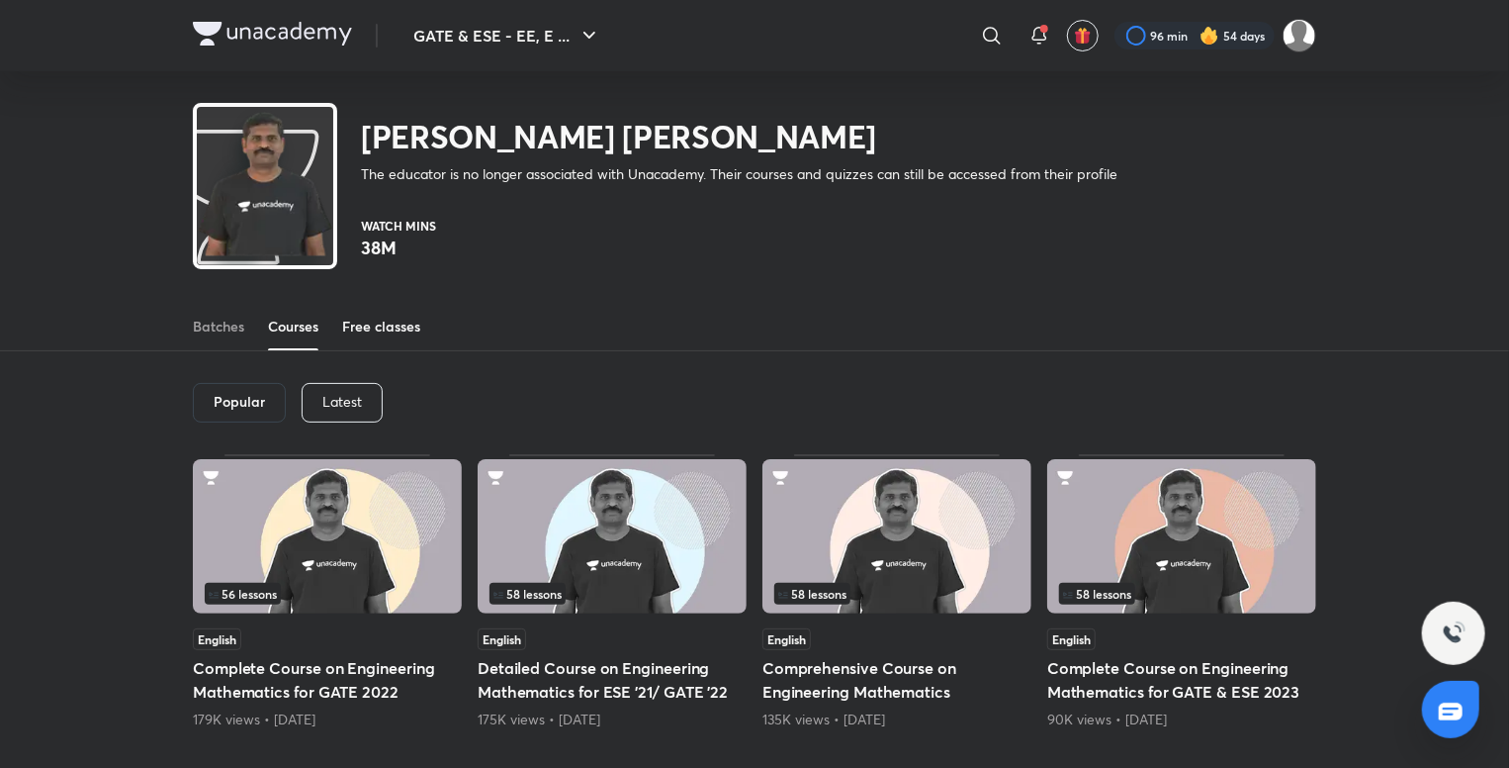
click at [358, 332] on div "Free classes" at bounding box center [381, 326] width 78 height 20
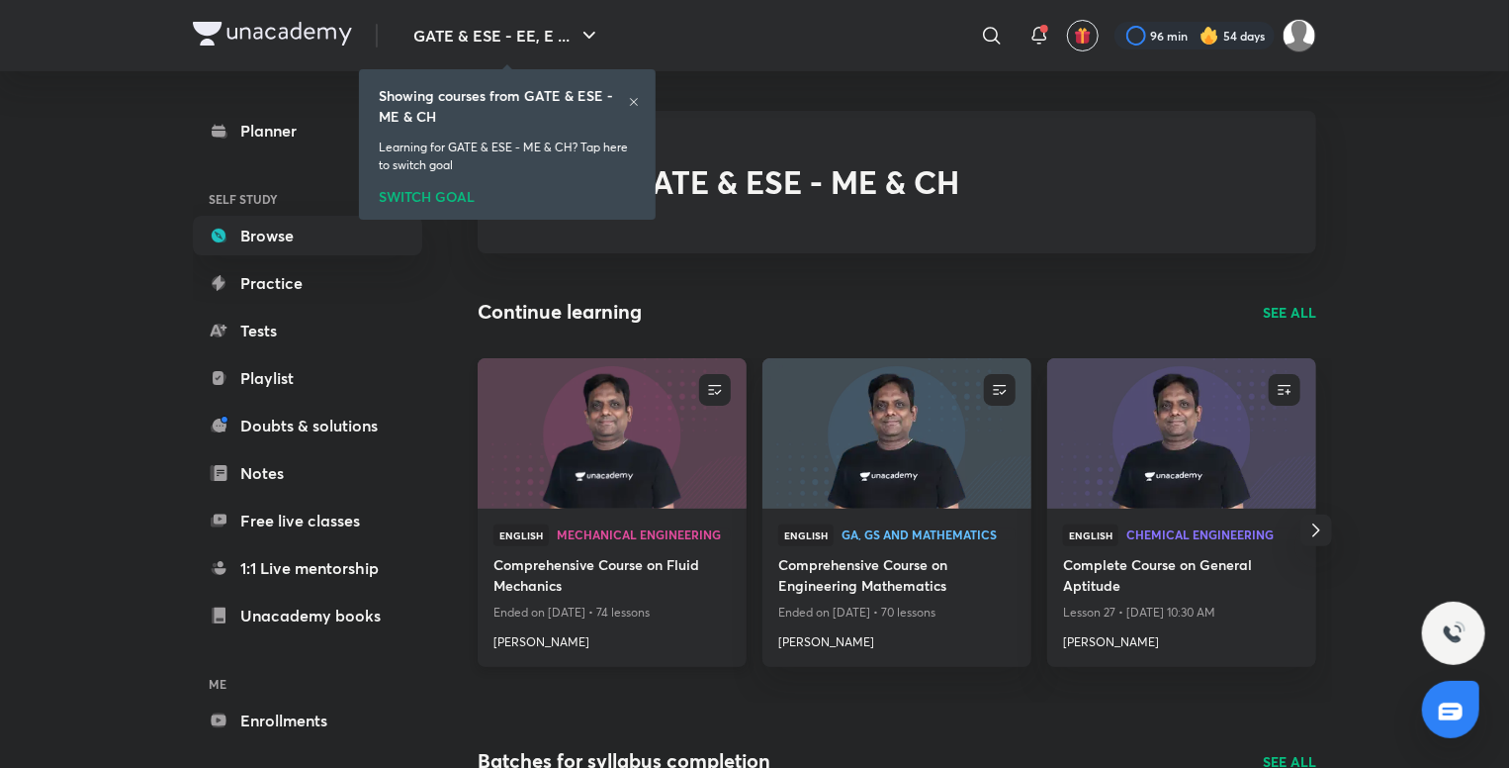
click at [637, 586] on h4 "Comprehensive Course on Fluid Mechanics" at bounding box center [612, 576] width 237 height 45
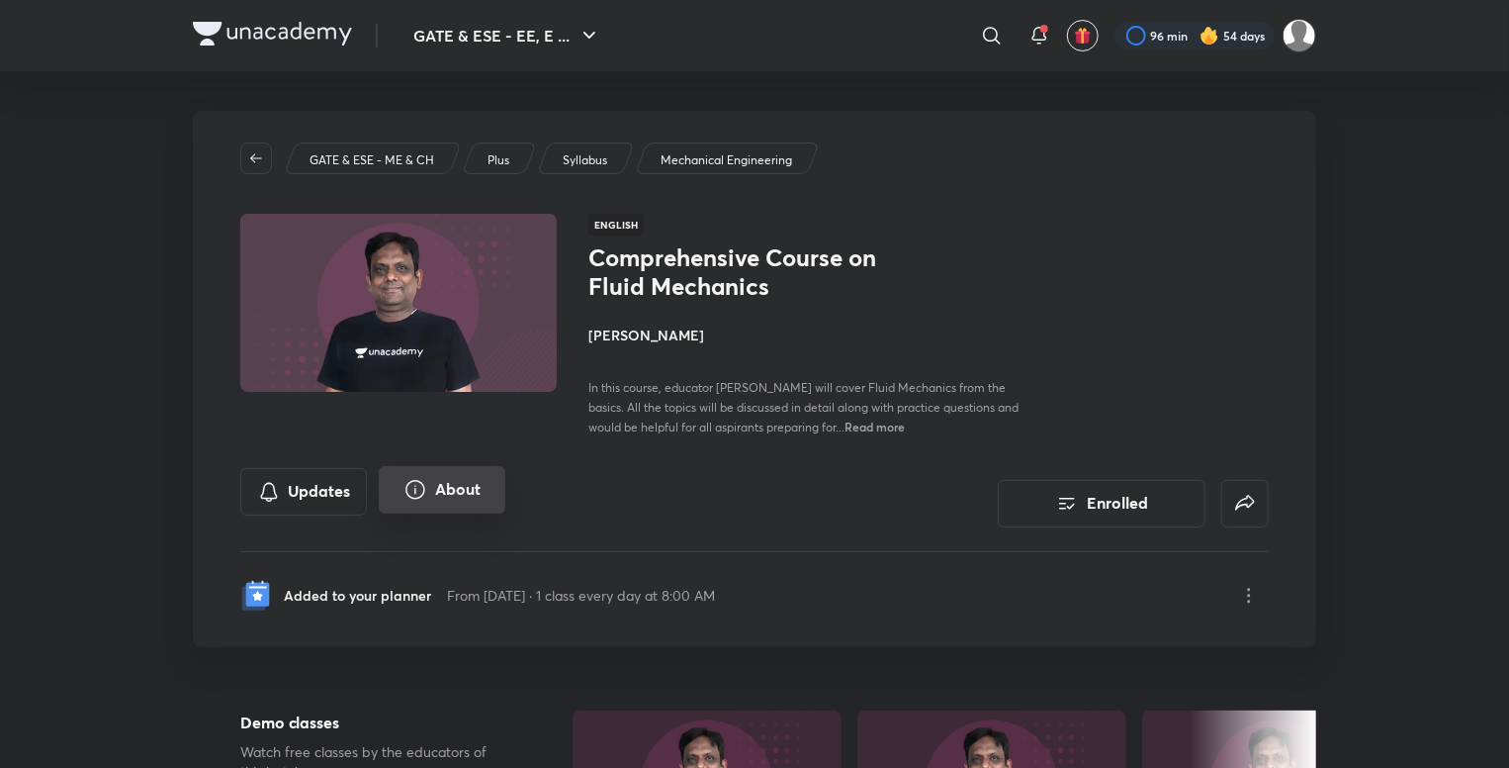
click at [452, 488] on button "About" at bounding box center [442, 489] width 127 height 47
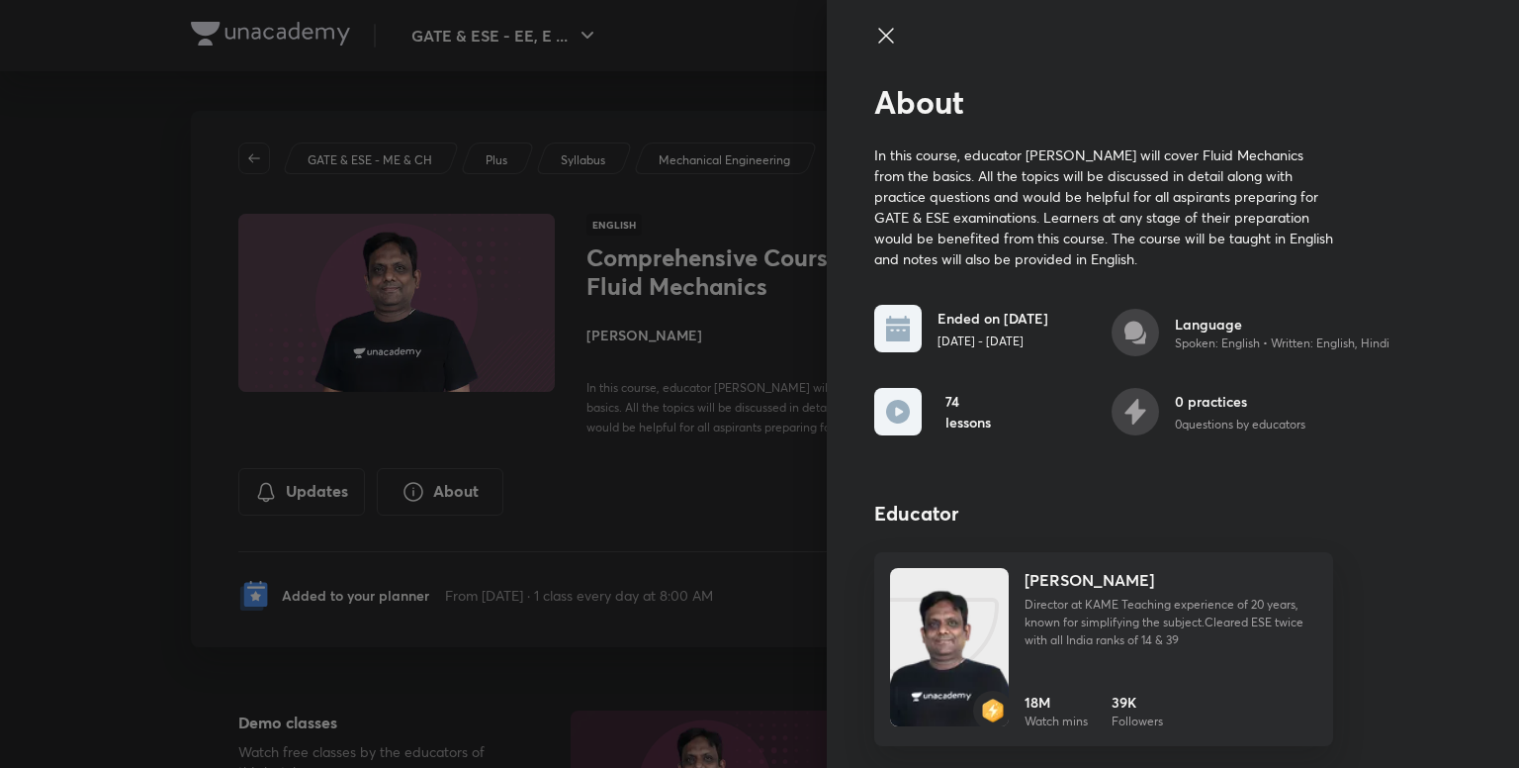
click at [696, 534] on div at bounding box center [759, 384] width 1519 height 768
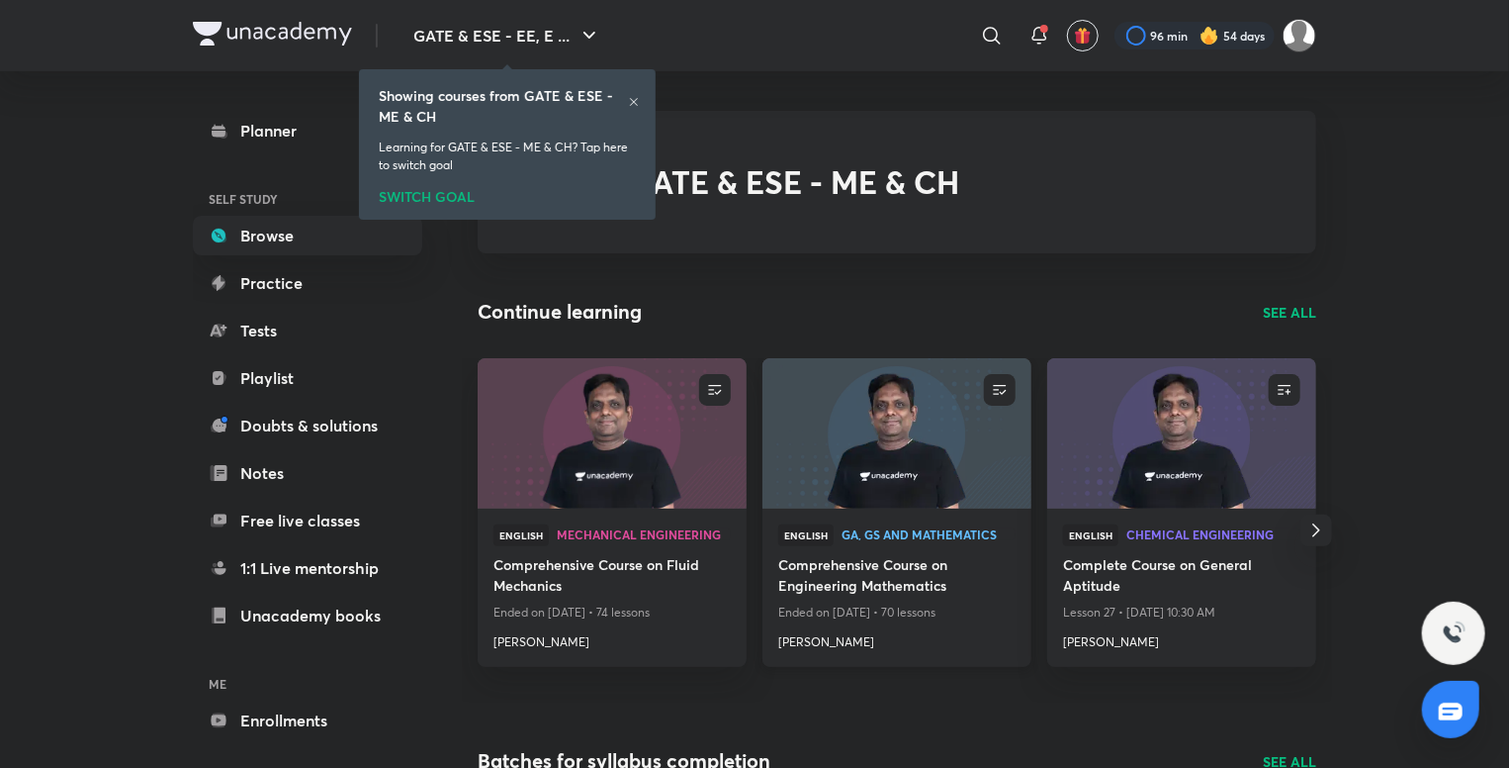
click at [951, 578] on h4 "Comprehensive Course on Engineering Mathematics" at bounding box center [896, 576] width 237 height 45
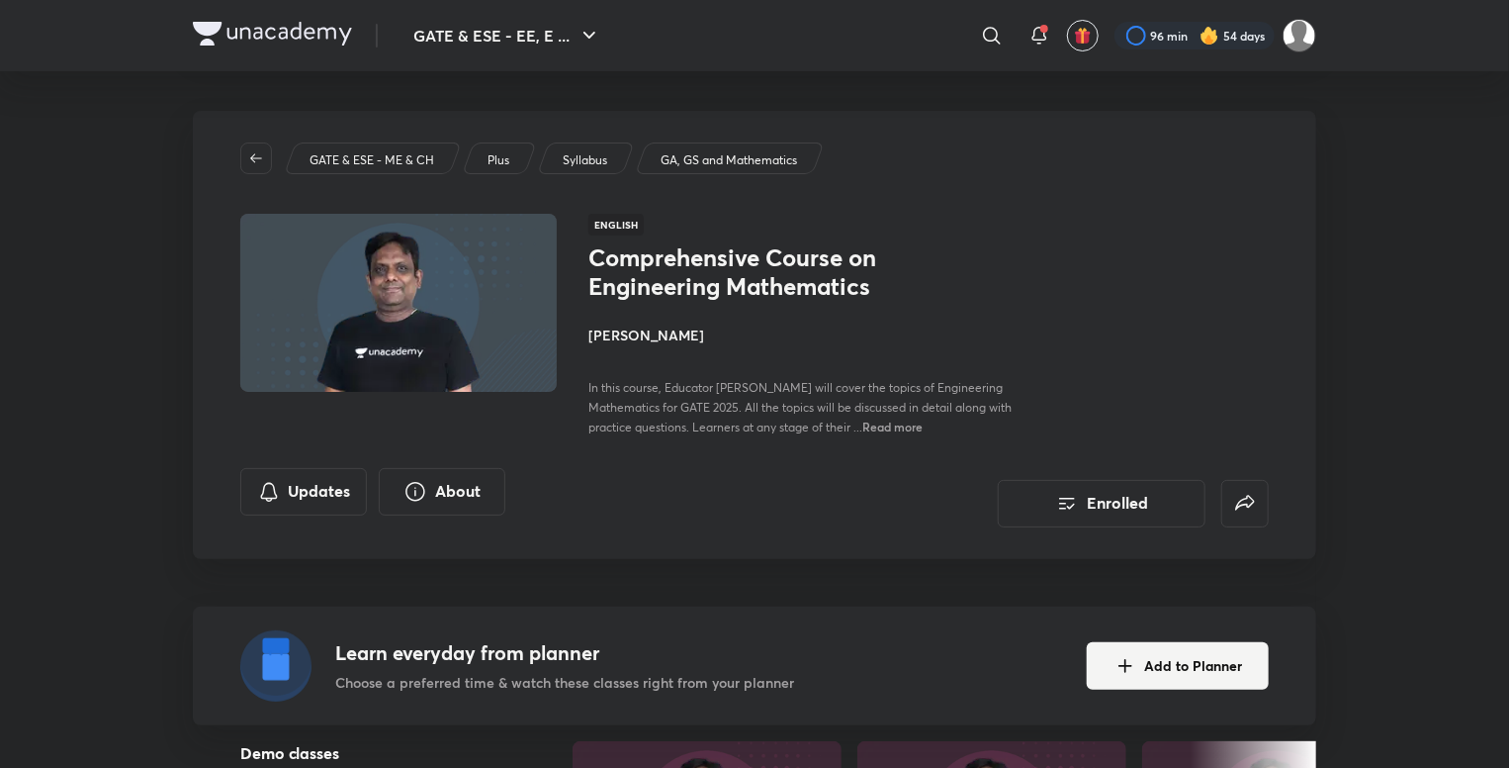
click at [582, 167] on p "Syllabus" at bounding box center [585, 160] width 45 height 18
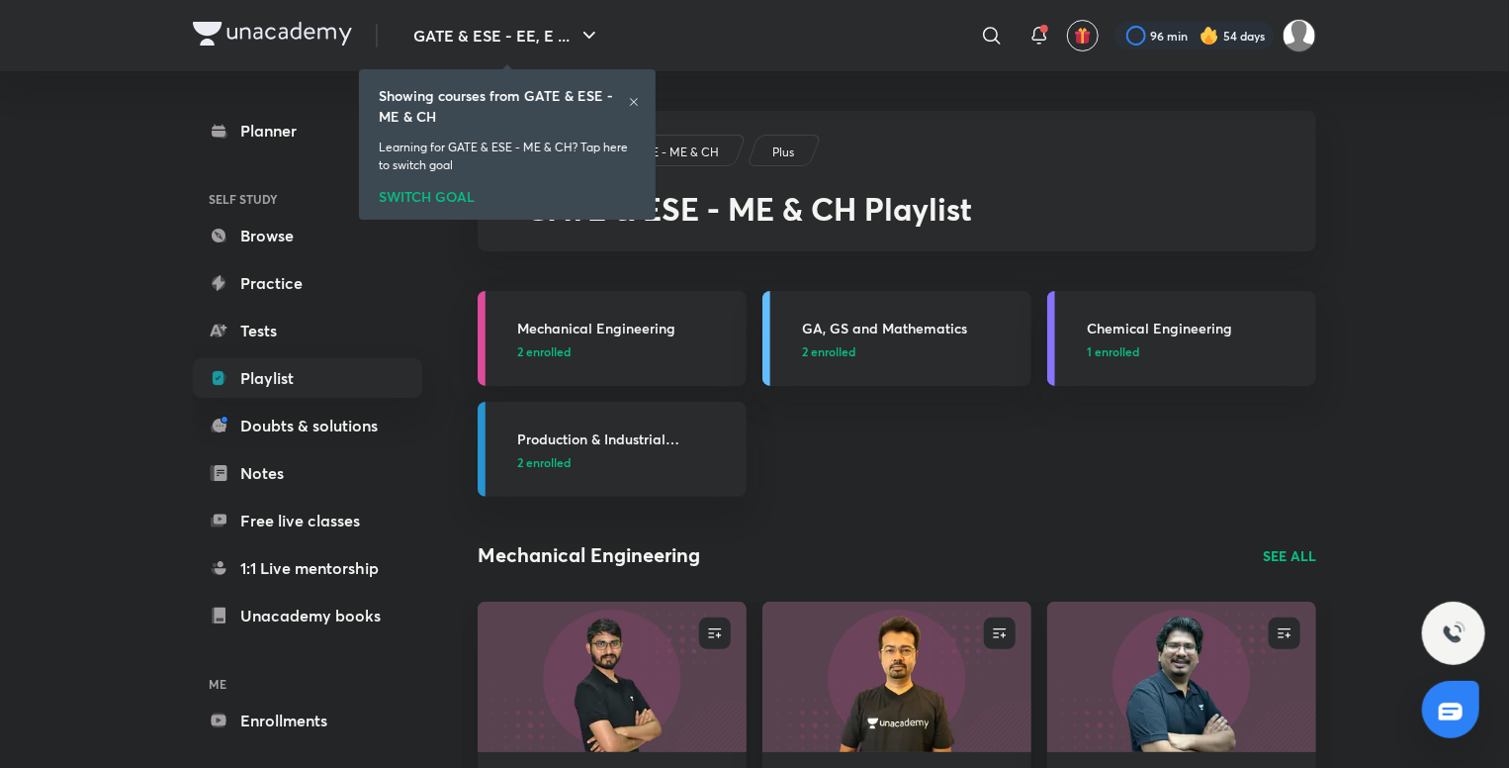
click at [629, 103] on icon at bounding box center [634, 102] width 12 height 12
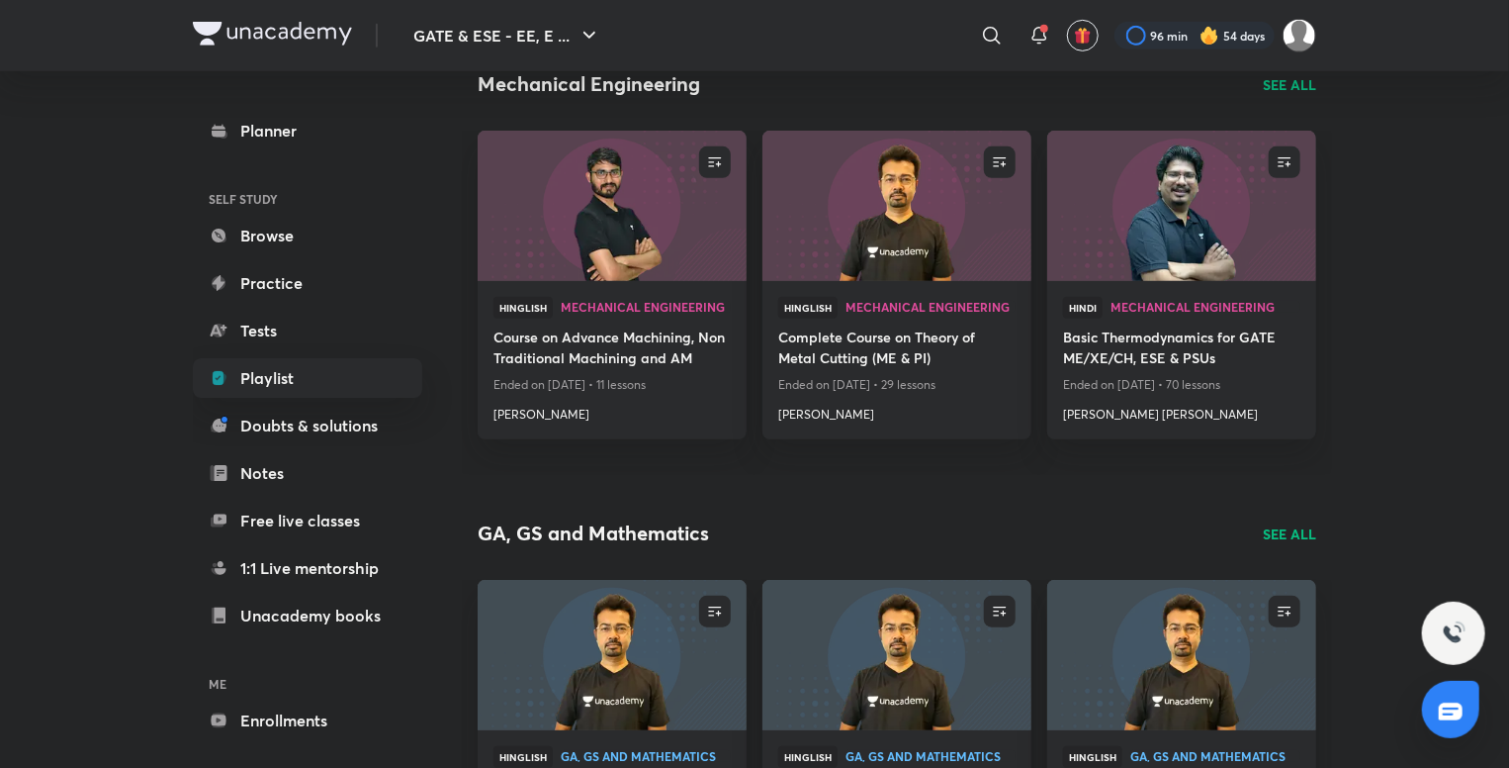
scroll to position [483, 0]
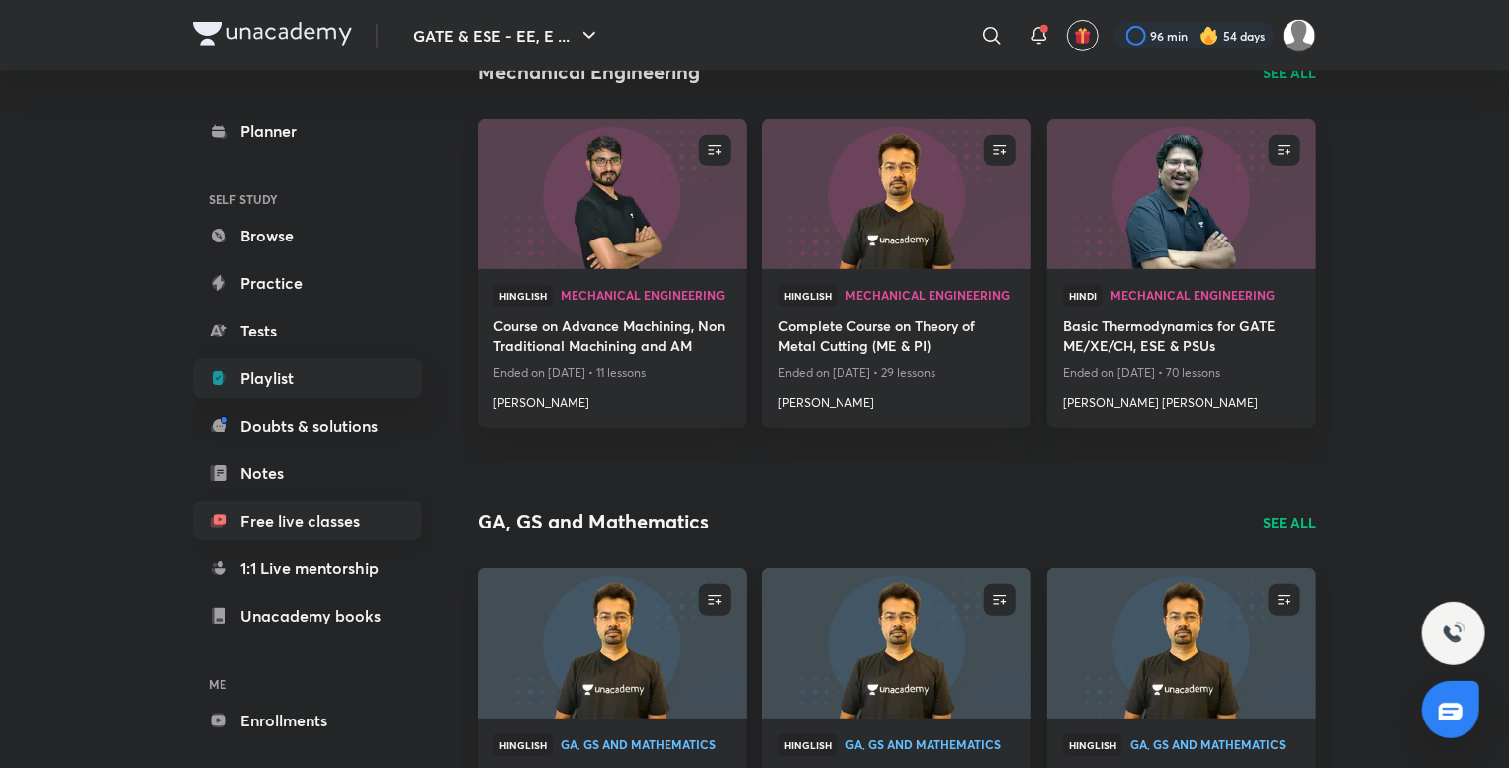
click at [369, 534] on link "Free live classes" at bounding box center [307, 520] width 229 height 40
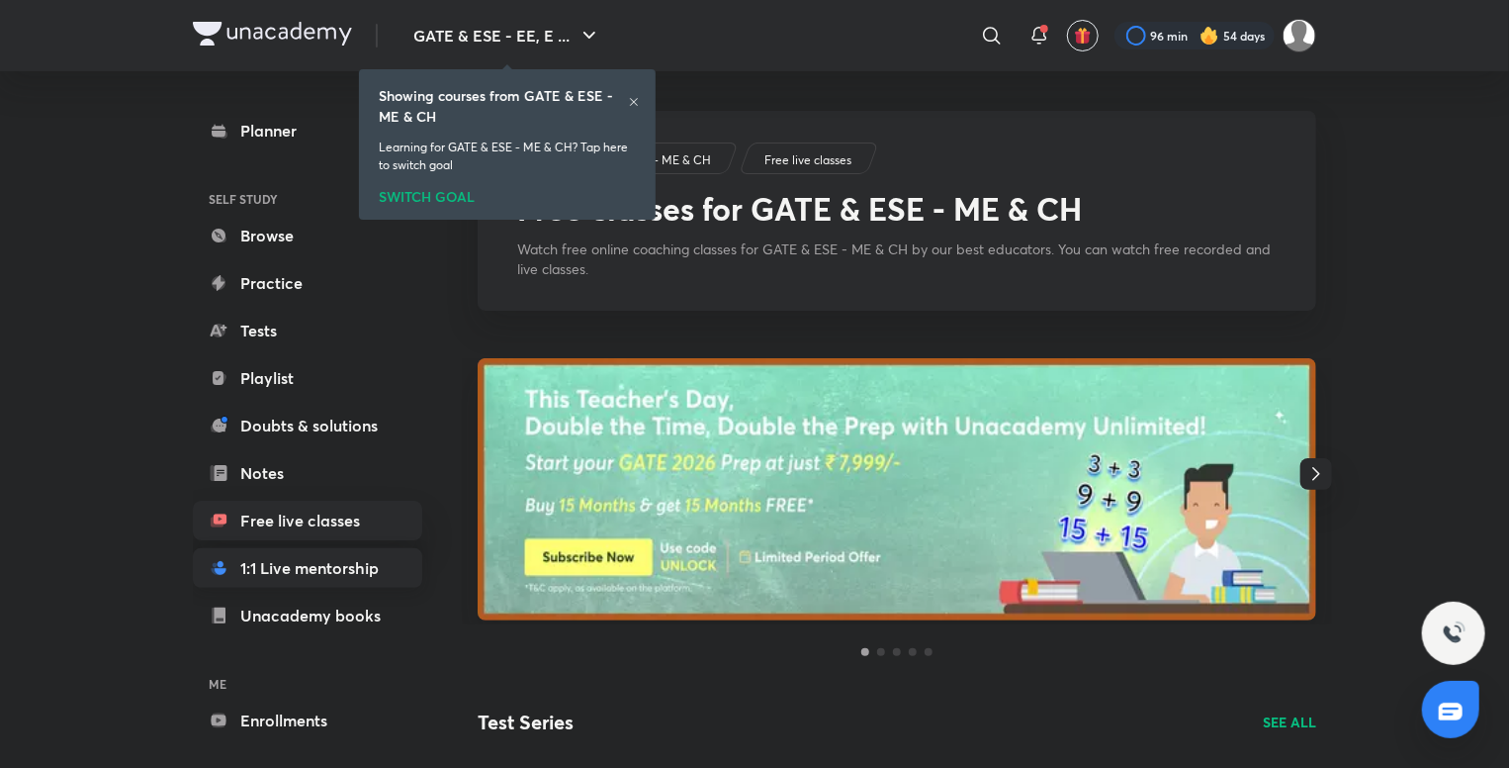
click at [354, 562] on link "1:1 Live mentorship" at bounding box center [307, 568] width 229 height 40
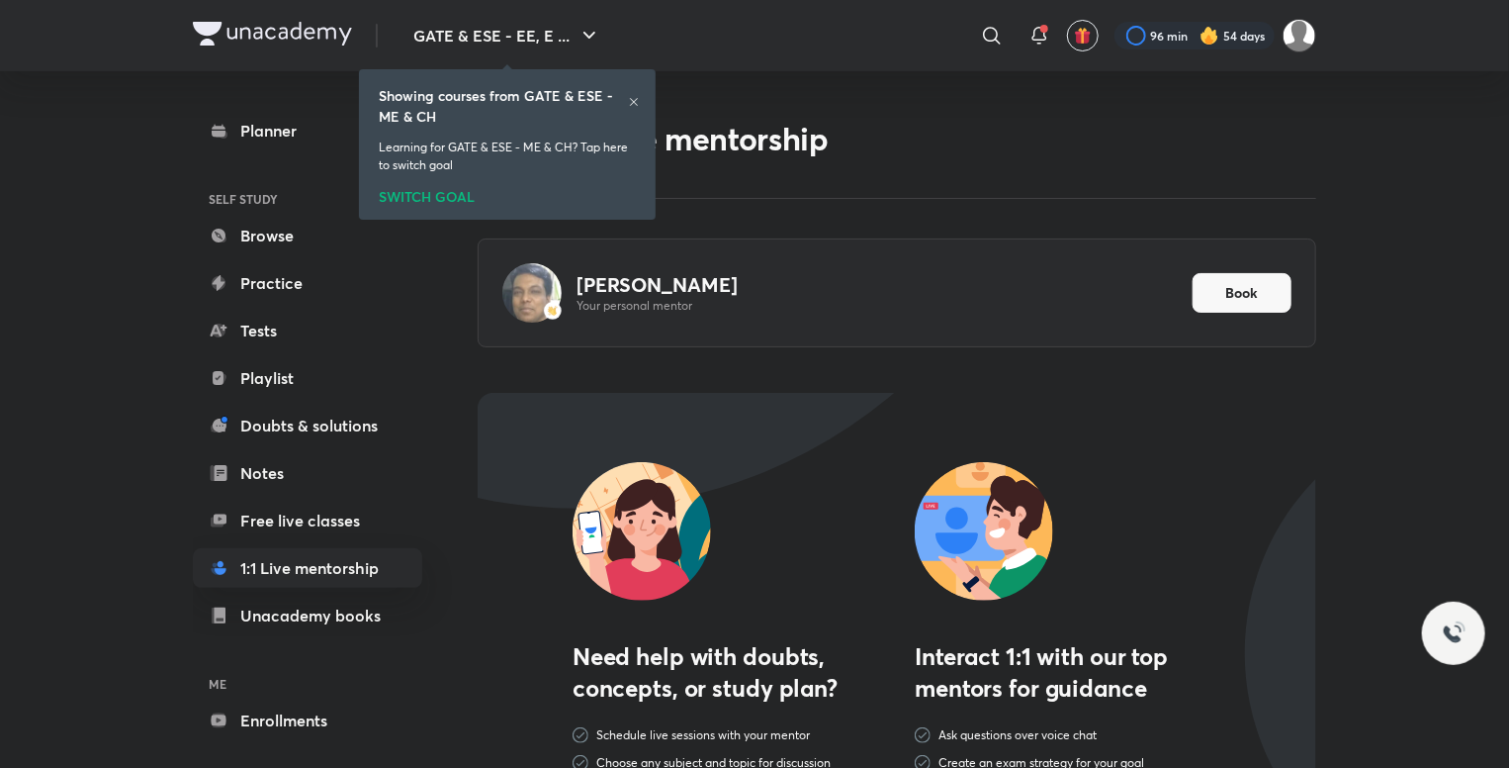
click at [636, 97] on icon at bounding box center [634, 102] width 12 height 12
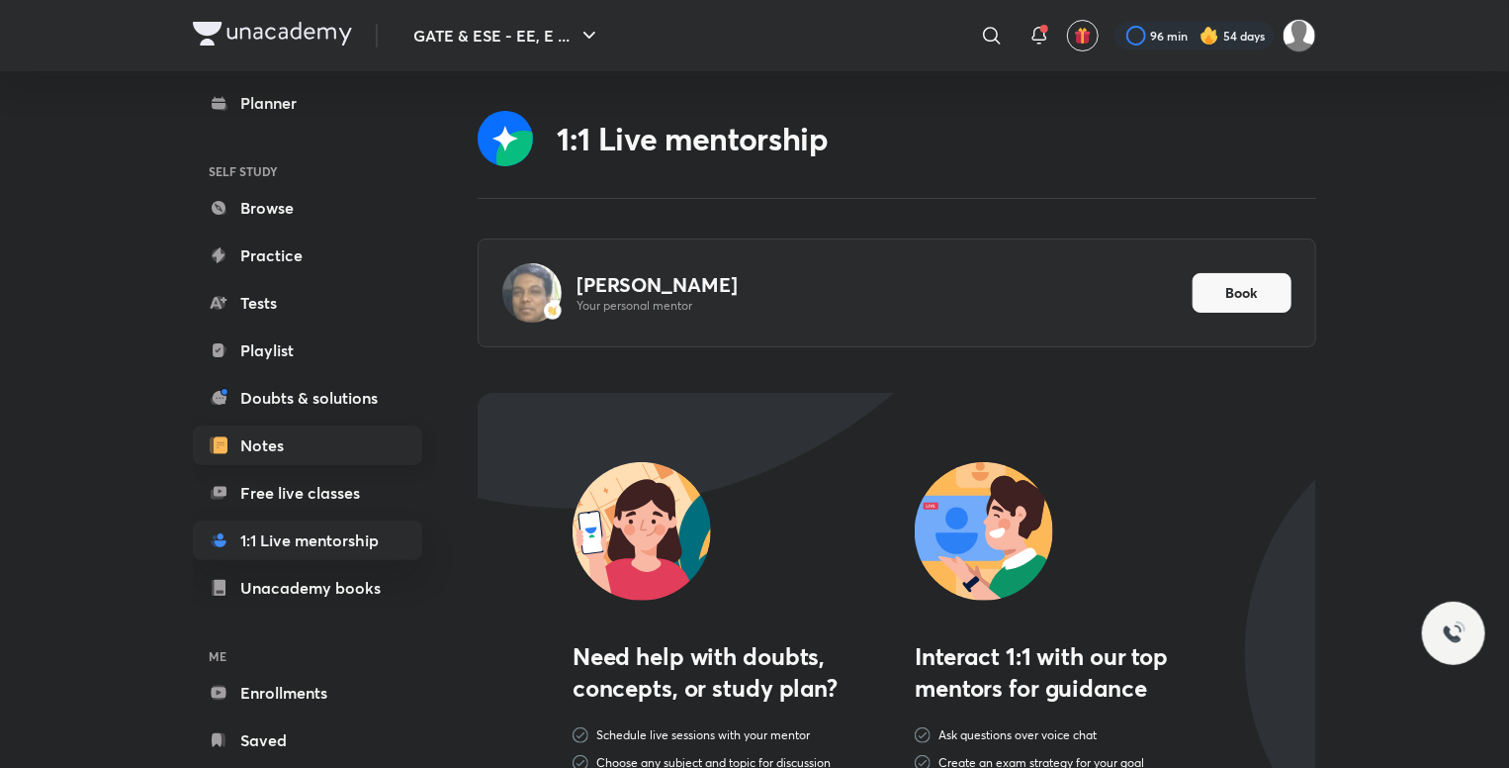
scroll to position [75, 0]
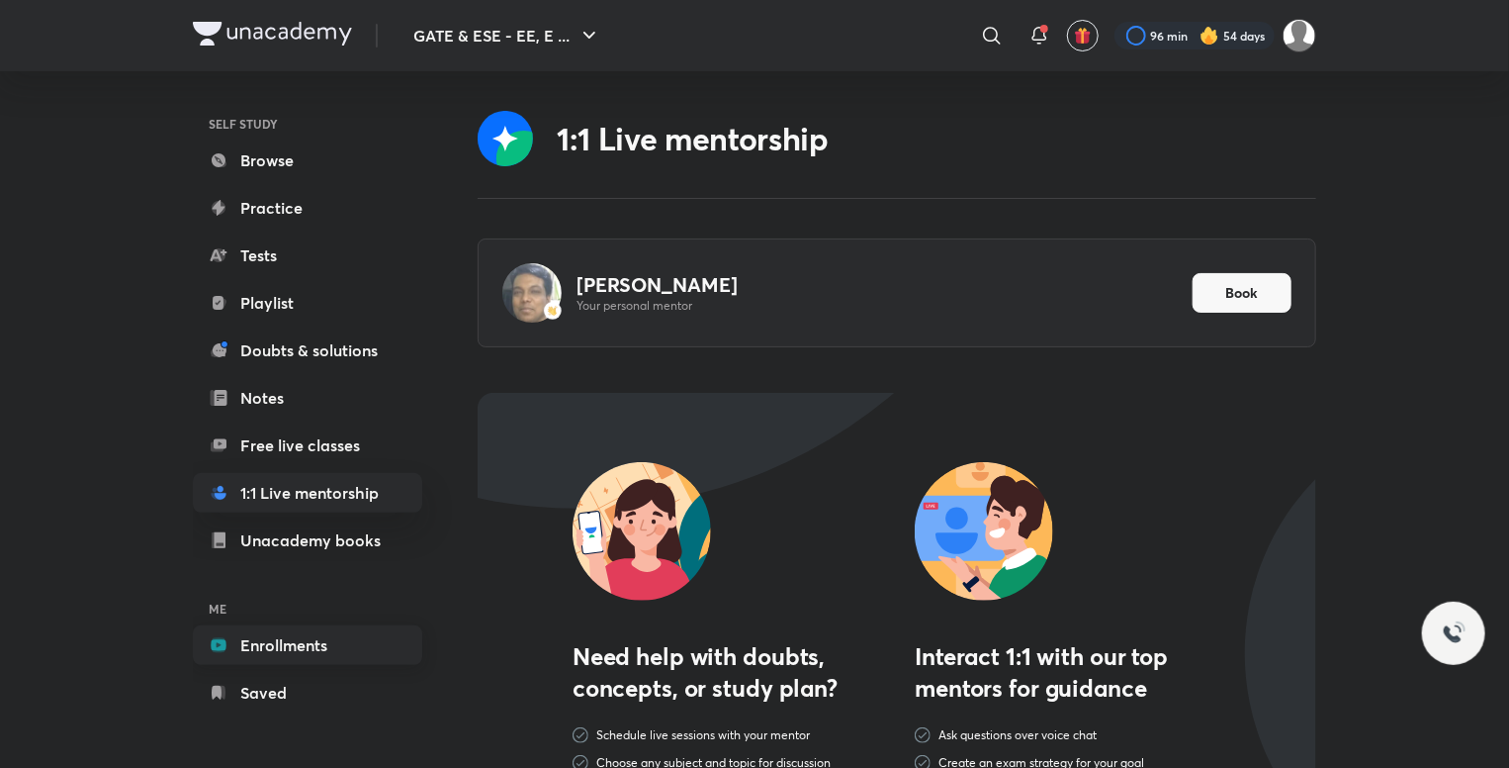
click at [311, 655] on link "Enrollments" at bounding box center [307, 645] width 229 height 40
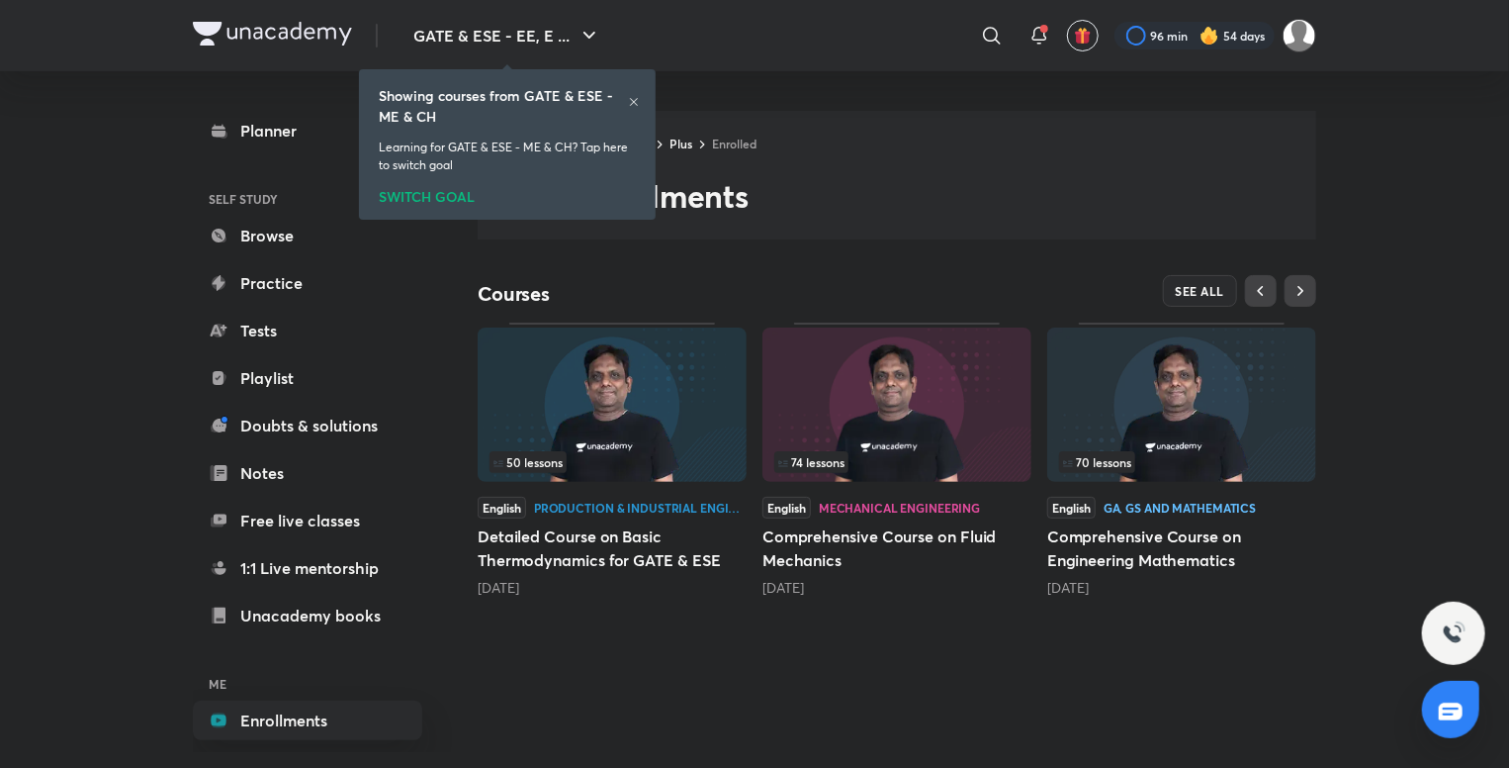
click at [629, 103] on icon at bounding box center [634, 102] width 12 height 12
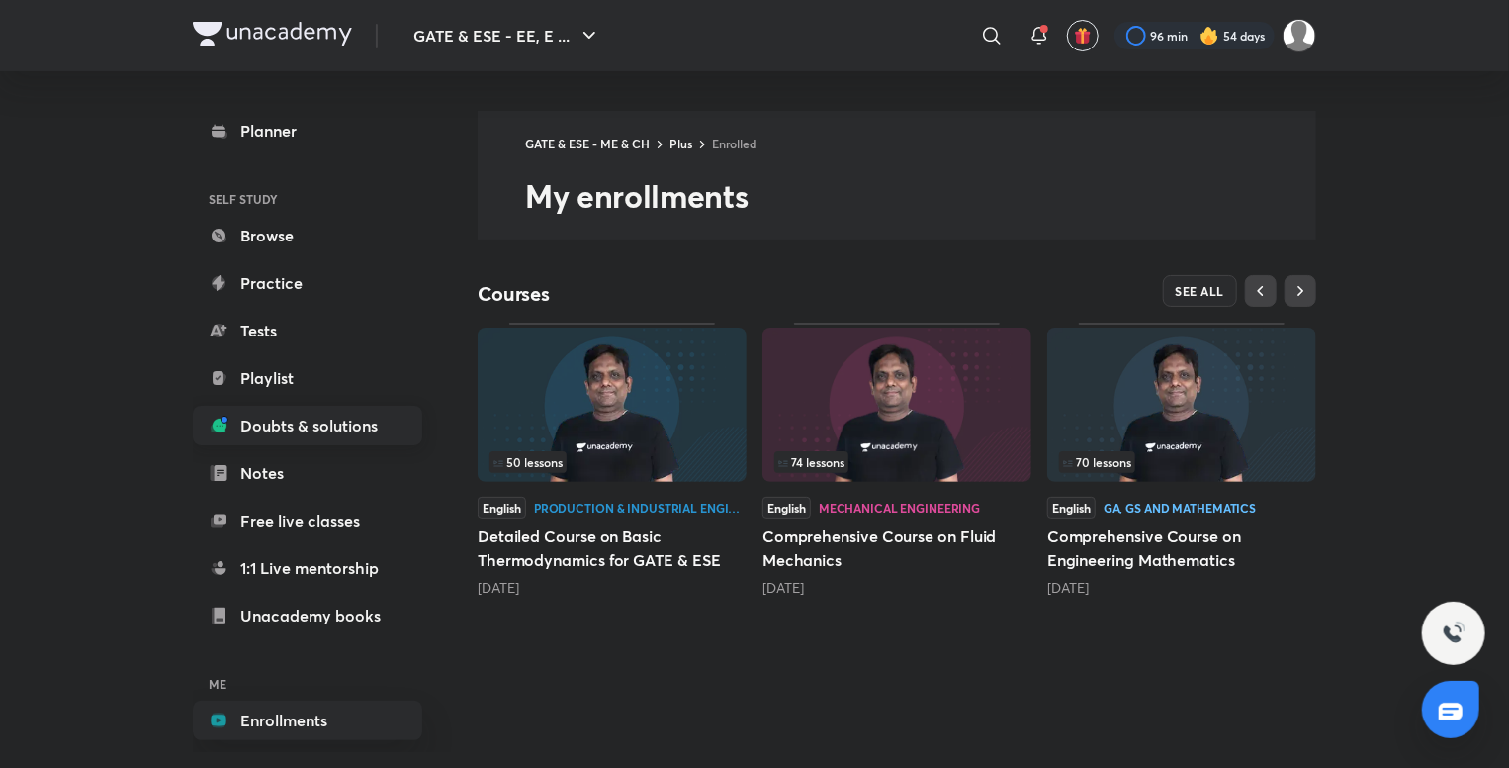
click at [351, 412] on link "Doubts & solutions" at bounding box center [307, 426] width 229 height 40
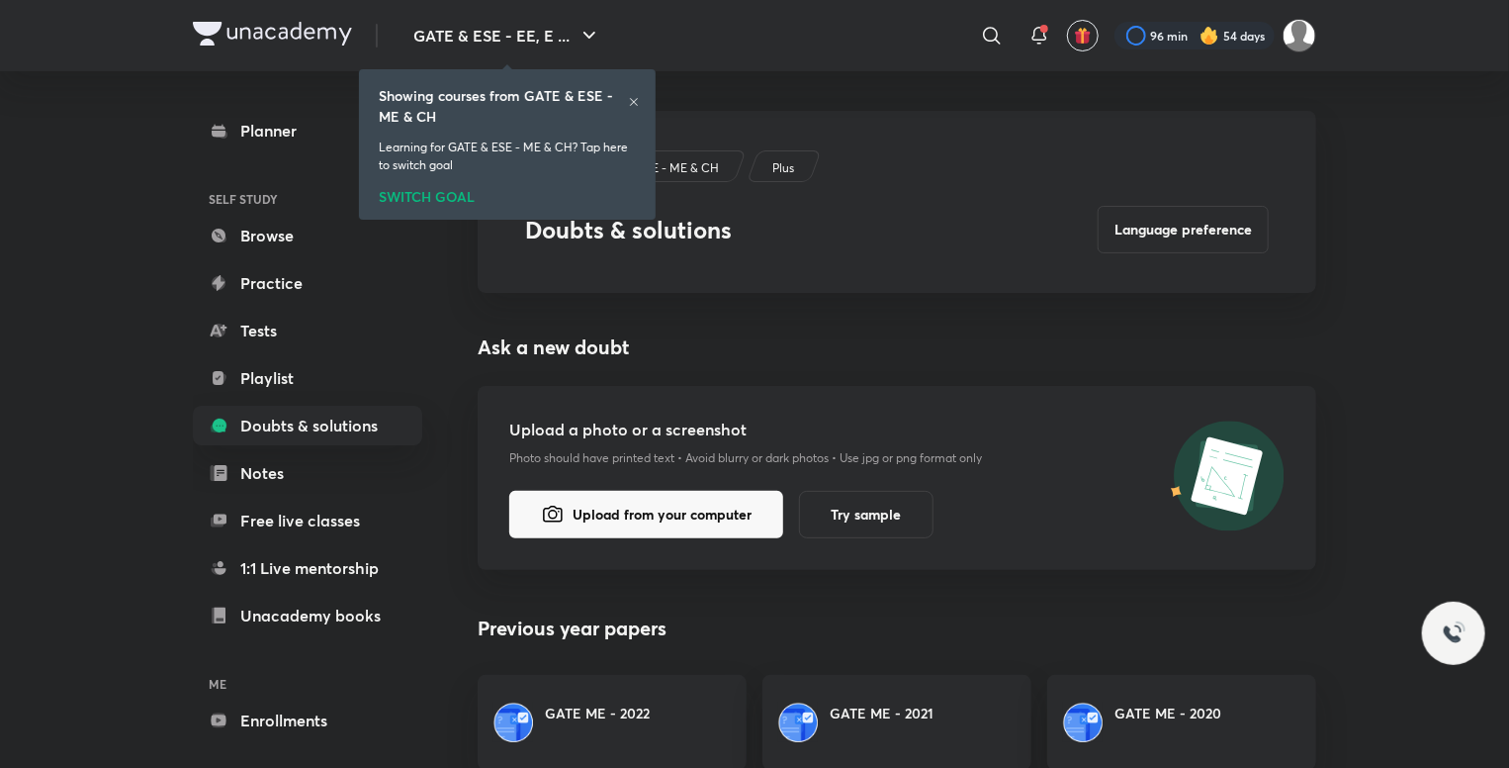
click at [631, 98] on icon at bounding box center [634, 102] width 12 height 12
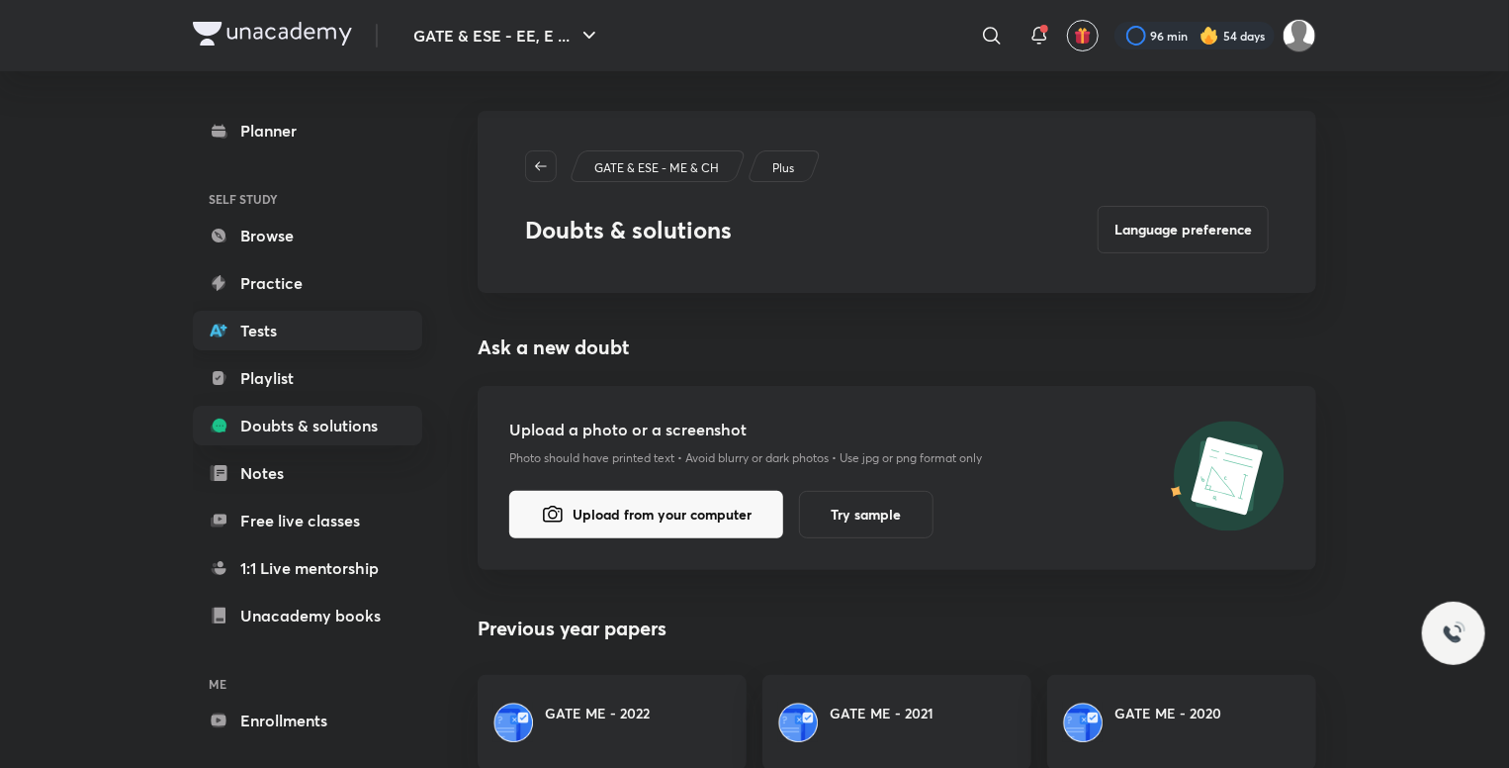
click at [340, 325] on link "Tests" at bounding box center [307, 331] width 229 height 40
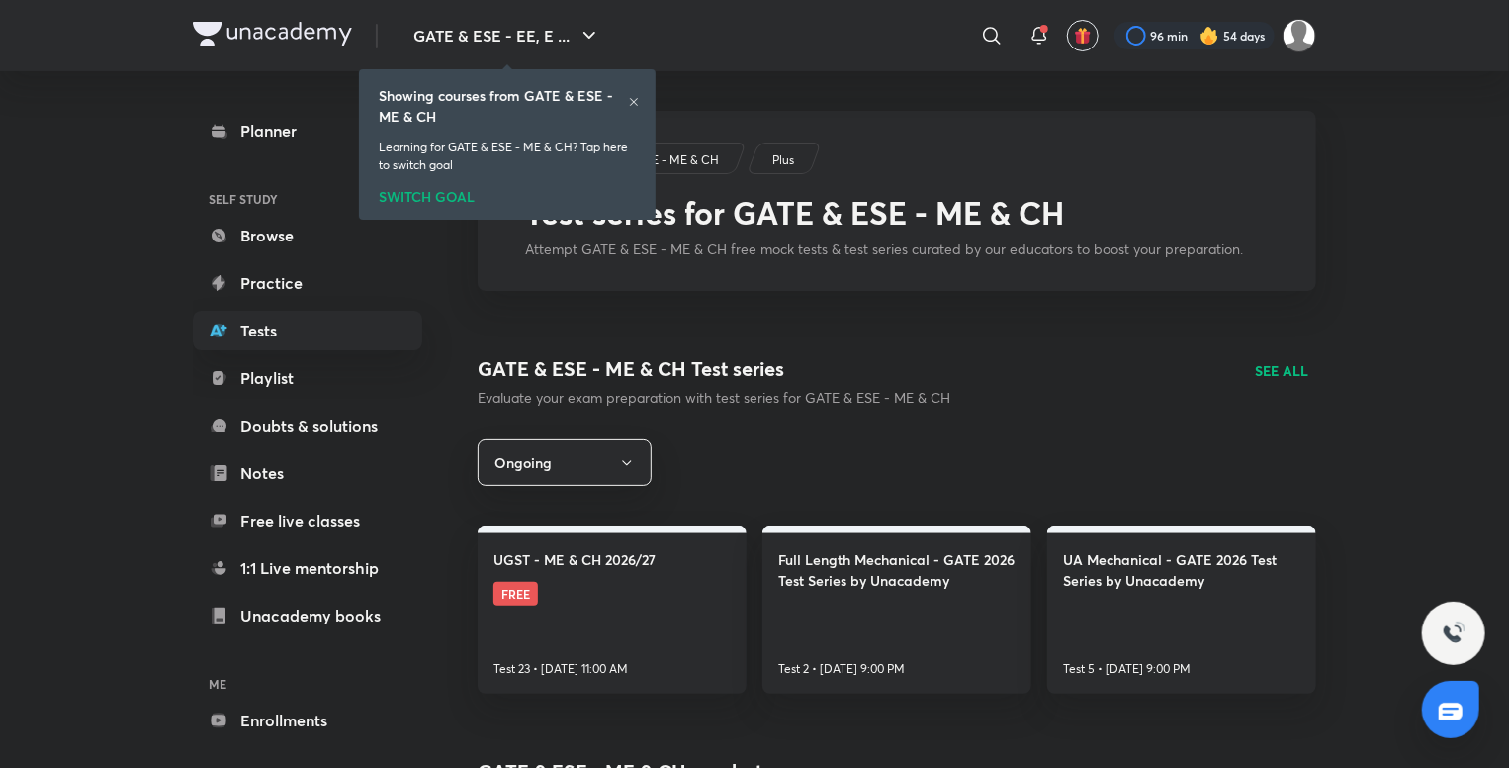
click at [334, 257] on div "Planner SELF STUDY Browse Practice Tests Playlist Doubts & solutions Notes Free…" at bounding box center [307, 449] width 229 height 677
click at [326, 258] on div "Planner SELF STUDY Browse Practice Tests Playlist Doubts & solutions Notes Free…" at bounding box center [307, 449] width 229 height 677
click at [299, 264] on link "Practice" at bounding box center [307, 283] width 229 height 40
click at [298, 242] on link "Browse" at bounding box center [307, 236] width 229 height 40
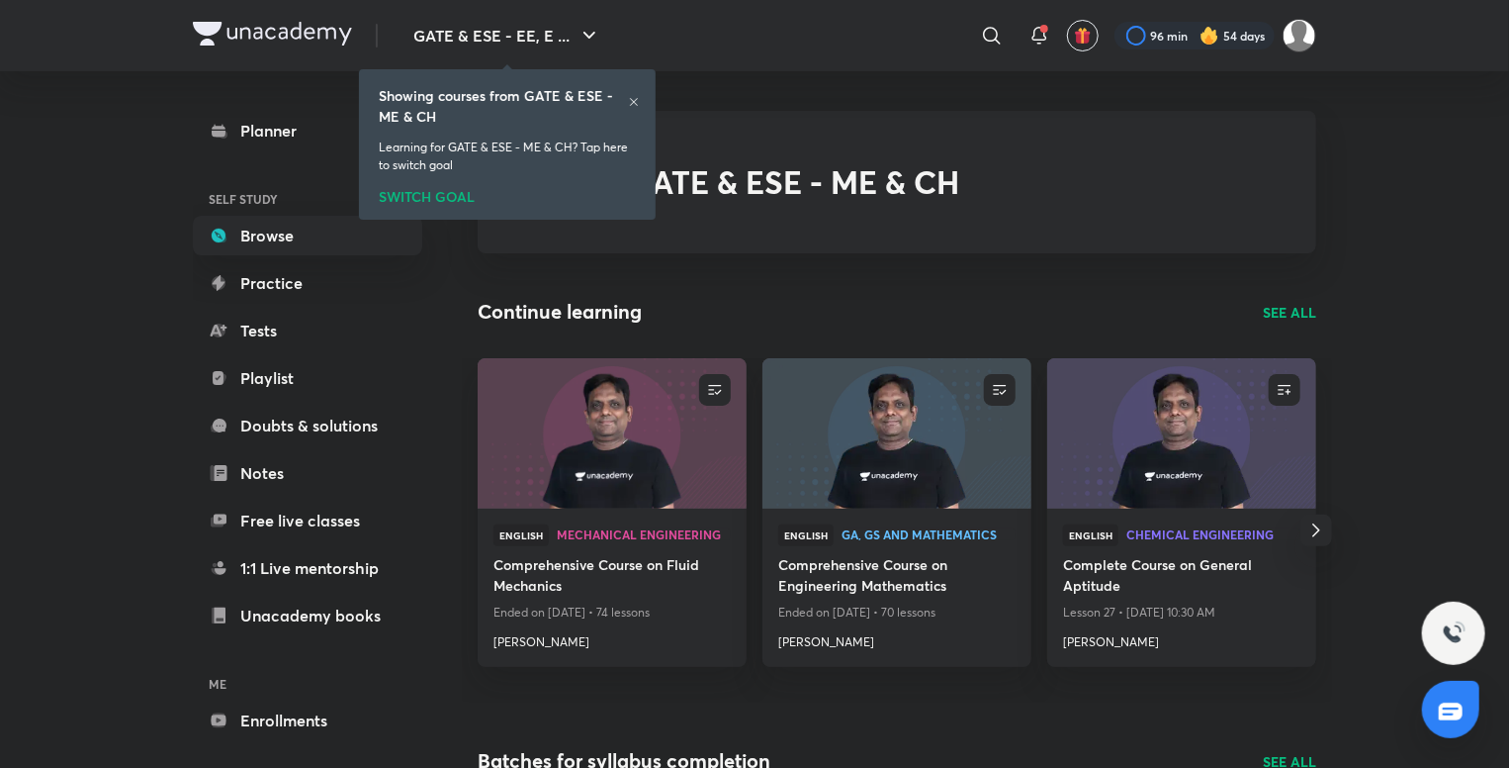
click at [635, 96] on icon at bounding box center [634, 102] width 12 height 12
